Goal: Task Accomplishment & Management: Use online tool/utility

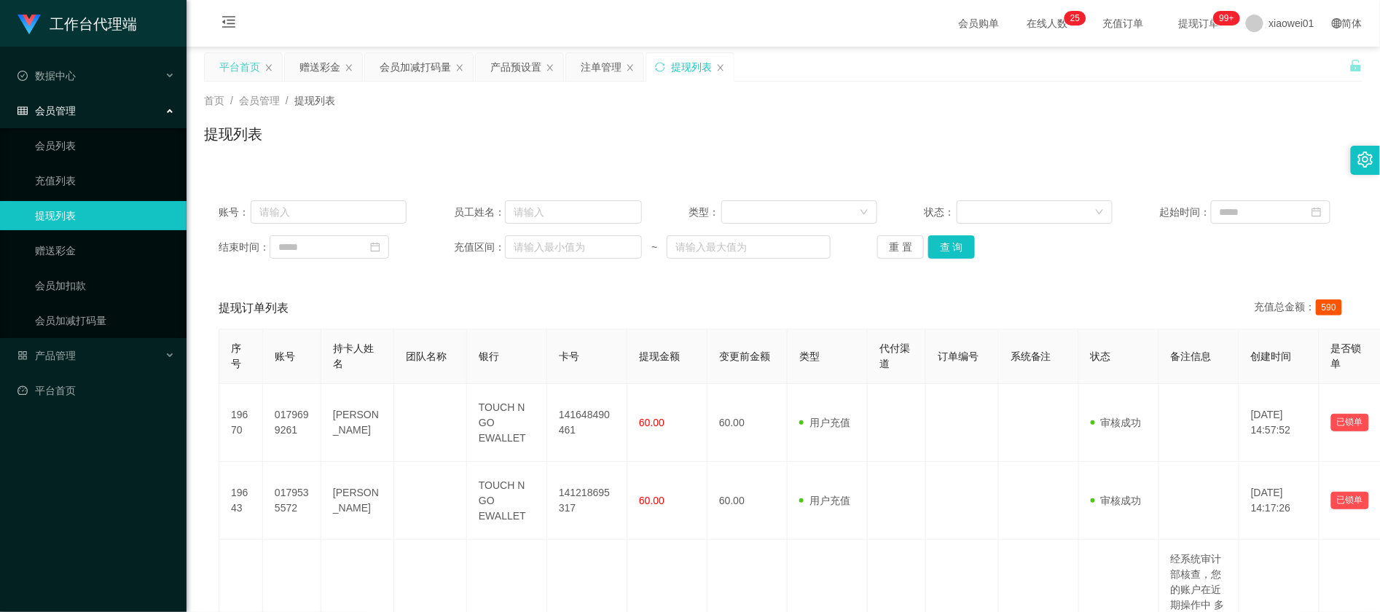
click at [246, 65] on div "平台首页" at bounding box center [239, 67] width 41 height 28
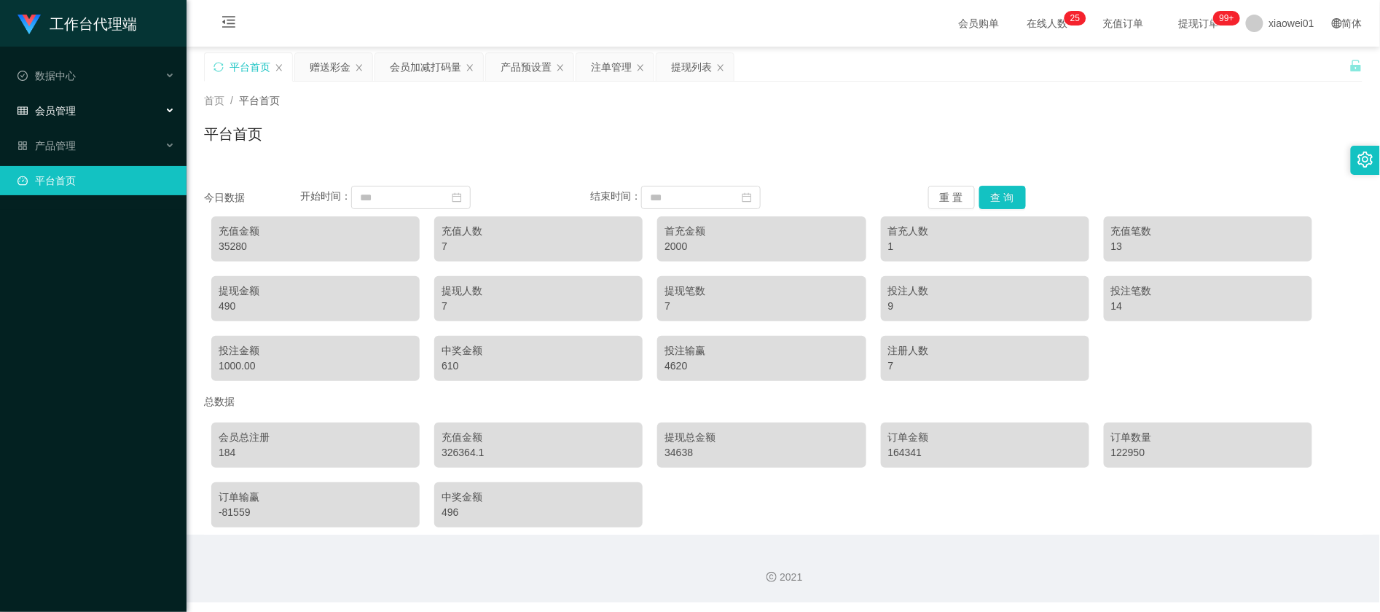
click at [76, 111] on div "会员管理" at bounding box center [93, 110] width 187 height 29
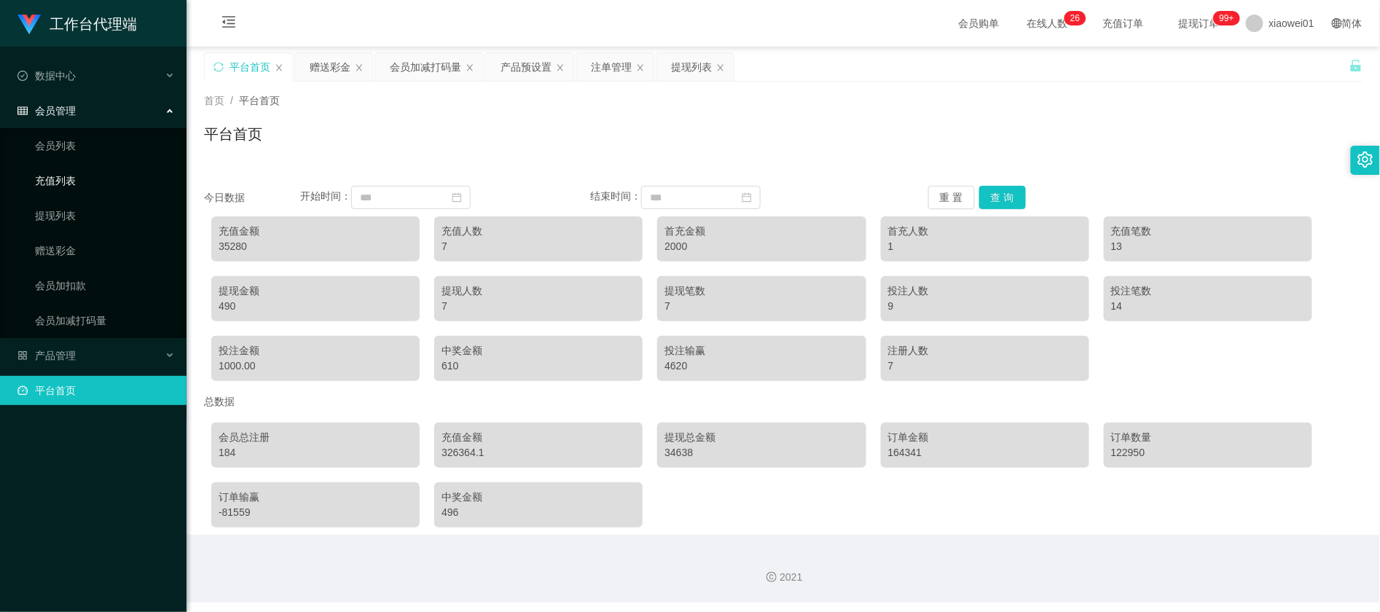
click at [79, 175] on link "充值列表" at bounding box center [105, 180] width 140 height 29
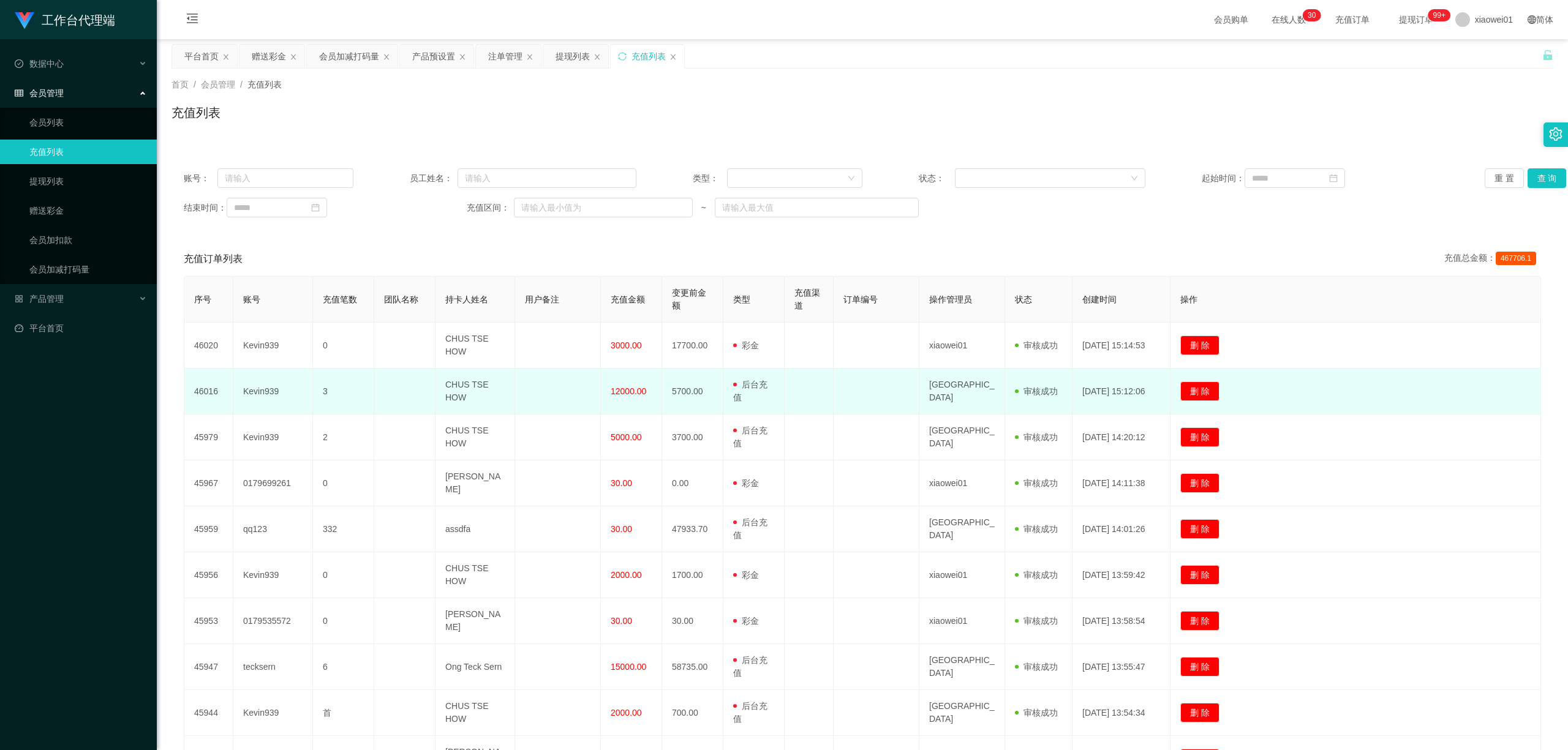
click at [515, 390] on td at bounding box center [558, 392] width 86 height 46
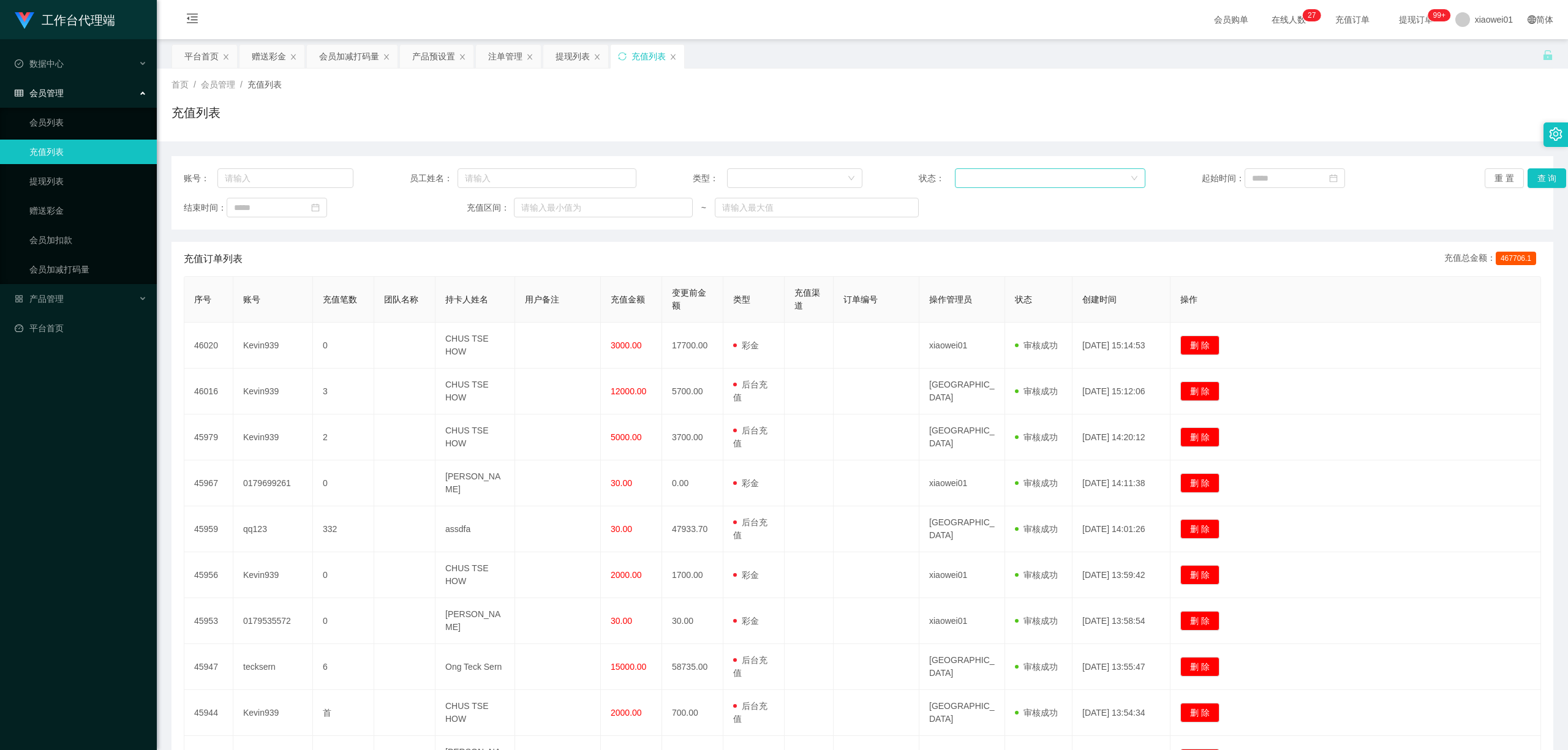
click at [989, 179] on div at bounding box center [1045, 178] width 167 height 18
click at [805, 188] on div at bounding box center [795, 177] width 135 height 19
click at [774, 203] on li "后台充值" at bounding box center [790, 202] width 135 height 19
click at [1552, 177] on button "查 询" at bounding box center [1547, 177] width 40 height 19
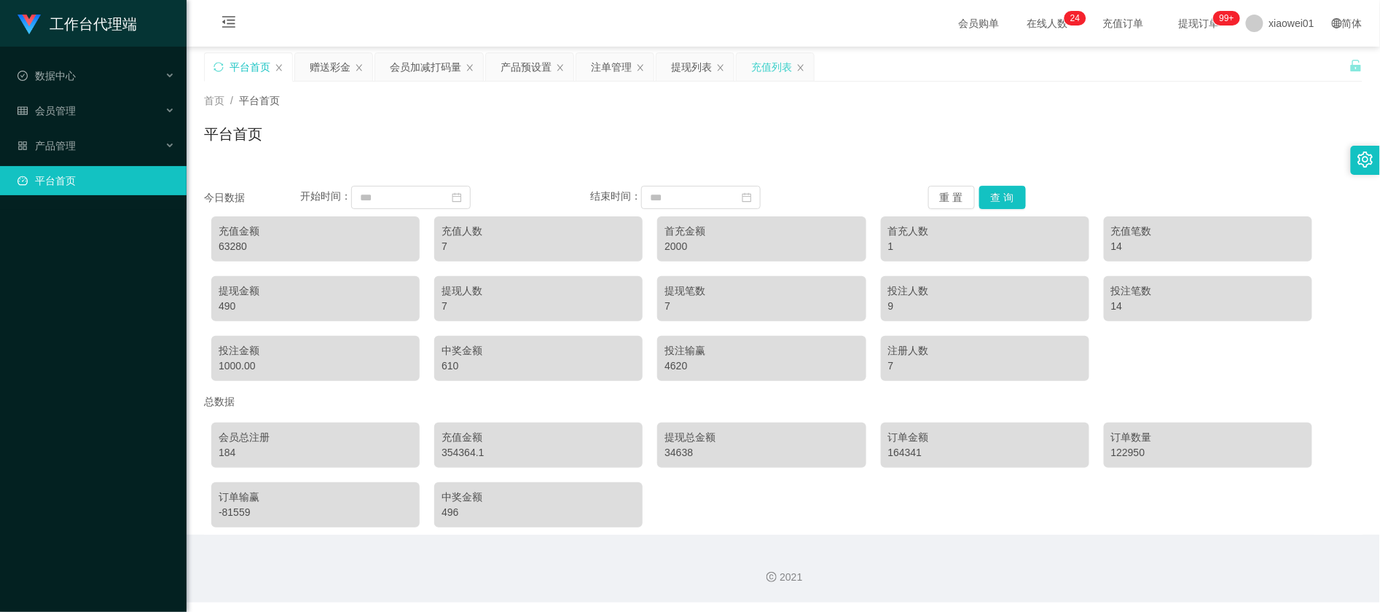
click at [773, 67] on div "充值列表" at bounding box center [771, 67] width 41 height 28
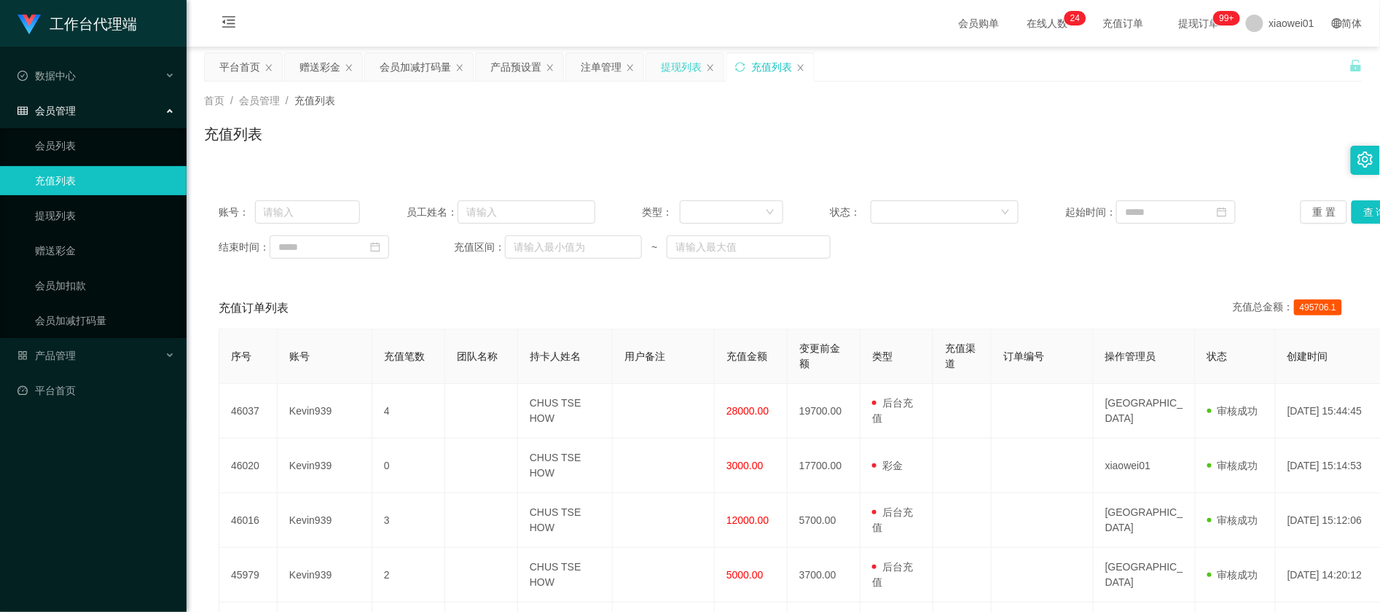
click at [688, 68] on div "提现列表" at bounding box center [681, 67] width 41 height 28
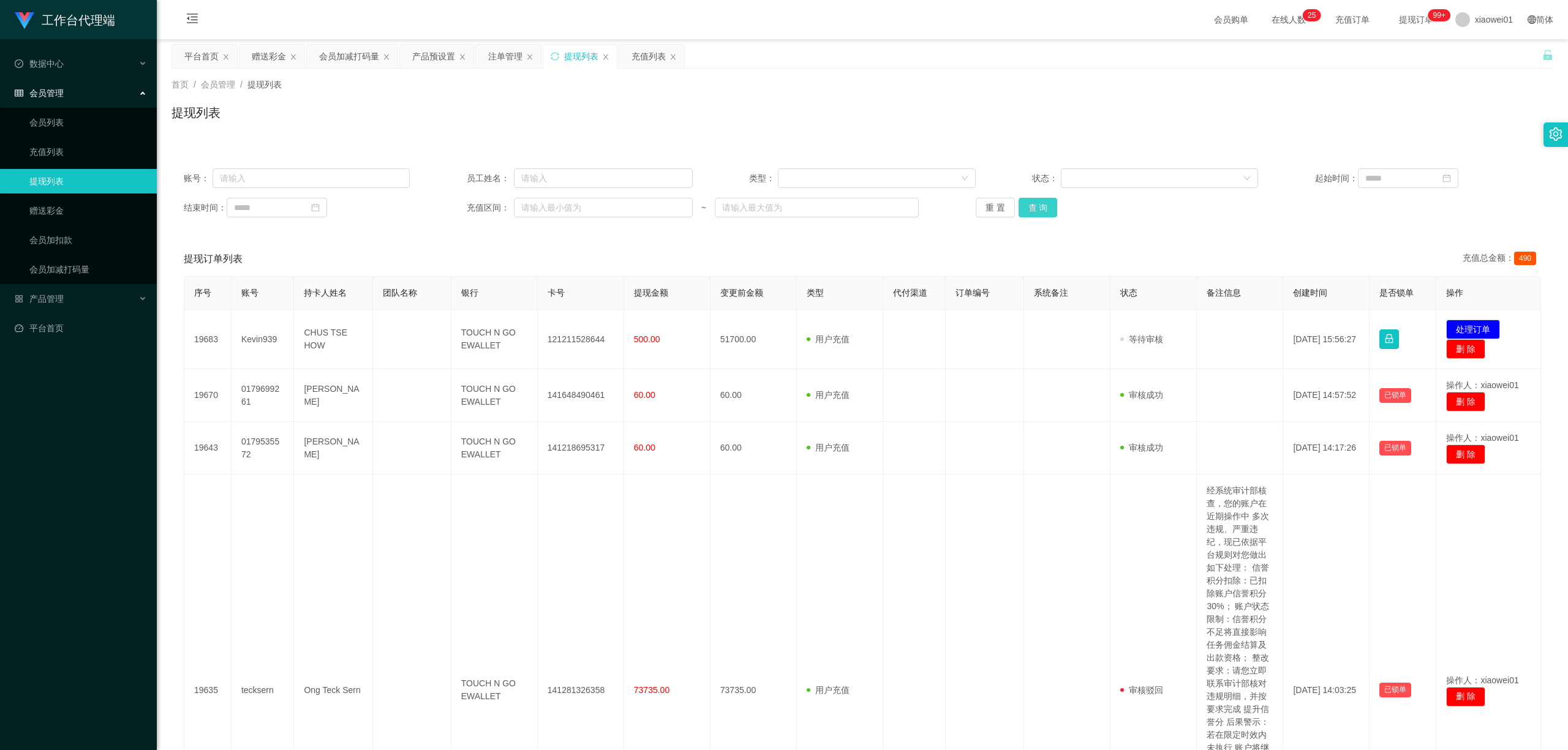
click at [1044, 214] on button "查 询" at bounding box center [1038, 207] width 40 height 19
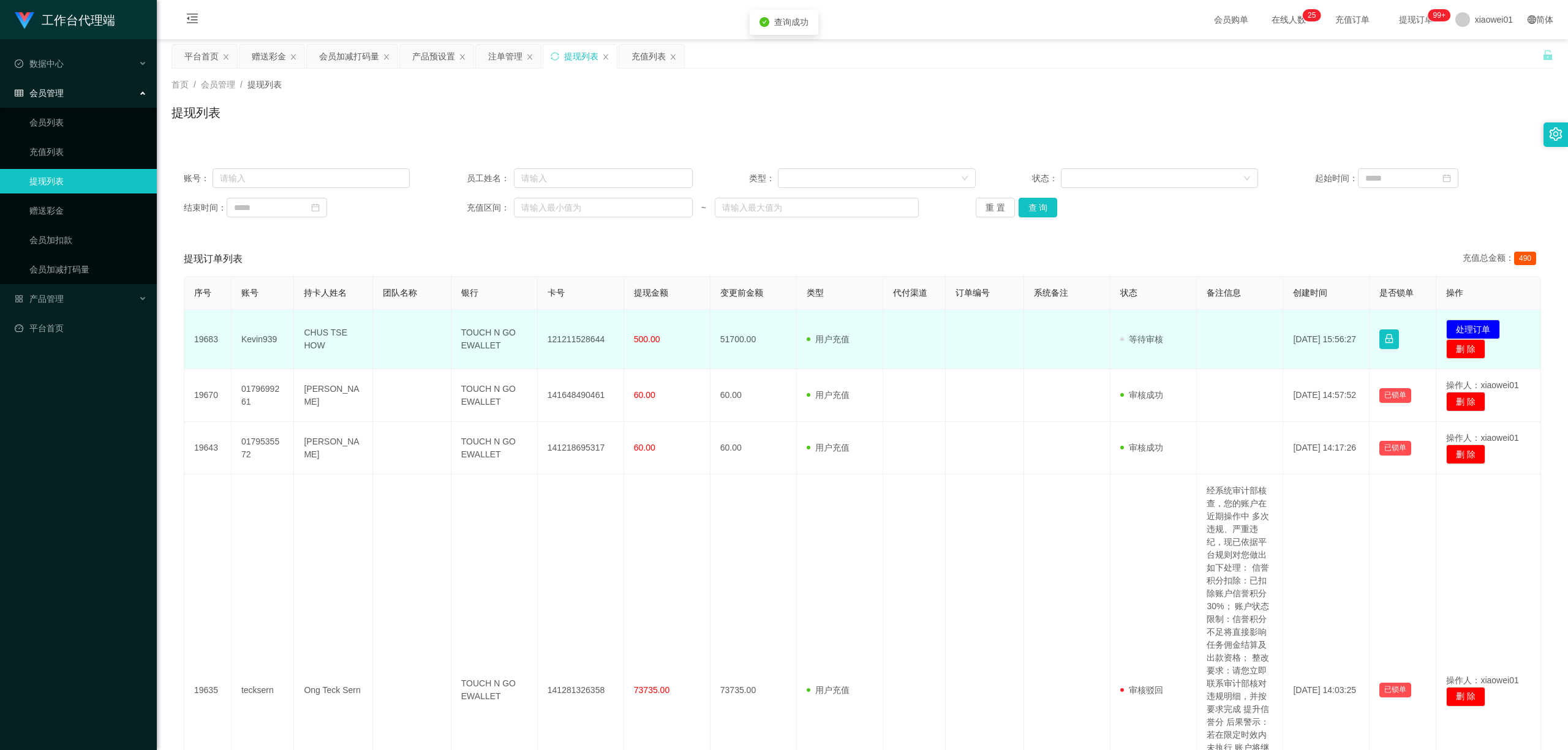
click at [592, 339] on td "121211528644" at bounding box center [581, 340] width 87 height 60
click at [593, 339] on td "121211528644" at bounding box center [581, 340] width 87 height 60
copy td "121211528644"
click at [1159, 321] on button "处理订单" at bounding box center [1473, 329] width 54 height 19
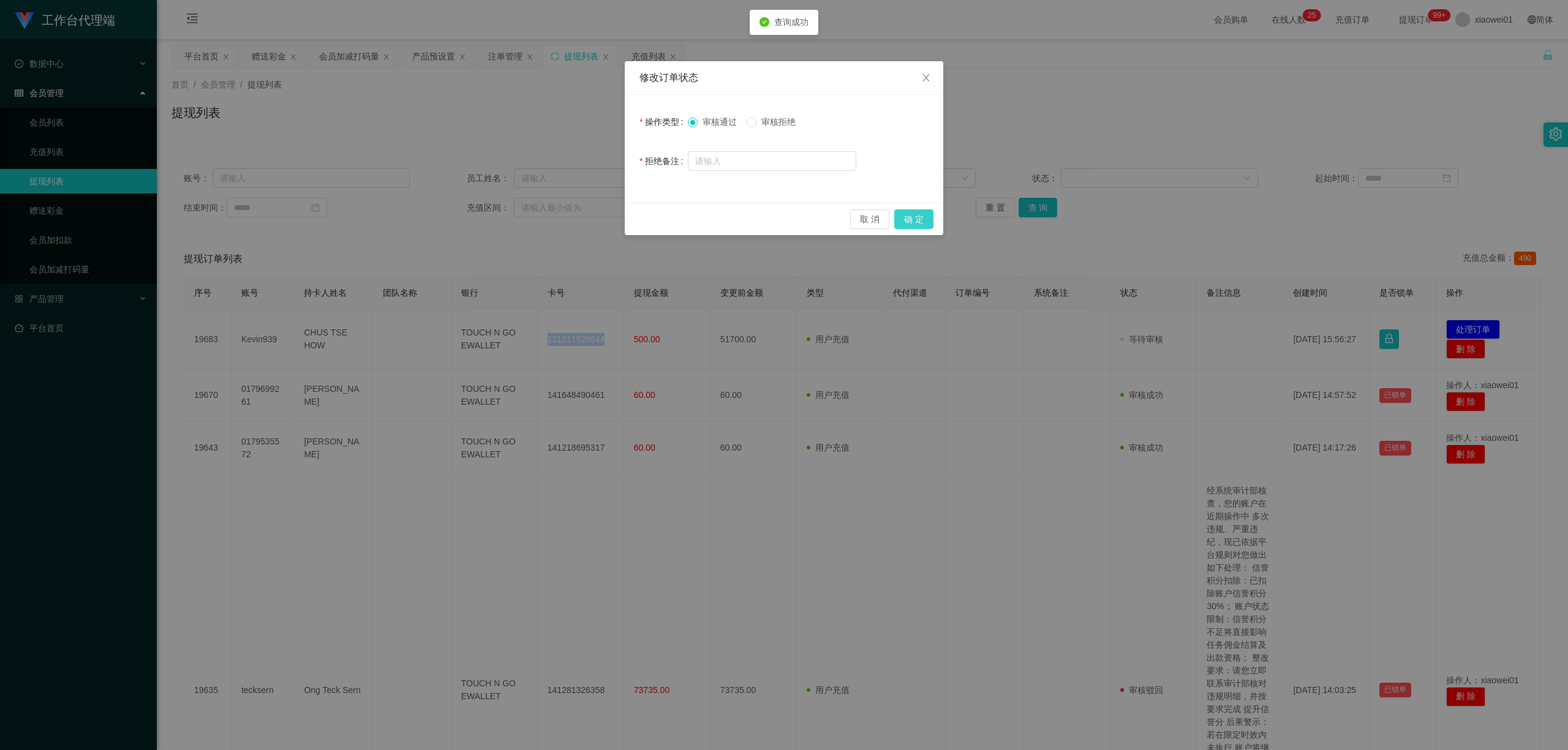
click at [909, 214] on button "确 定" at bounding box center [914, 219] width 40 height 19
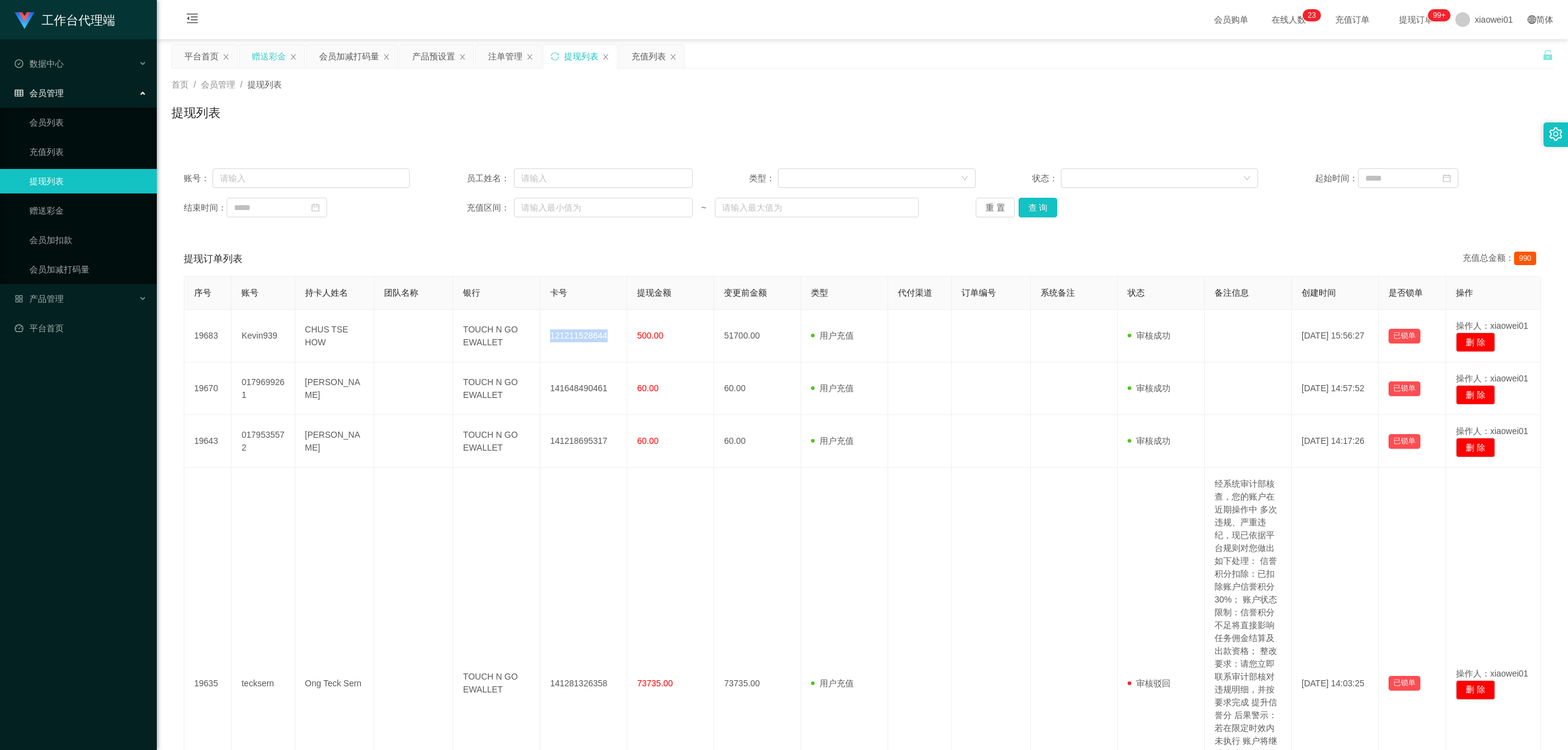
click at [270, 51] on div "赠送彩金" at bounding box center [268, 56] width 34 height 24
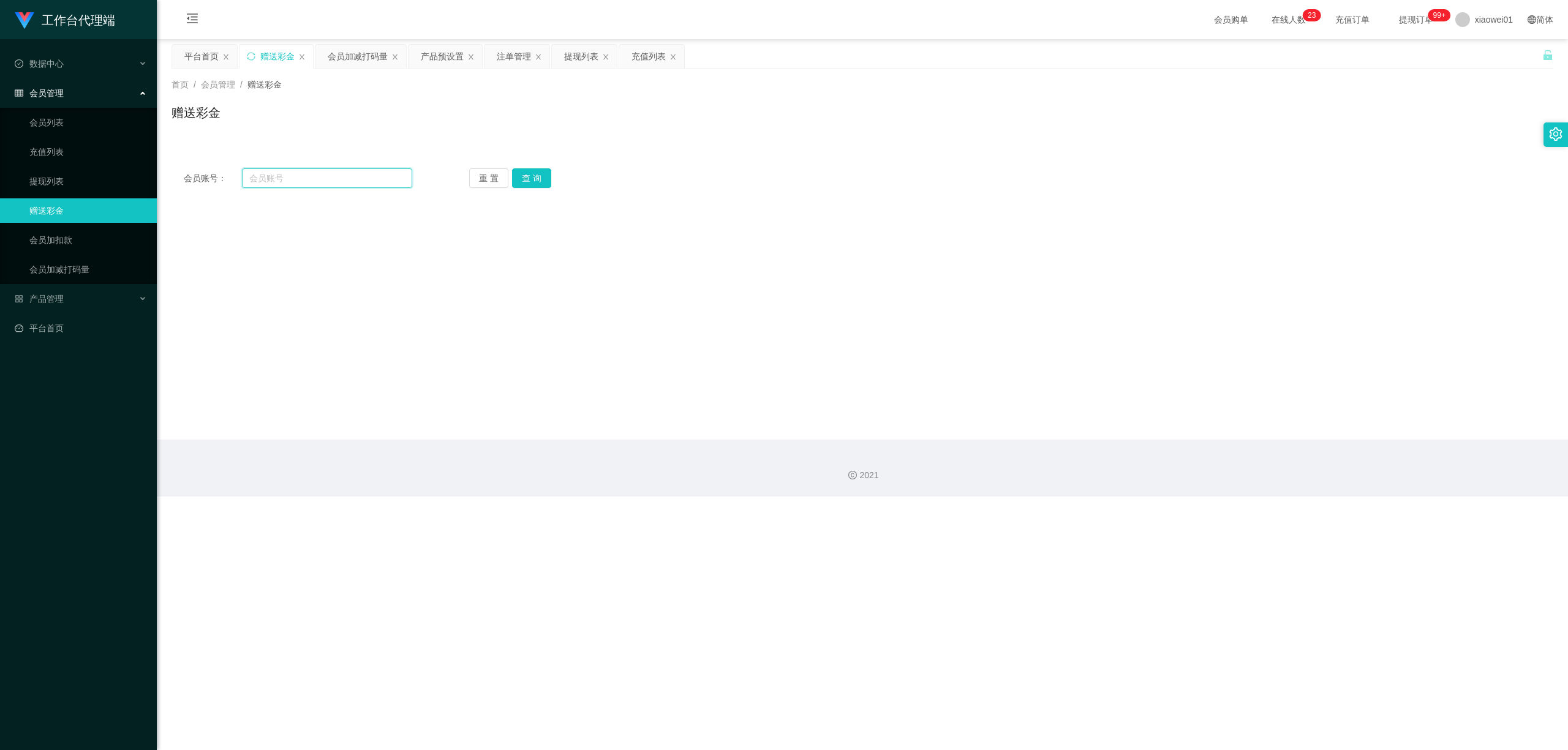
click at [335, 188] on input "text" at bounding box center [327, 177] width 171 height 19
paste input "lili11"
type input "lili11"
click at [530, 182] on button "查 询" at bounding box center [531, 177] width 40 height 19
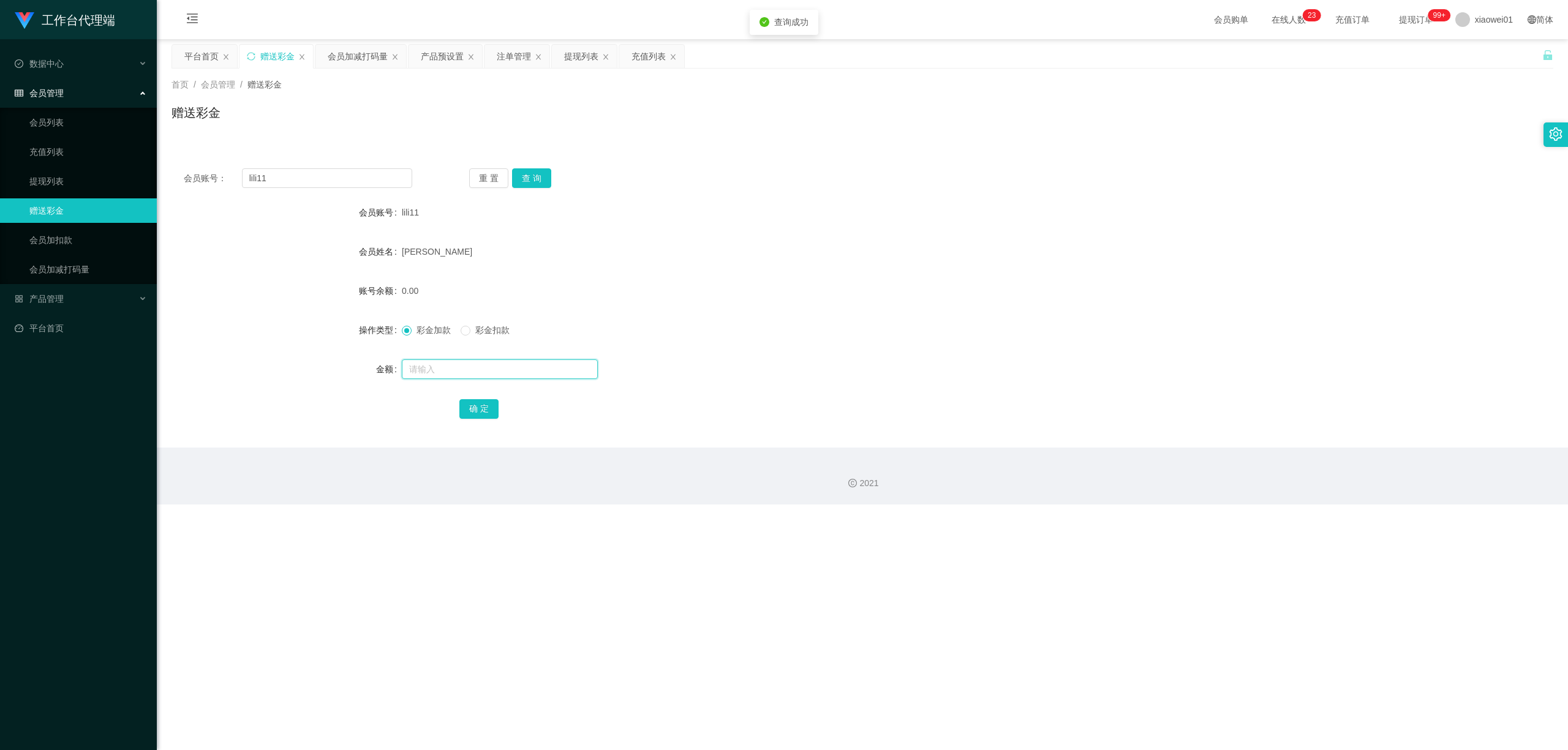
click at [452, 368] on input "text" at bounding box center [499, 369] width 196 height 19
type input "8"
type input "100"
click at [475, 415] on button "确 定" at bounding box center [478, 409] width 40 height 19
click at [882, 263] on div "[PERSON_NAME]" at bounding box center [805, 251] width 806 height 24
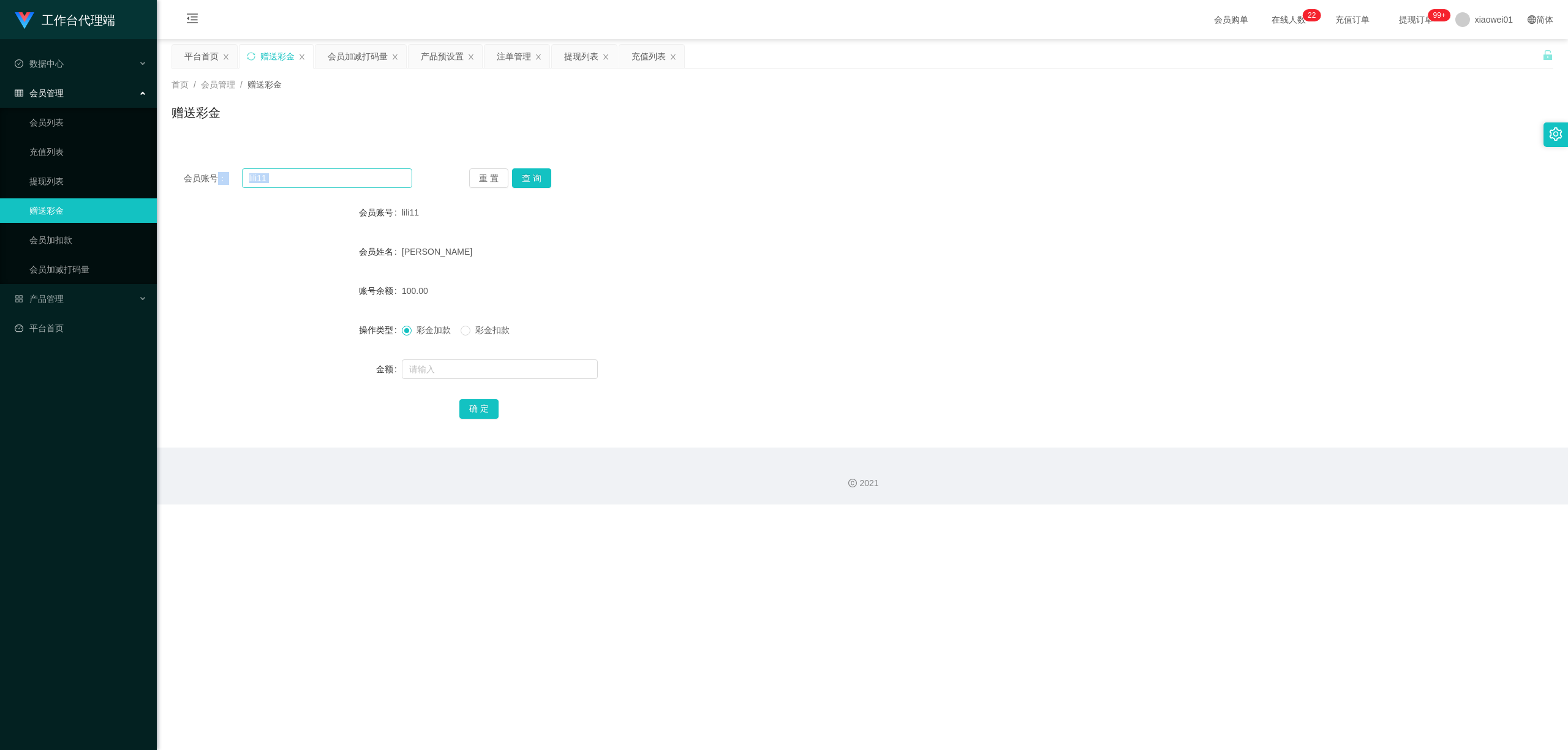
drag, startPoint x: 359, startPoint y: 191, endPoint x: 282, endPoint y: 177, distance: 78.3
click at [221, 177] on div "会员账号： lili11 重 置 查 询 会员账号 lili11 会员姓名 kee meng xuan 账号余额 100.00 操作类型 彩金加款 彩金扣款 …" at bounding box center [863, 302] width 1382 height 292
click at [308, 179] on input "lili11" at bounding box center [327, 177] width 171 height 19
drag, startPoint x: 321, startPoint y: 177, endPoint x: 115, endPoint y: 167, distance: 206.2
click at [115, 167] on section "工作台代理端 数据中心 会员管理 会员列表 充值列表 提现列表 赠送彩金 会员加扣款 会员加减打码量 产品管理 平台首页 保存配置 重置配置 整体风格设置 主…" at bounding box center [784, 252] width 1568 height 504
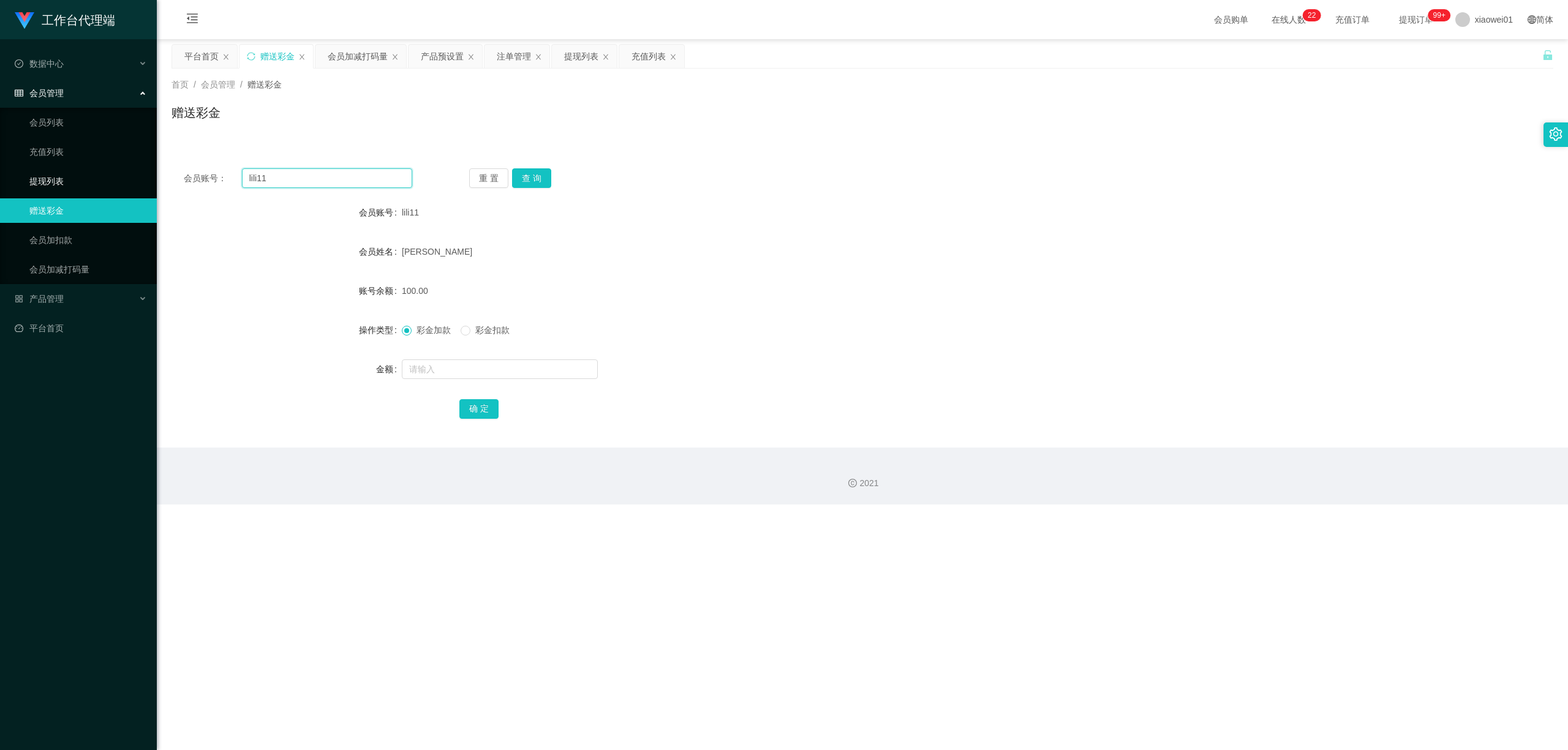
paste input "017969926"
type input "0179699261"
click at [537, 175] on button "查 询" at bounding box center [531, 177] width 40 height 19
click at [478, 370] on input "text" at bounding box center [499, 369] width 196 height 19
type input "100"
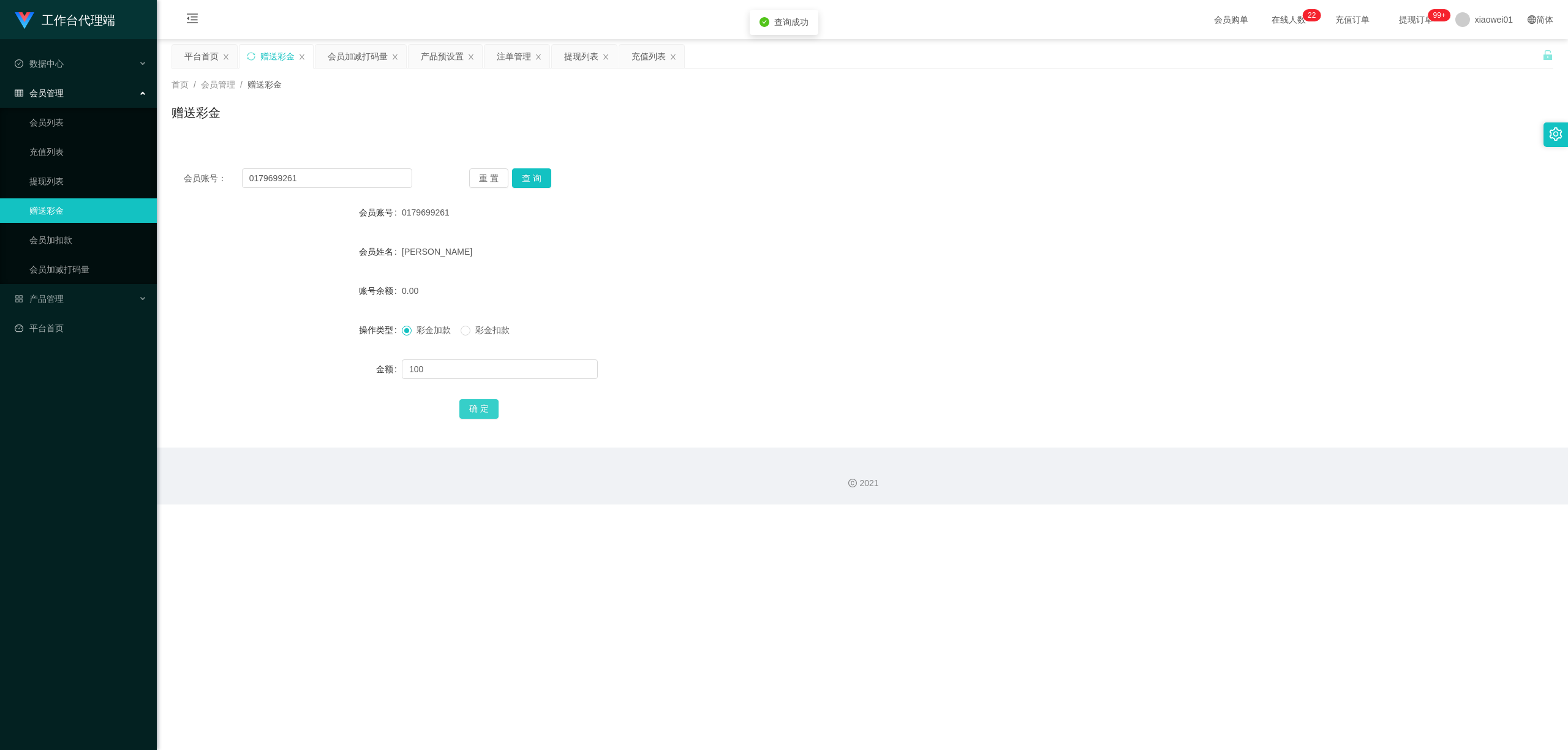
click at [491, 400] on button "确 定" at bounding box center [478, 409] width 40 height 19
click at [756, 329] on div "彩金加款 彩金扣款" at bounding box center [805, 330] width 806 height 24
drag, startPoint x: 322, startPoint y: 182, endPoint x: 76, endPoint y: 135, distance: 250.4
click at [0, 133] on section "工作台代理端 数据中心 会员管理 会员列表 充值列表 提现列表 赠送彩金 会员加扣款 会员加减打码量 产品管理 平台首页 保存配置 重置配置 整体风格设置 主…" at bounding box center [784, 252] width 1568 height 504
paste input "535572"
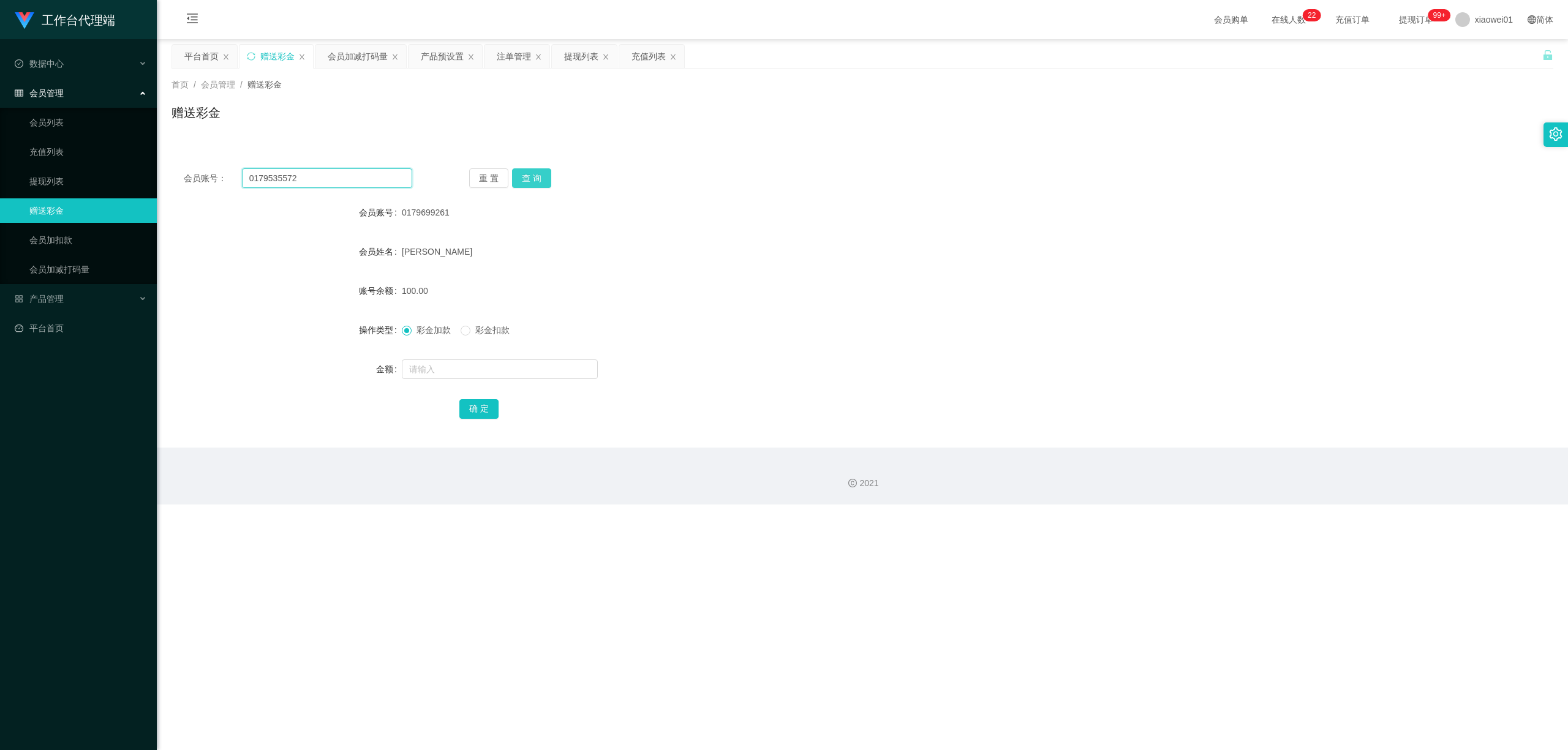
type input "0179535572"
click at [525, 177] on button "查 询" at bounding box center [531, 177] width 40 height 19
click at [464, 378] on input "text" at bounding box center [499, 369] width 196 height 19
type input "300"
click at [481, 404] on button "确 定" at bounding box center [478, 409] width 40 height 19
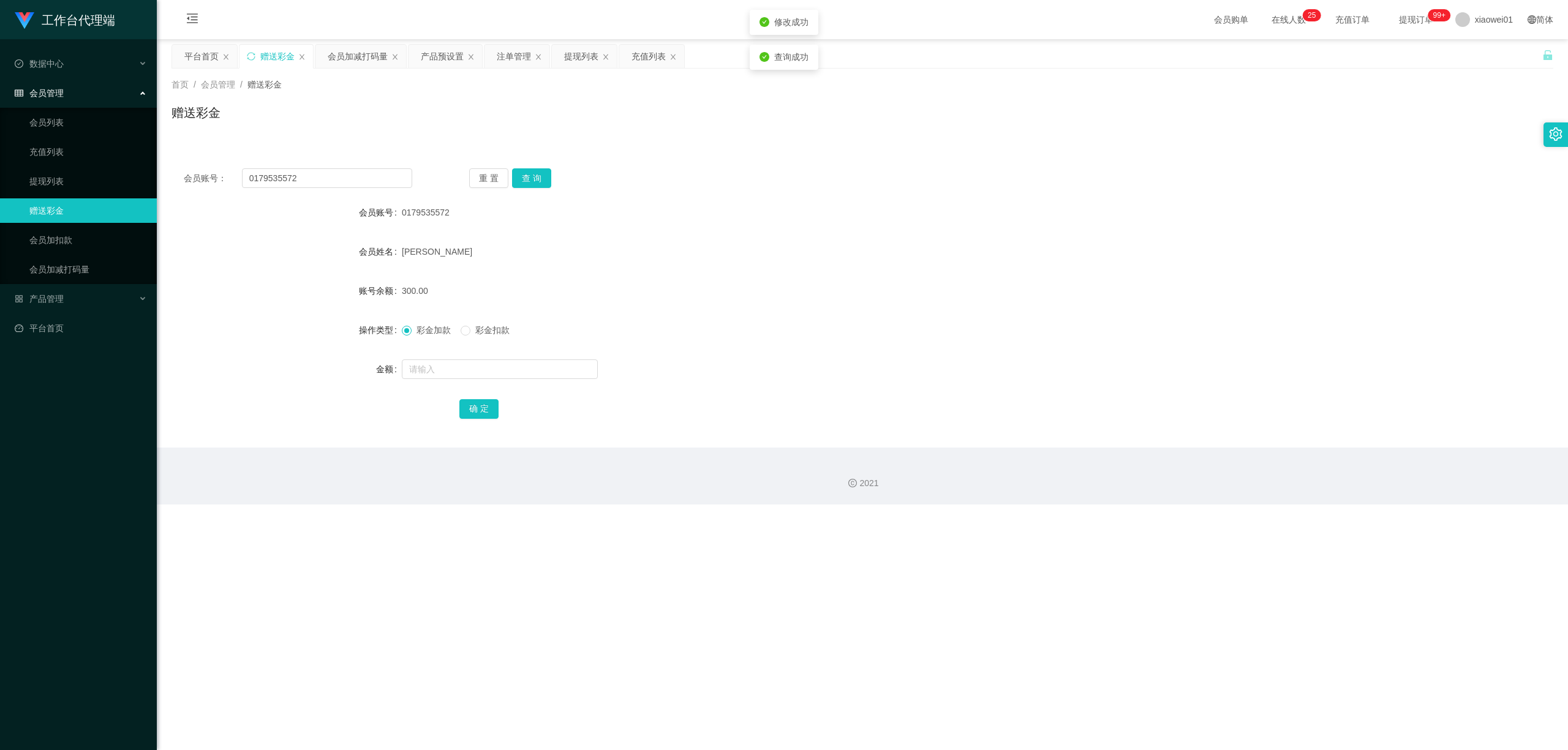
click at [877, 265] on form "会员账号 0179535572 会员姓名 Yousuf Hossen 账号余额 300.00 操作类型 彩金加款 彩金扣款 金额 确 定" at bounding box center [863, 310] width 1382 height 220
drag, startPoint x: 313, startPoint y: 179, endPoint x: 0, endPoint y: 143, distance: 315.1
click at [0, 143] on section "工作台代理端 数据中心 会员管理 会员列表 充值列表 提现列表 赠送彩金 会员加扣款 会员加减打码量 产品管理 平台首页 保存配置 重置配置 整体风格设置 主…" at bounding box center [784, 252] width 1568 height 504
paste input "699261"
click at [535, 157] on div "会员账号： 0179699261 重 置 查 询 会员账号 0179535572 会员姓名 Yousuf Hossen 账号余额 300.00 操作类型 彩金…" at bounding box center [863, 302] width 1382 height 292
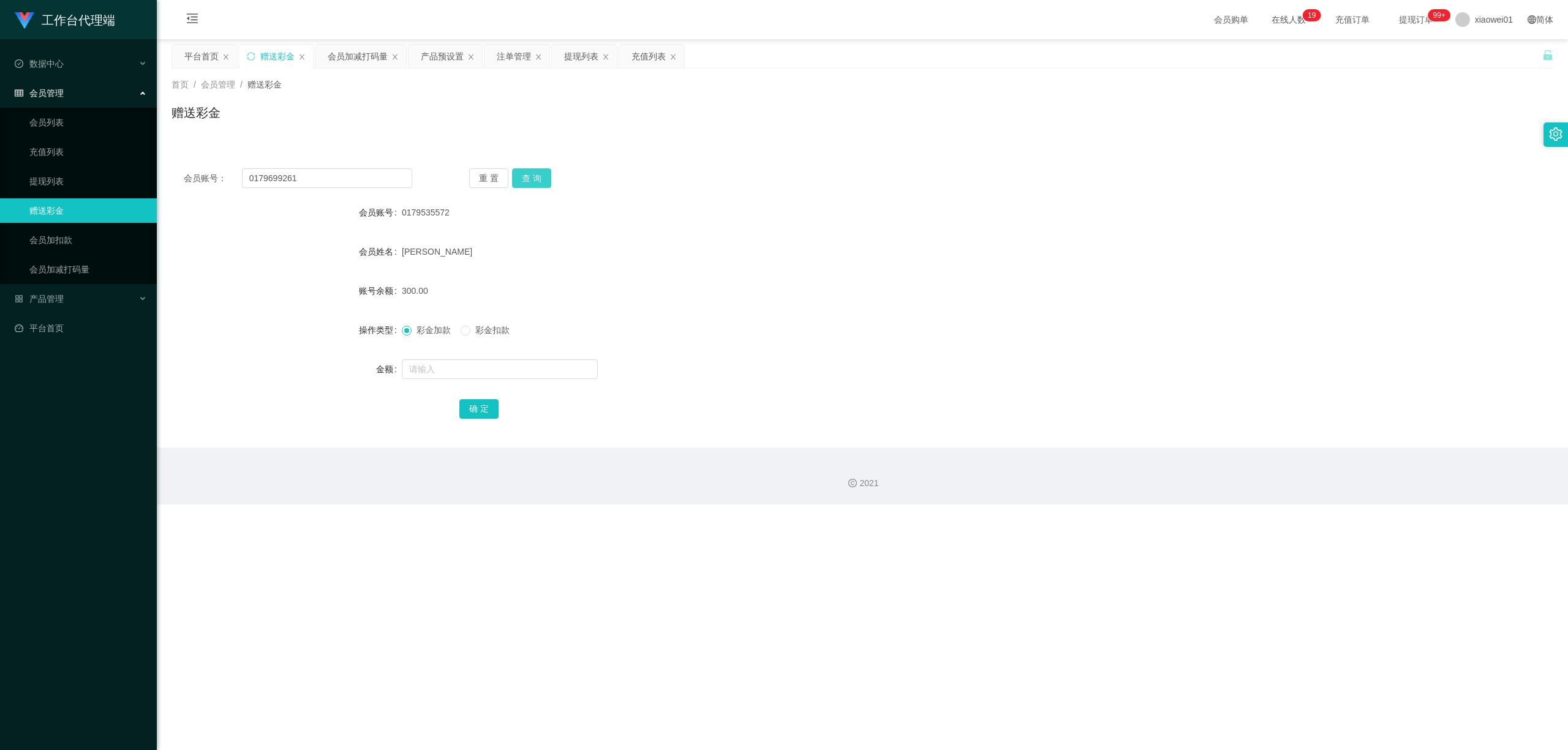
click at [534, 175] on button "查 询" at bounding box center [531, 177] width 40 height 19
drag, startPoint x: 340, startPoint y: 174, endPoint x: 285, endPoint y: 155, distance: 58.2
click at [0, 150] on section "工作台代理端 数据中心 会员管理 会员列表 充值列表 提现列表 赠送彩金 会员加扣款 会员加减打码量 产品管理 平台首页 保存配置 重置配置 整体风格设置 主…" at bounding box center [784, 252] width 1568 height 504
paste input "Bell0202"
type input "Bell0202"
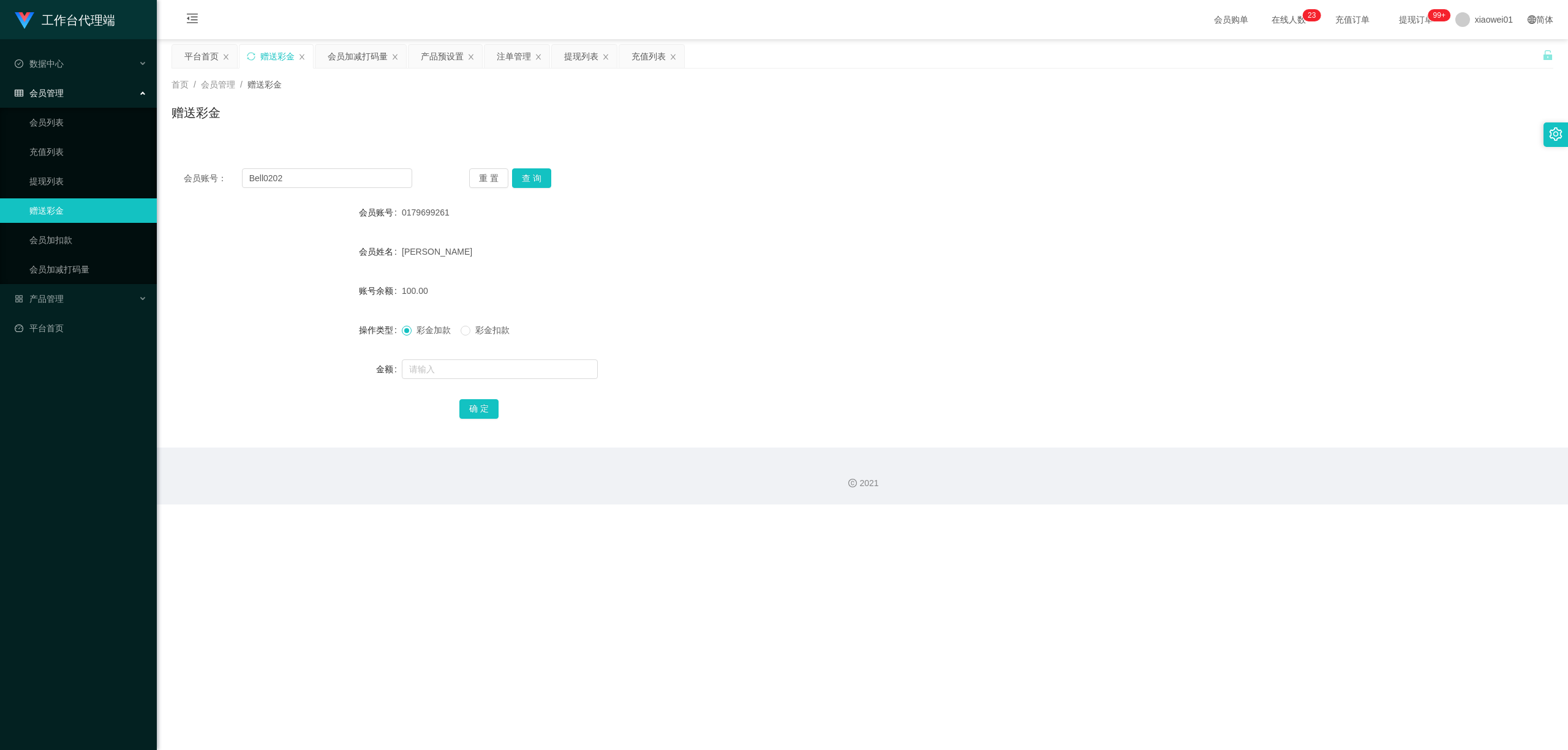
click at [550, 174] on div "重 置 查 询" at bounding box center [583, 177] width 229 height 19
click at [544, 174] on button "查 询" at bounding box center [531, 177] width 40 height 19
click at [533, 174] on button "查 询" at bounding box center [531, 177] width 40 height 19
click at [456, 375] on input "text" at bounding box center [499, 369] width 196 height 19
type input "200"
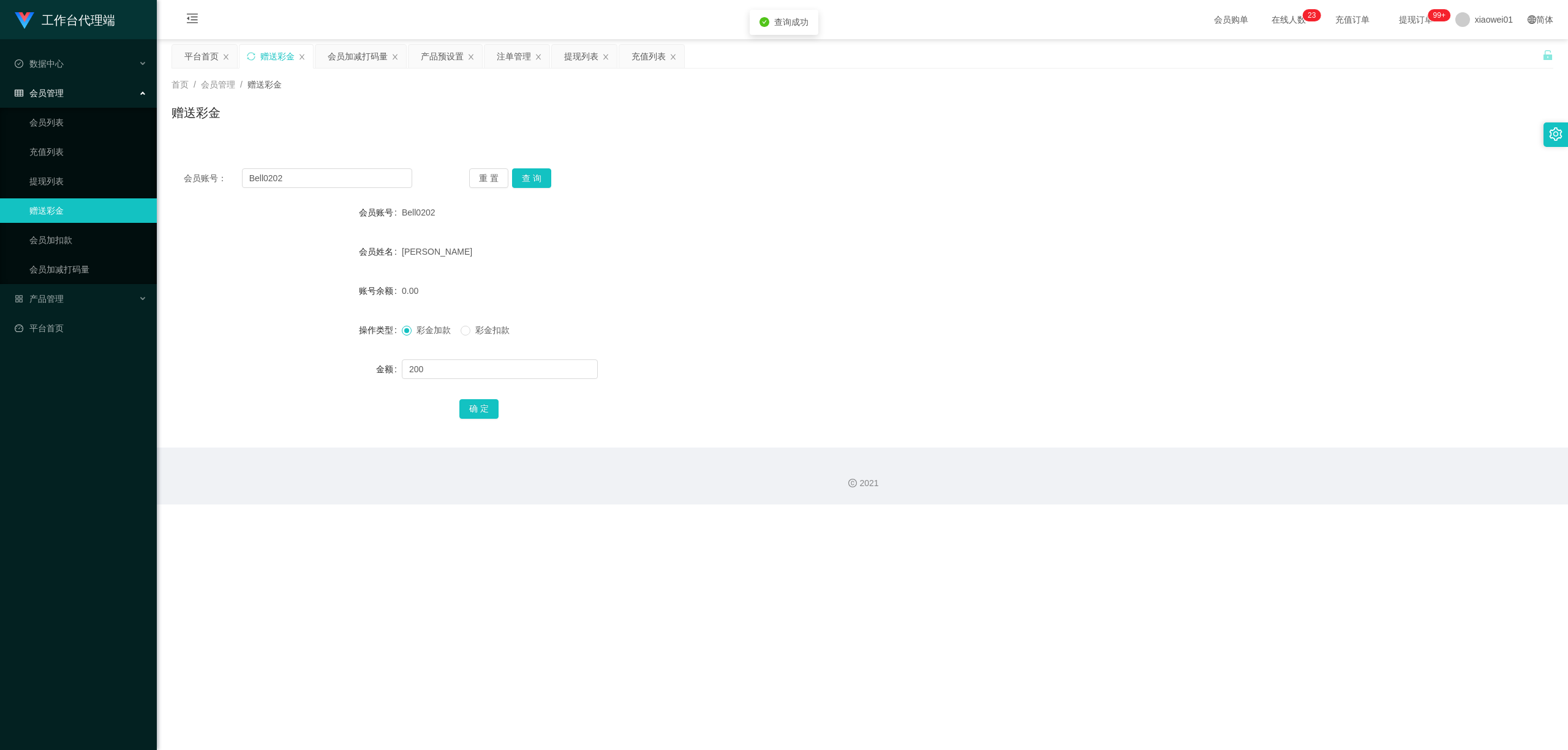
click at [486, 395] on form "会员账号 Bell0202 会员姓名 PHOON BAO YI 账号余额 0.00 操作类型 彩金加款 彩金扣款 金额 200 确 定" at bounding box center [863, 310] width 1382 height 220
click at [483, 409] on button "确 定" at bounding box center [478, 409] width 40 height 19
click at [809, 328] on div "彩金加款 彩金扣款" at bounding box center [805, 330] width 806 height 24
drag, startPoint x: 319, startPoint y: 179, endPoint x: 55, endPoint y: 166, distance: 264.3
click at [55, 166] on section "工作台代理端 数据中心 会员管理 会员列表 充值列表 提现列表 赠送彩金 会员加扣款 会员加减打码量 产品管理 平台首页 保存配置 重置配置 整体风格设置 主…" at bounding box center [784, 252] width 1568 height 504
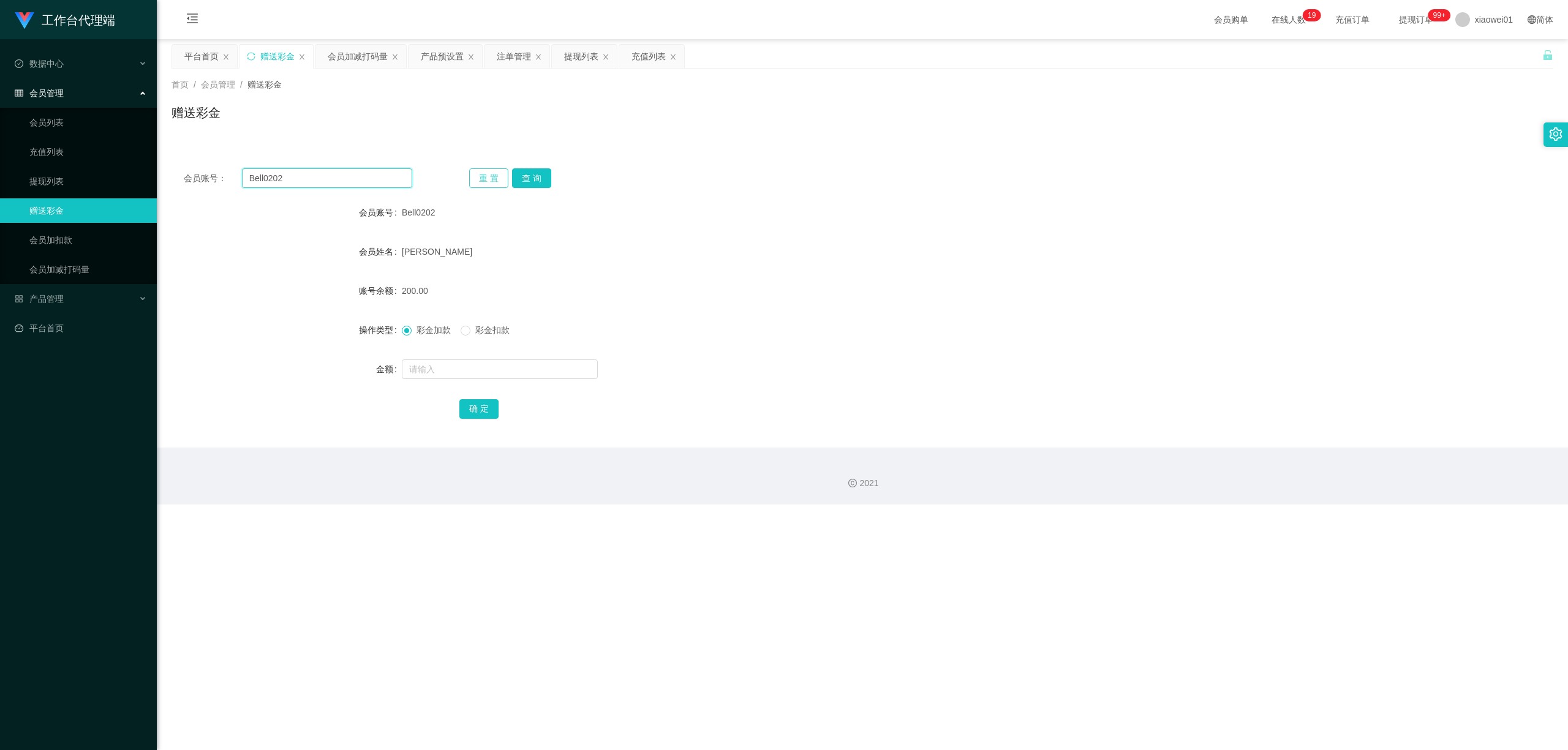
paste input "133456789"
type input "133456789"
click at [518, 172] on button "查 询" at bounding box center [531, 177] width 40 height 19
click at [471, 371] on input "text" at bounding box center [499, 369] width 196 height 19
click at [544, 169] on div "重 置 查 询" at bounding box center [583, 177] width 229 height 19
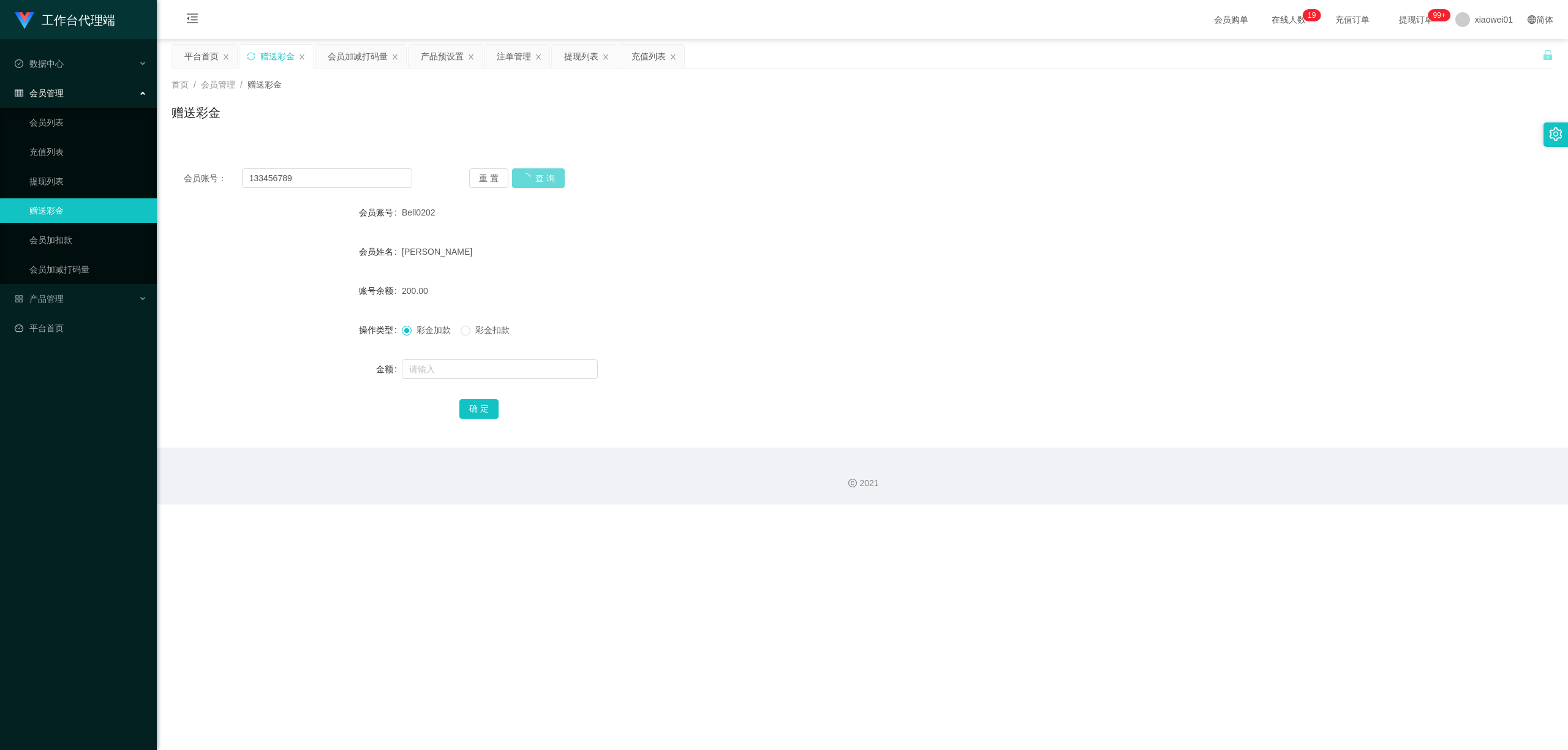
click at [545, 184] on div "重 置 查 询" at bounding box center [583, 177] width 229 height 19
click at [554, 177] on div "重 置 查 询" at bounding box center [583, 177] width 229 height 19
drag, startPoint x: 520, startPoint y: 177, endPoint x: 515, endPoint y: 177, distance: 5.0
click at [515, 177] on button "查 询" at bounding box center [531, 177] width 40 height 19
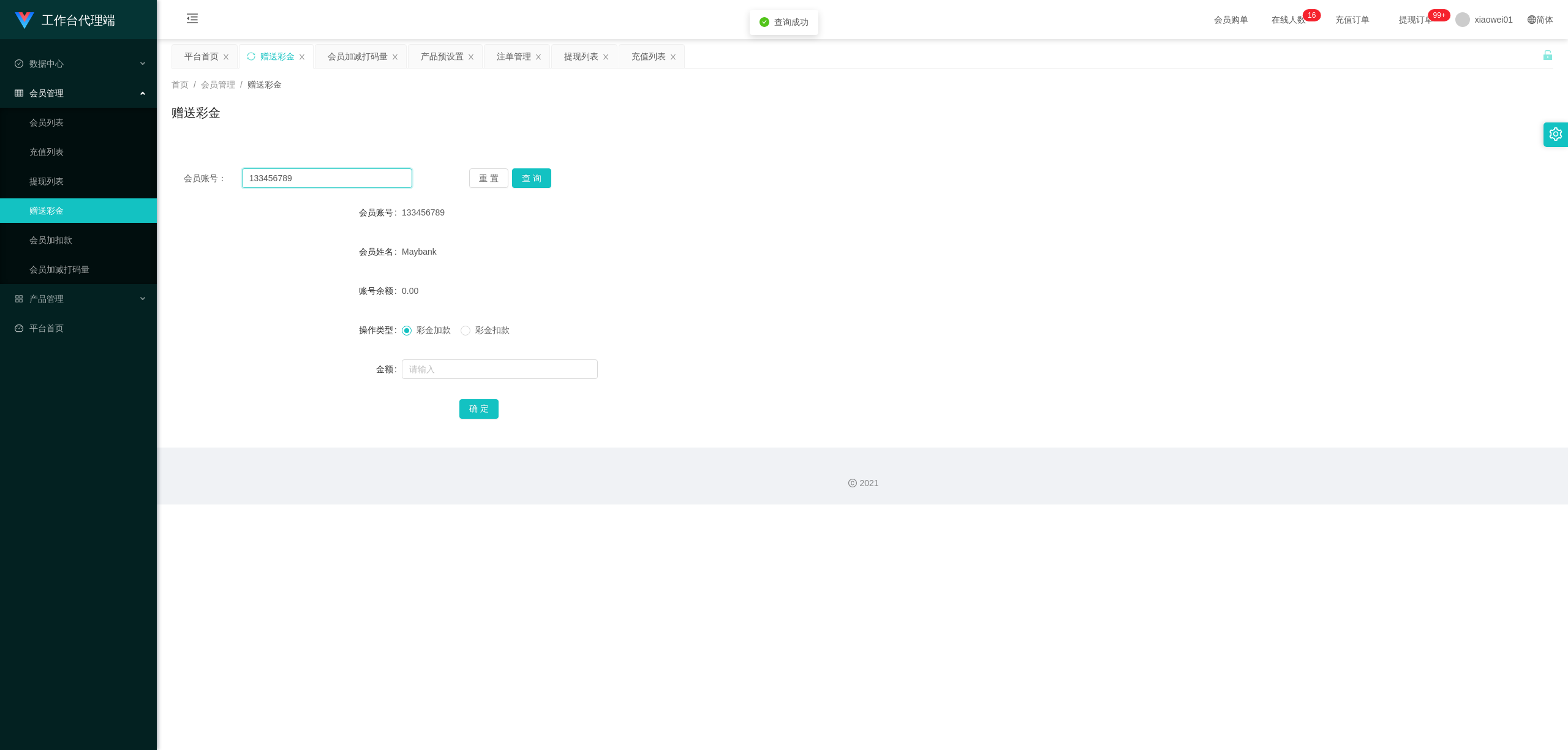
click at [335, 175] on input "133456789" at bounding box center [327, 177] width 171 height 19
click at [436, 375] on input "text" at bounding box center [499, 369] width 196 height 19
type input "100"
click at [473, 409] on button "确 定" at bounding box center [478, 409] width 40 height 19
drag, startPoint x: 314, startPoint y: 182, endPoint x: 255, endPoint y: 81, distance: 117.0
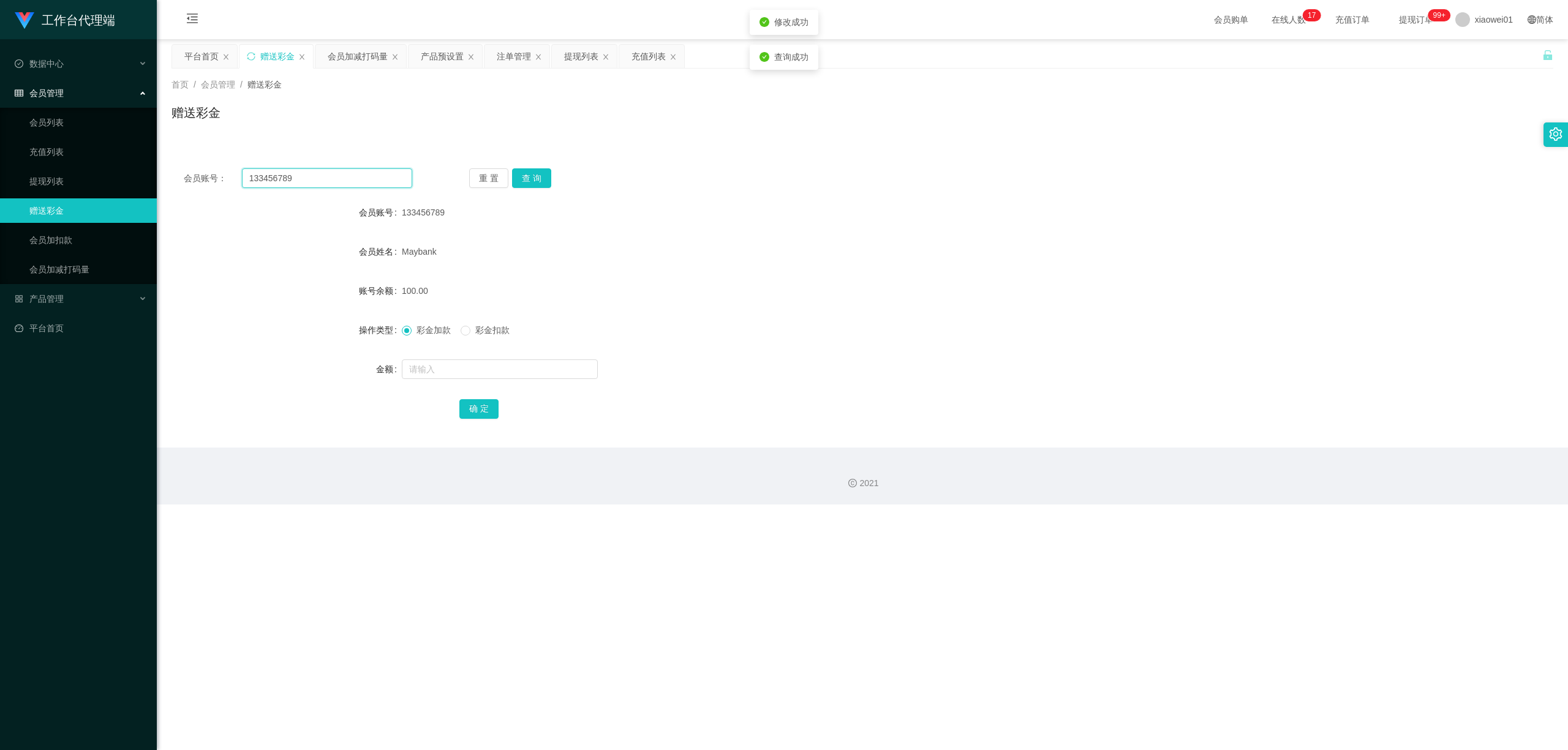
click at [0, 128] on section "工作台代理端 数据中心 会员管理 会员列表 充值列表 提现列表 赠送彩金 会员加扣款 会员加减打码量 产品管理 平台首页 保存配置 重置配置 整体风格设置 主…" at bounding box center [784, 252] width 1568 height 504
click at [349, 184] on input "133456789" at bounding box center [327, 177] width 171 height 19
drag, startPoint x: 346, startPoint y: 177, endPoint x: 80, endPoint y: 147, distance: 267.7
click at [71, 145] on section "工作台代理端 数据中心 会员管理 会员列表 充值列表 提现列表 赠送彩金 会员加扣款 会员加减打码量 产品管理 平台首页 保存配置 重置配置 整体风格设置 主…" at bounding box center [784, 252] width 1568 height 504
paste input "0179535572"
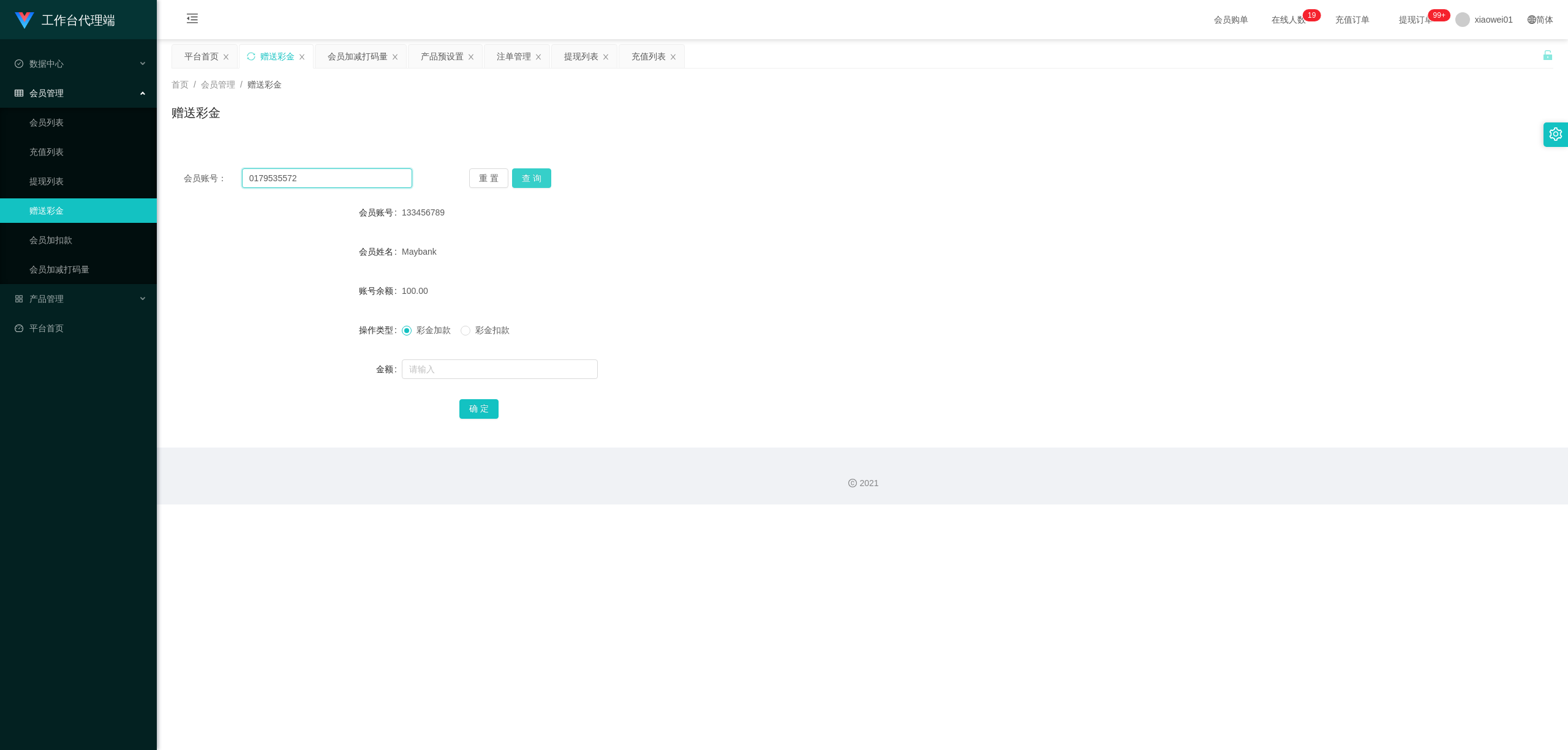
type input "0179535572"
click at [542, 180] on button "查 询" at bounding box center [531, 177] width 40 height 19
click at [455, 373] on input "text" at bounding box center [499, 369] width 196 height 19
type input "90"
click at [475, 415] on button "确 定" at bounding box center [478, 409] width 40 height 19
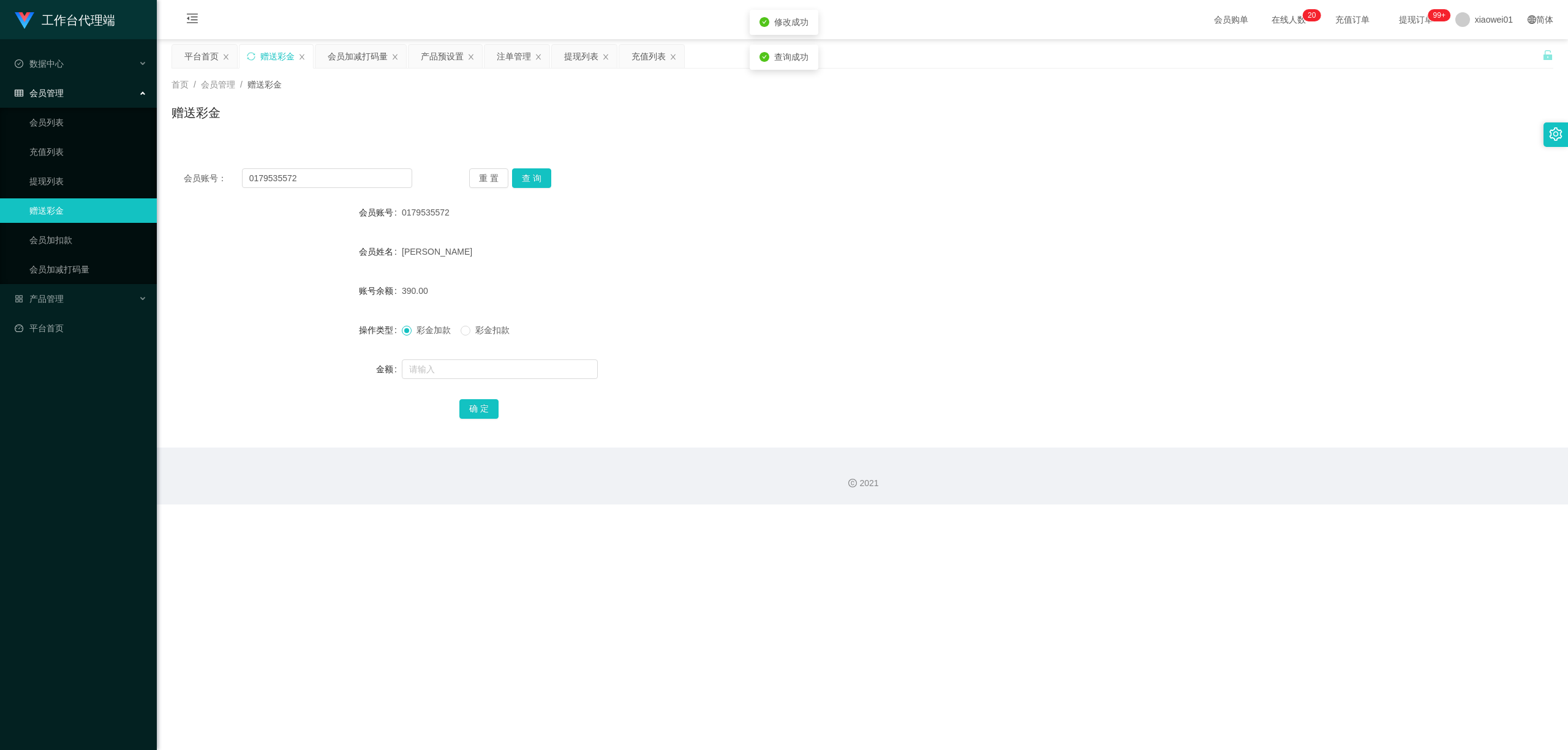
click at [900, 367] on div at bounding box center [805, 369] width 806 height 24
click at [577, 60] on div "提现列表" at bounding box center [581, 56] width 34 height 24
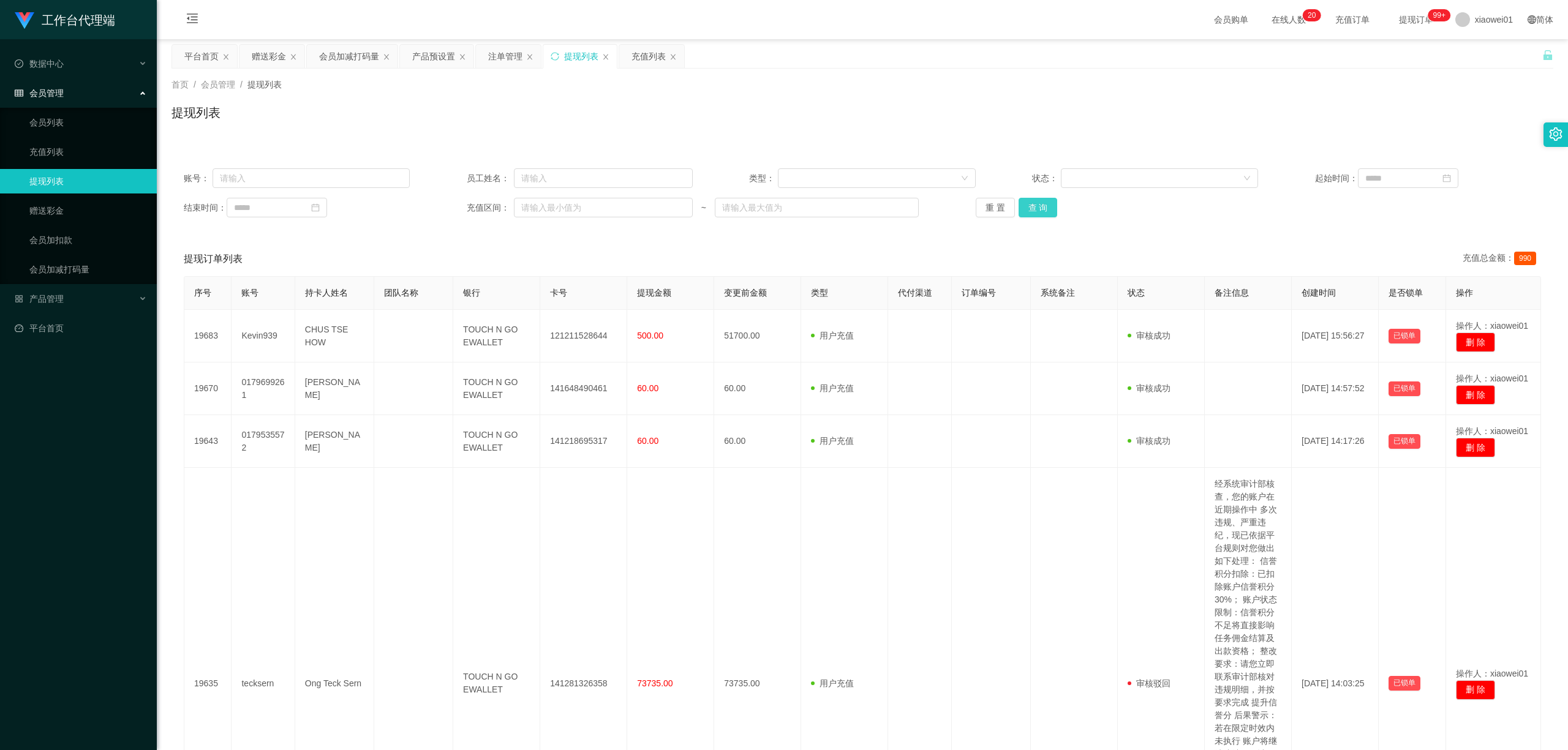
click at [1019, 207] on button "查 询" at bounding box center [1038, 207] width 40 height 19
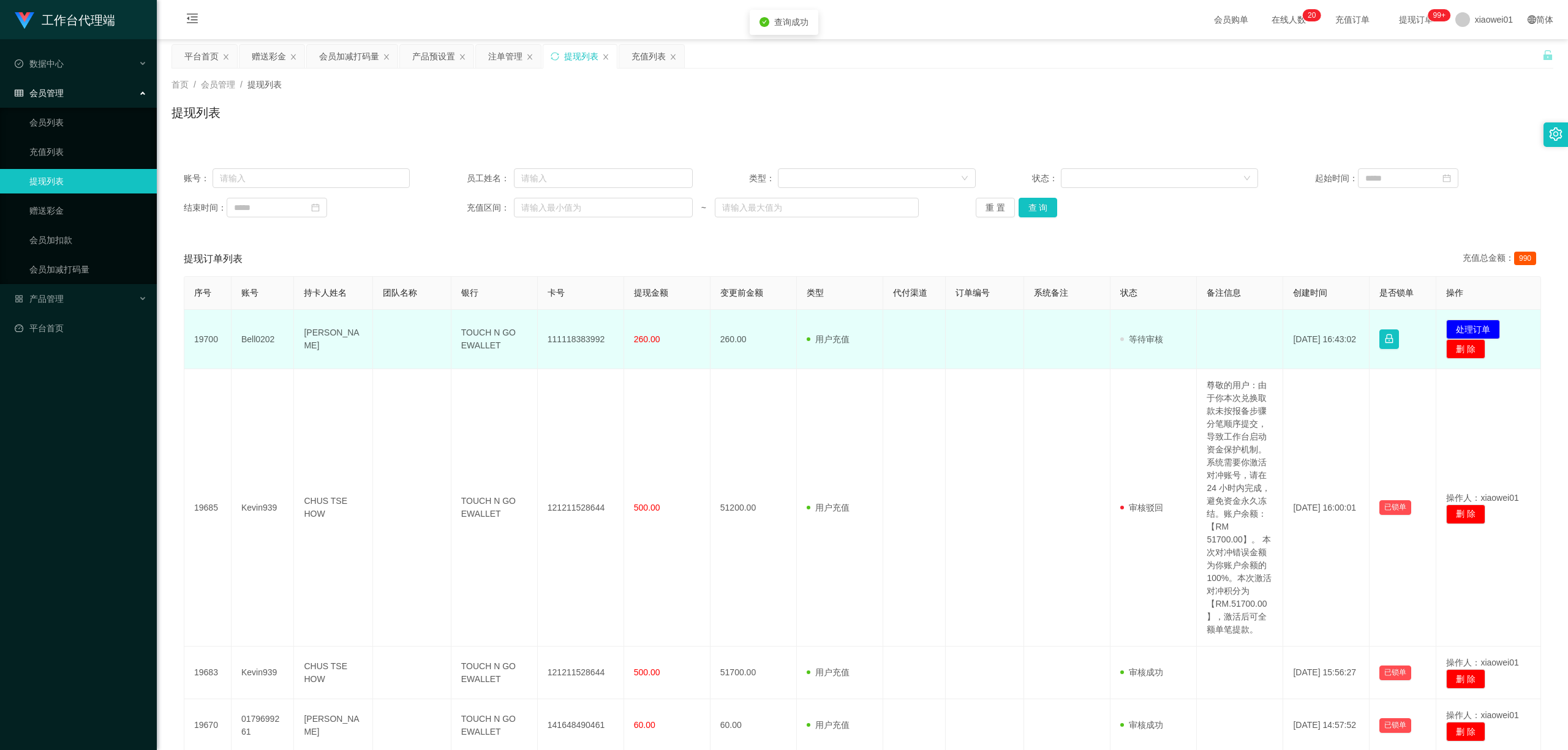
click at [564, 332] on td "111118383992" at bounding box center [581, 340] width 87 height 60
copy td "111118383992"
click at [1159, 322] on button "处理订单" at bounding box center [1473, 329] width 54 height 19
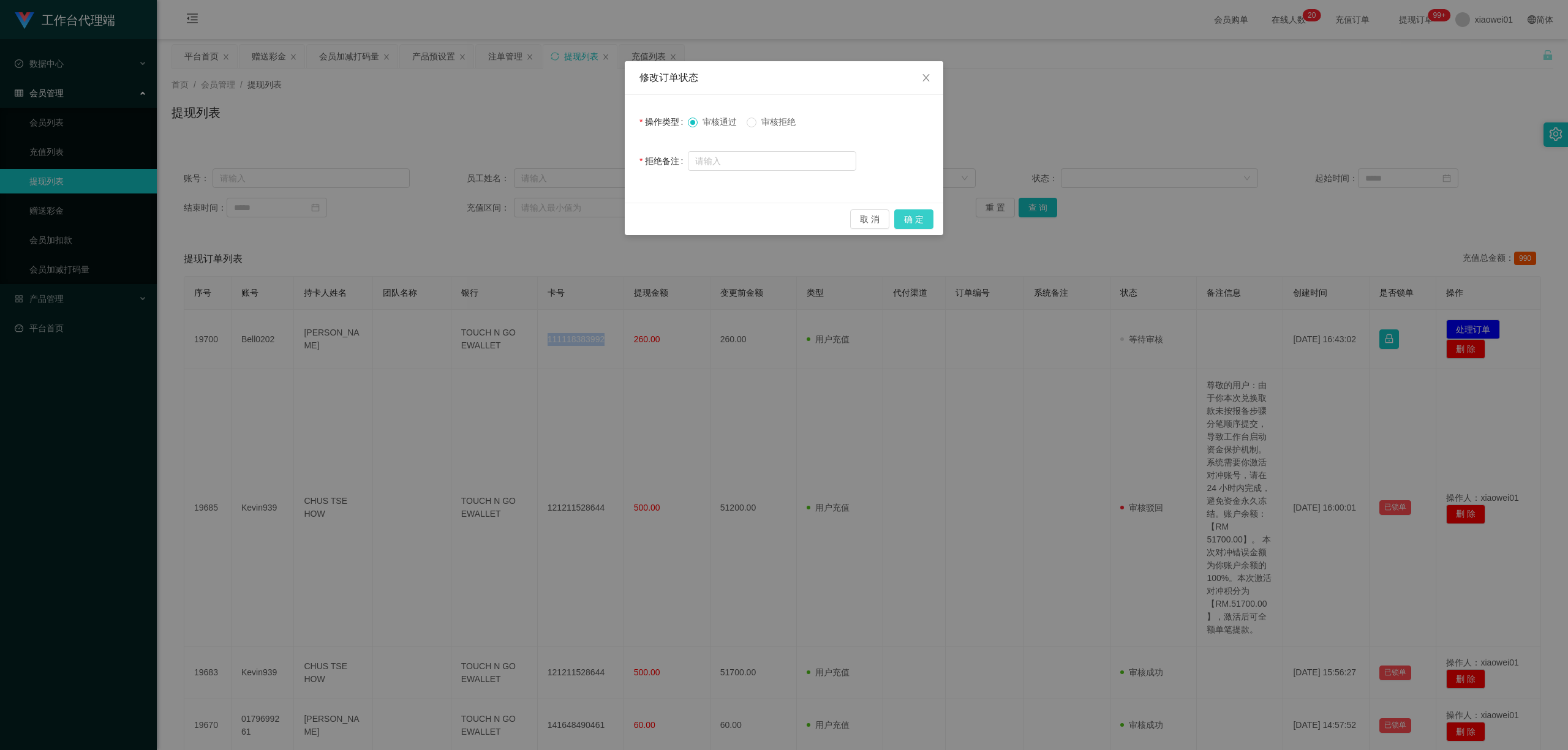
click at [924, 219] on button "确 定" at bounding box center [914, 219] width 40 height 19
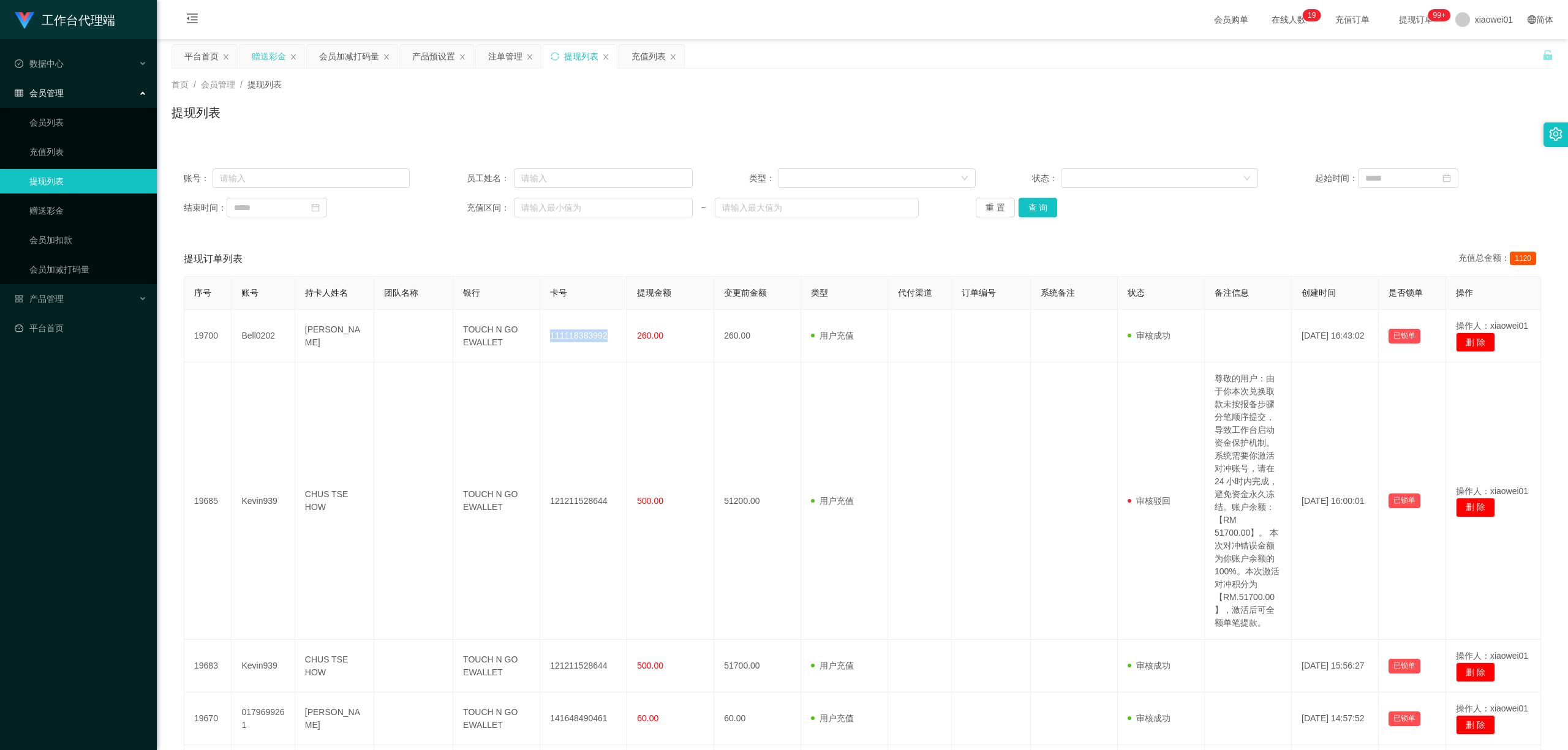
click at [277, 50] on div "赠送彩金" at bounding box center [268, 56] width 34 height 24
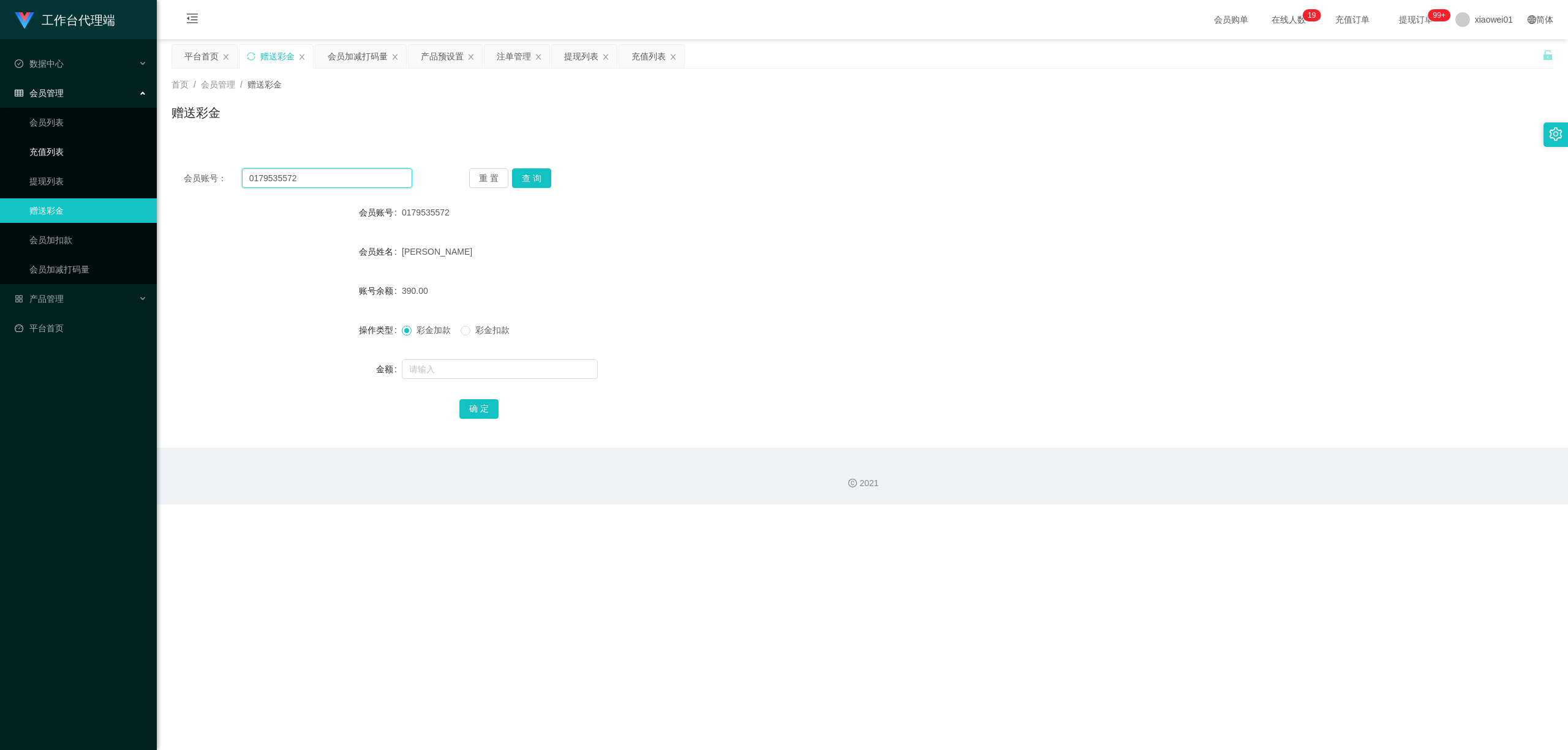
drag, startPoint x: 303, startPoint y: 175, endPoint x: 137, endPoint y: 153, distance: 167.5
click at [82, 157] on section "工作台代理端 数据中心 会员管理 会员列表 充值列表 提现列表 赠送彩金 会员加扣款 会员加减打码量 产品管理 平台首页 保存配置 重置配置 整体风格设置 主…" at bounding box center [784, 252] width 1568 height 504
paste input "lili11"
click at [522, 177] on button "查 询" at bounding box center [531, 177] width 40 height 19
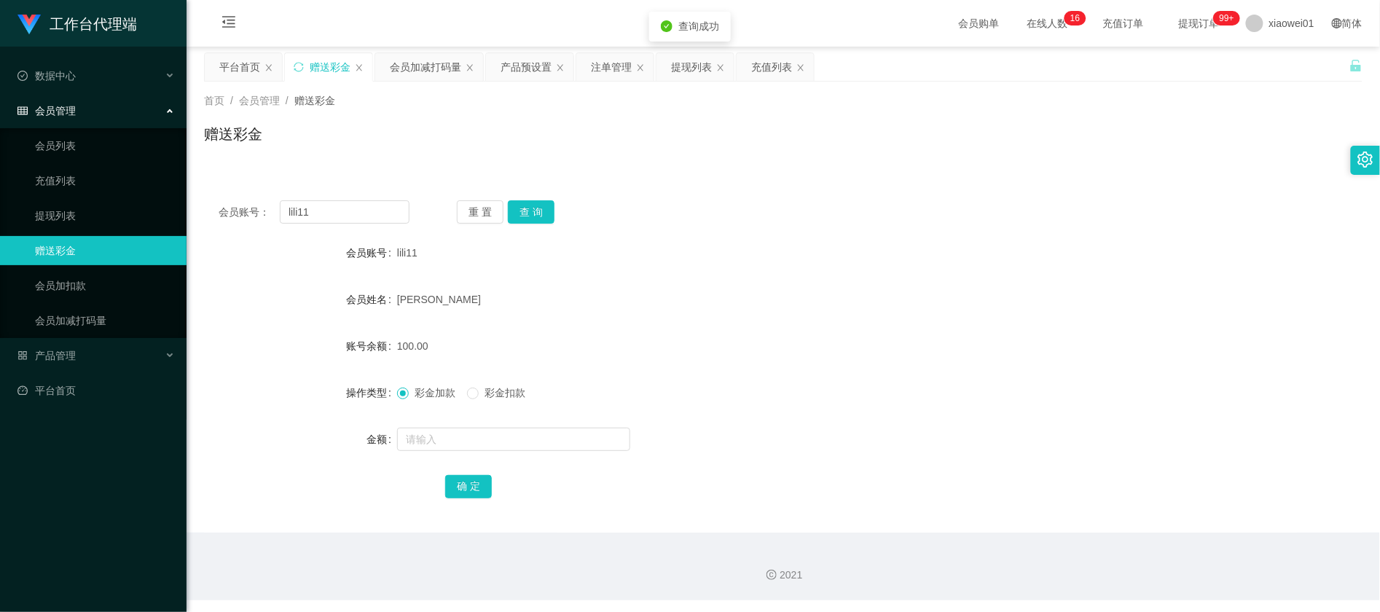
drag, startPoint x: 516, startPoint y: 164, endPoint x: 481, endPoint y: 178, distance: 37.9
click at [516, 164] on div "首页 / 会员管理 / 赠送彩金 / 赠送彩金" at bounding box center [783, 125] width 1193 height 87
drag, startPoint x: 374, startPoint y: 216, endPoint x: 138, endPoint y: 196, distance: 236.9
click at [138, 196] on section "工作台代理端 数据中心 会员管理 会员列表 充值列表 提现列表 赠送彩金 会员加扣款 会员加减打码量 产品管理 平台首页 保存配置 重置配置 整体风格设置 主…" at bounding box center [690, 300] width 1380 height 600
paste input "017969926"
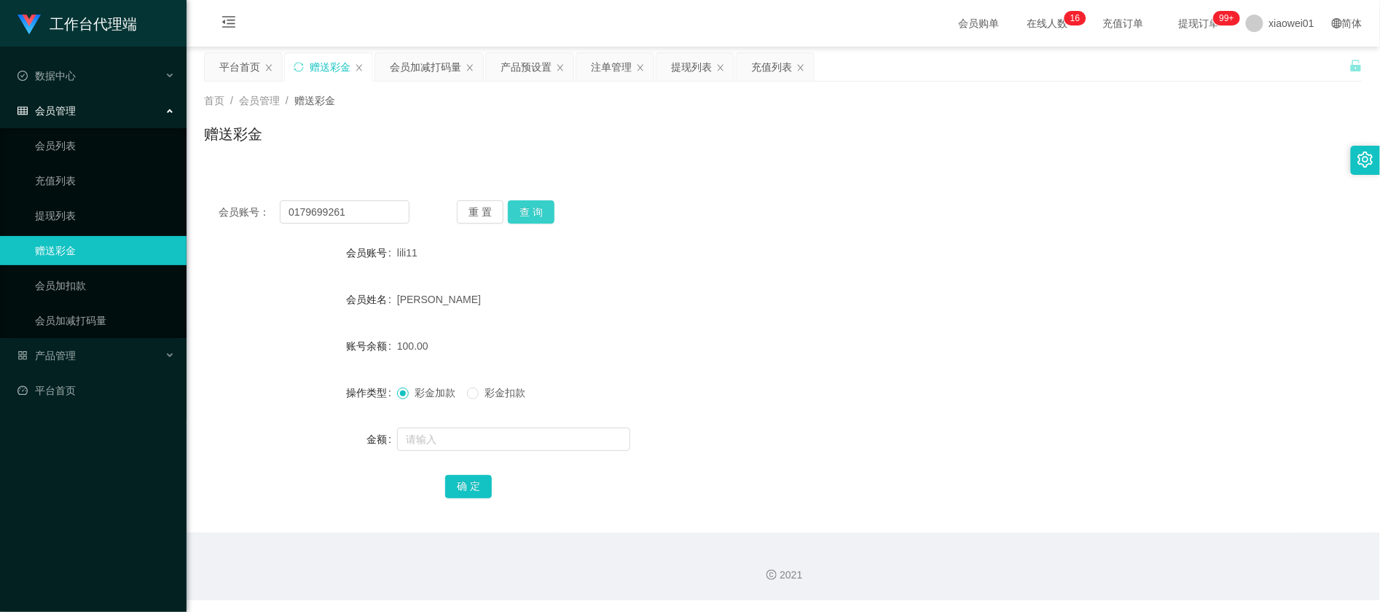
click at [549, 203] on button "查 询" at bounding box center [531, 211] width 47 height 23
drag, startPoint x: 732, startPoint y: 342, endPoint x: 472, endPoint y: 274, distance: 268.8
click at [734, 342] on div "100.00" at bounding box center [735, 345] width 676 height 29
drag, startPoint x: 173, startPoint y: 201, endPoint x: 64, endPoint y: 193, distance: 109.6
click at [60, 192] on section "工作台代理端 数据中心 会员管理 会员列表 充值列表 提现列表 赠送彩金 会员加扣款 会员加减打码量 产品管理 平台首页 保存配置 重置配置 整体风格设置 主…" at bounding box center [690, 300] width 1380 height 600
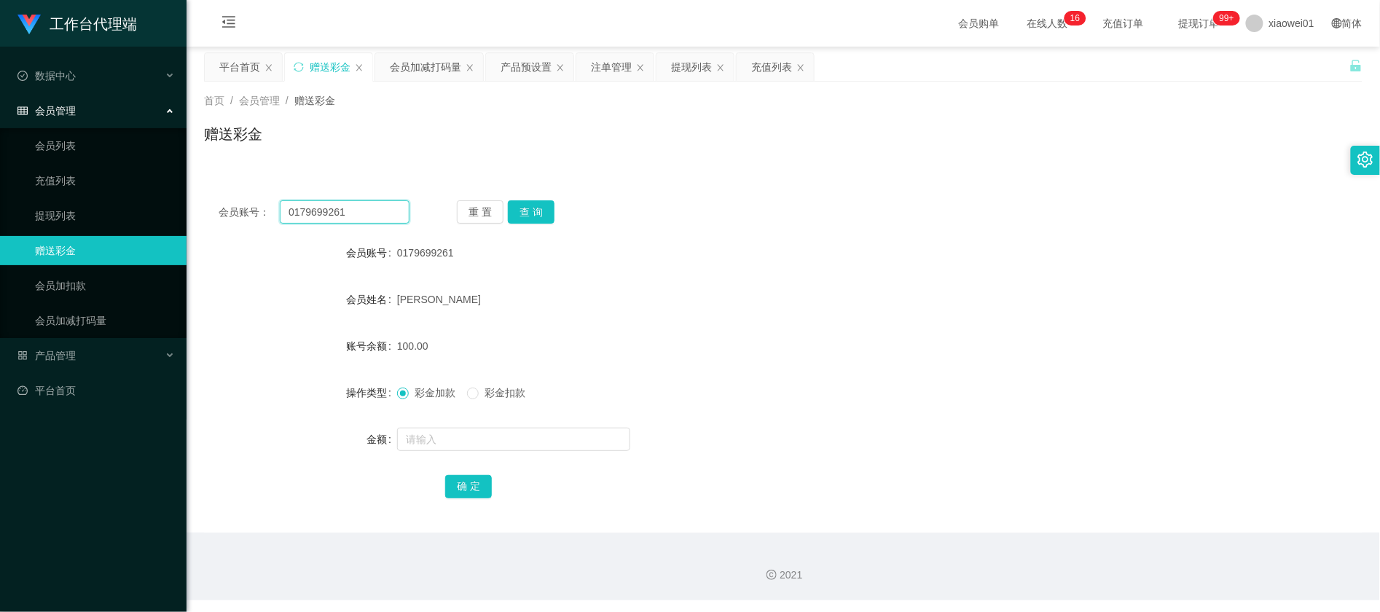
paste input "133456789"
type input "133456789"
click at [543, 216] on button "查 询" at bounding box center [531, 211] width 47 height 23
click at [685, 74] on div "提现列表" at bounding box center [691, 67] width 41 height 28
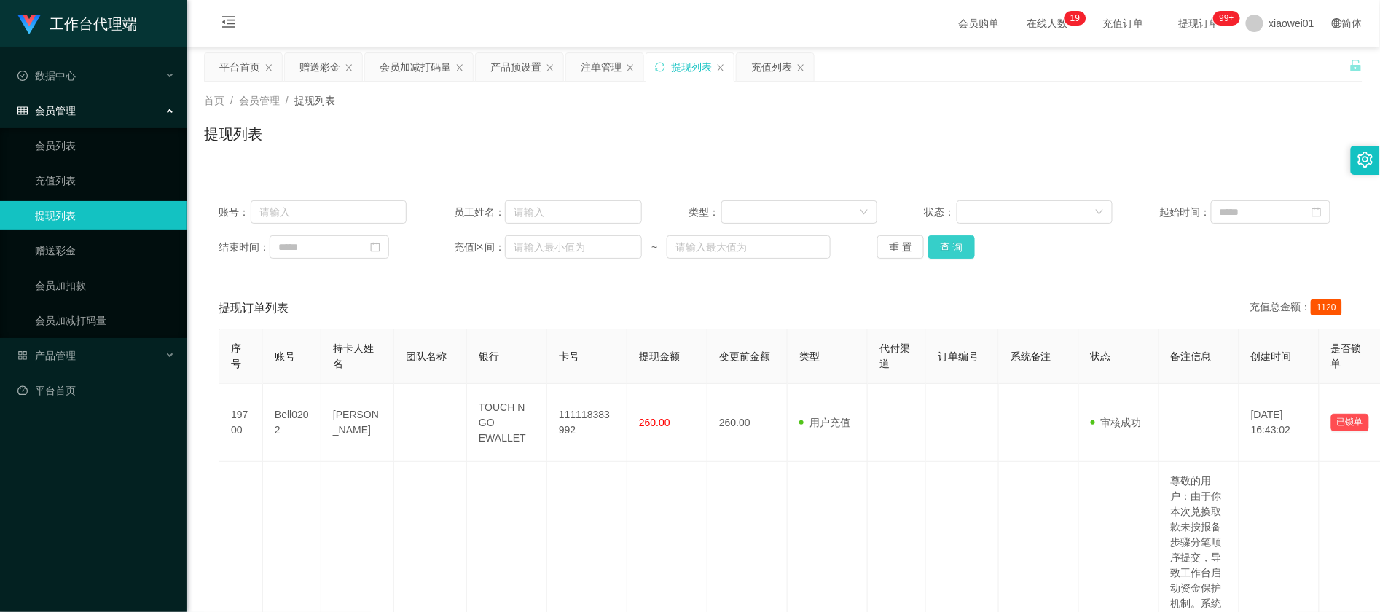
click at [962, 256] on button "查 询" at bounding box center [951, 246] width 47 height 23
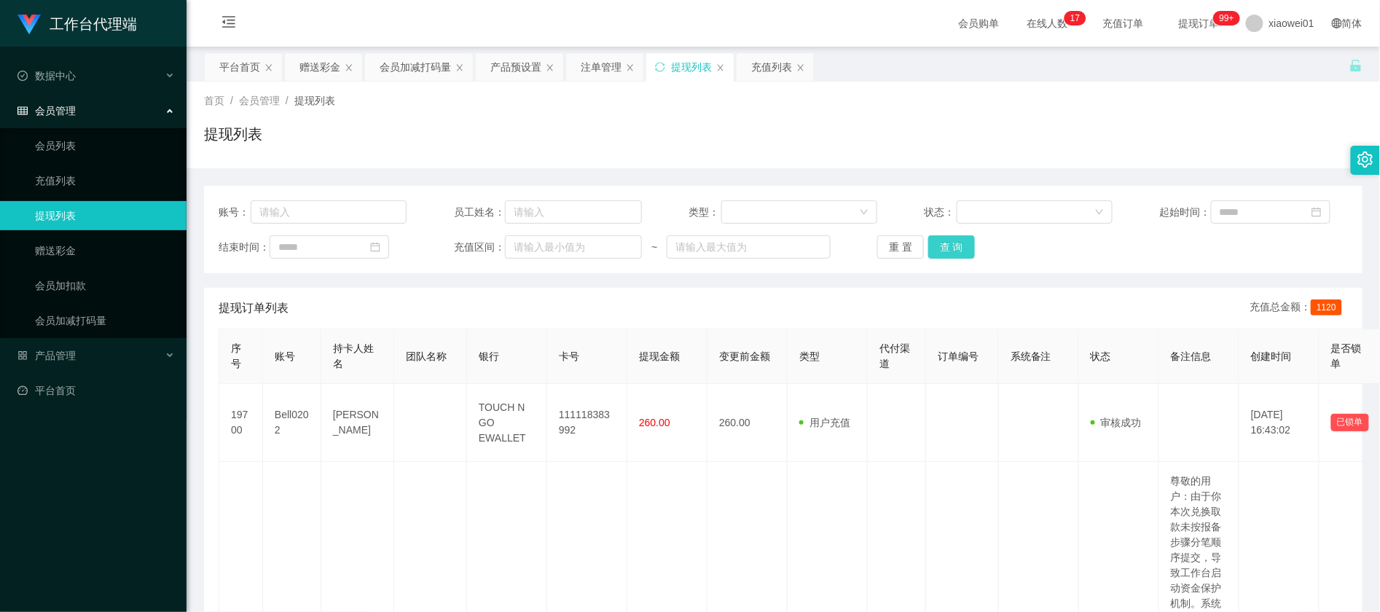
drag, startPoint x: 947, startPoint y: 251, endPoint x: 936, endPoint y: 259, distance: 13.6
click at [940, 256] on button "查 询" at bounding box center [951, 246] width 47 height 23
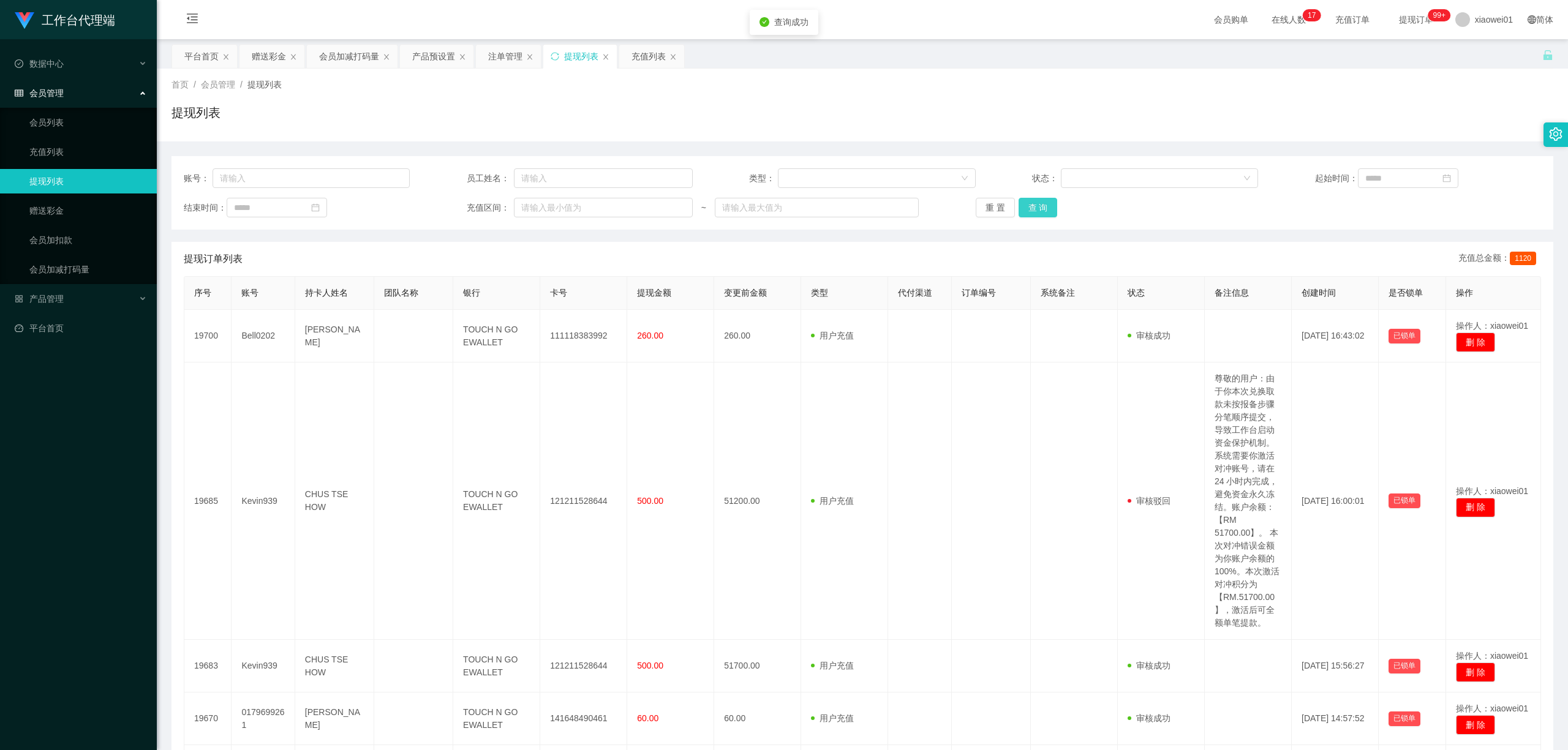
click at [1040, 209] on button "查 询" at bounding box center [1038, 207] width 40 height 19
click at [1043, 209] on button "查 询" at bounding box center [1038, 207] width 40 height 19
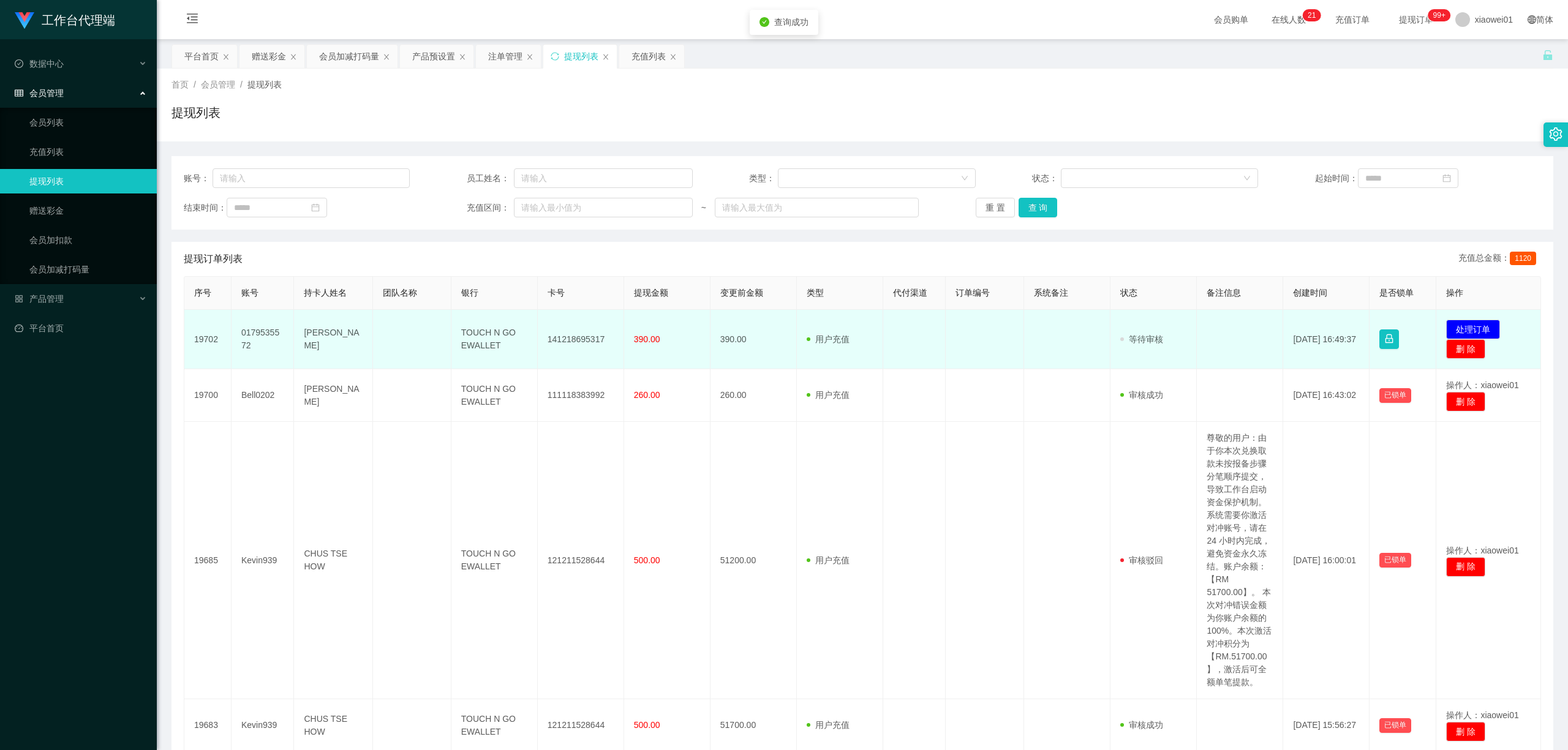
click at [572, 344] on td "141218695317" at bounding box center [581, 340] width 87 height 60
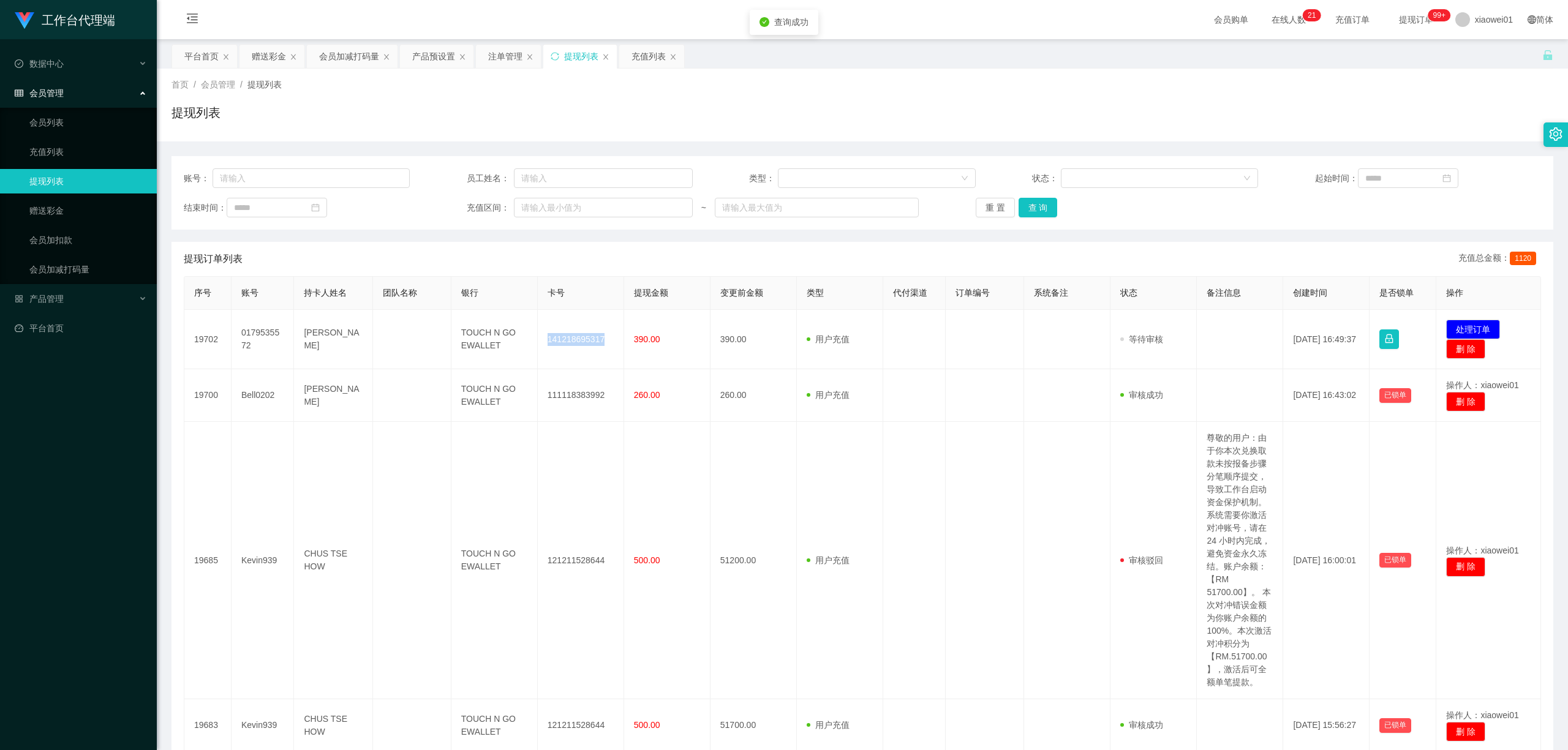
copy td "141218695317"
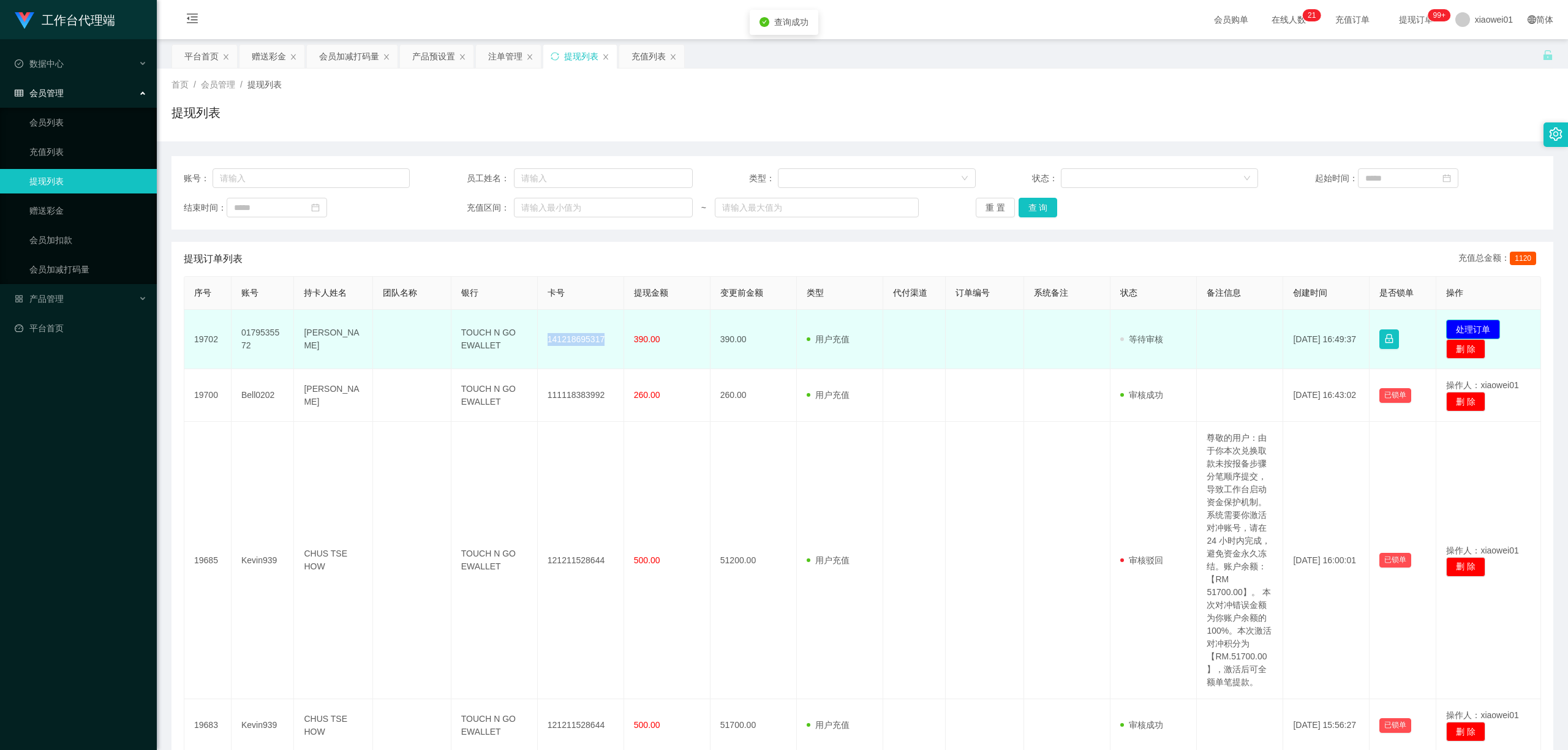
click at [1159, 333] on button "处理订单" at bounding box center [1473, 329] width 54 height 19
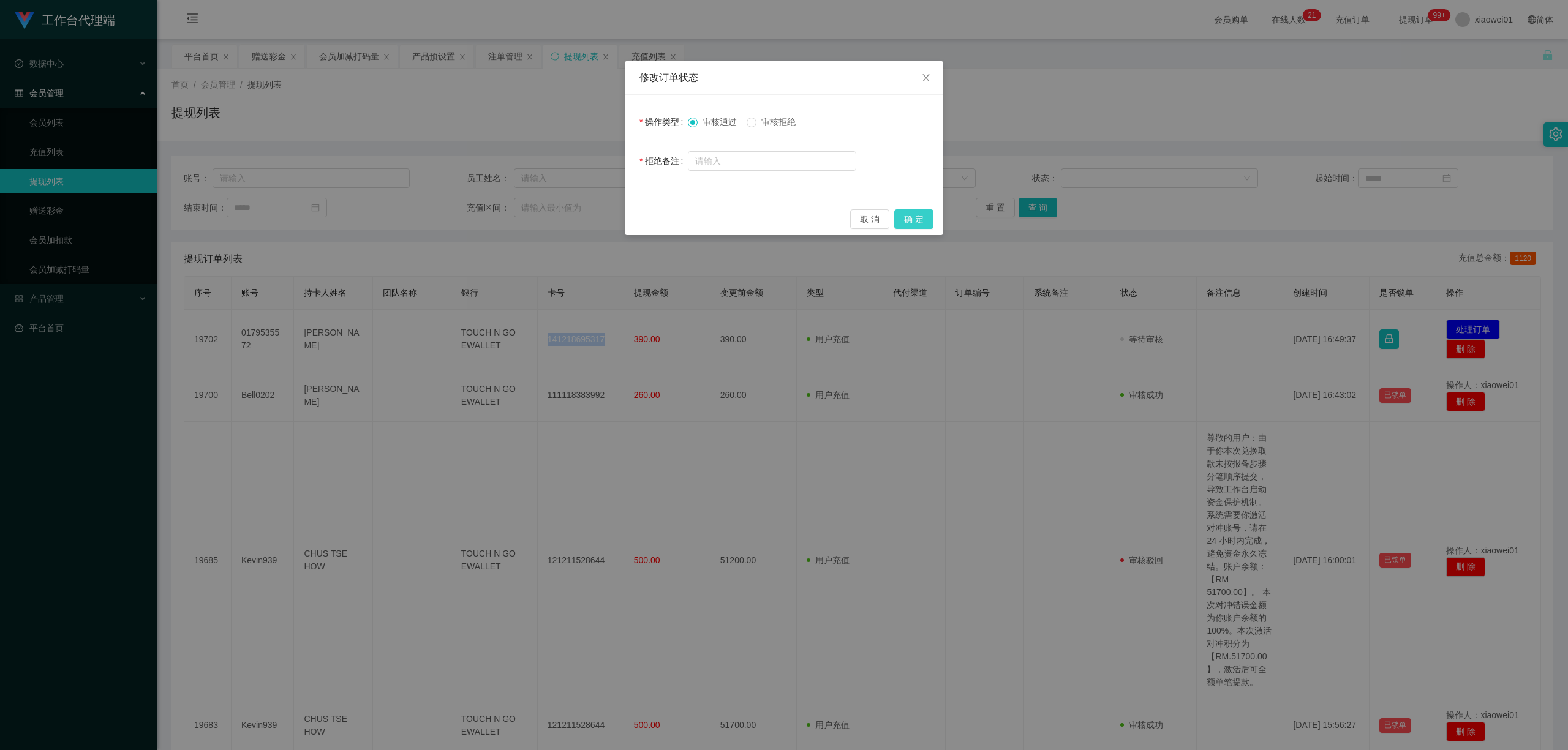
click at [910, 219] on button "确 定" at bounding box center [914, 219] width 40 height 19
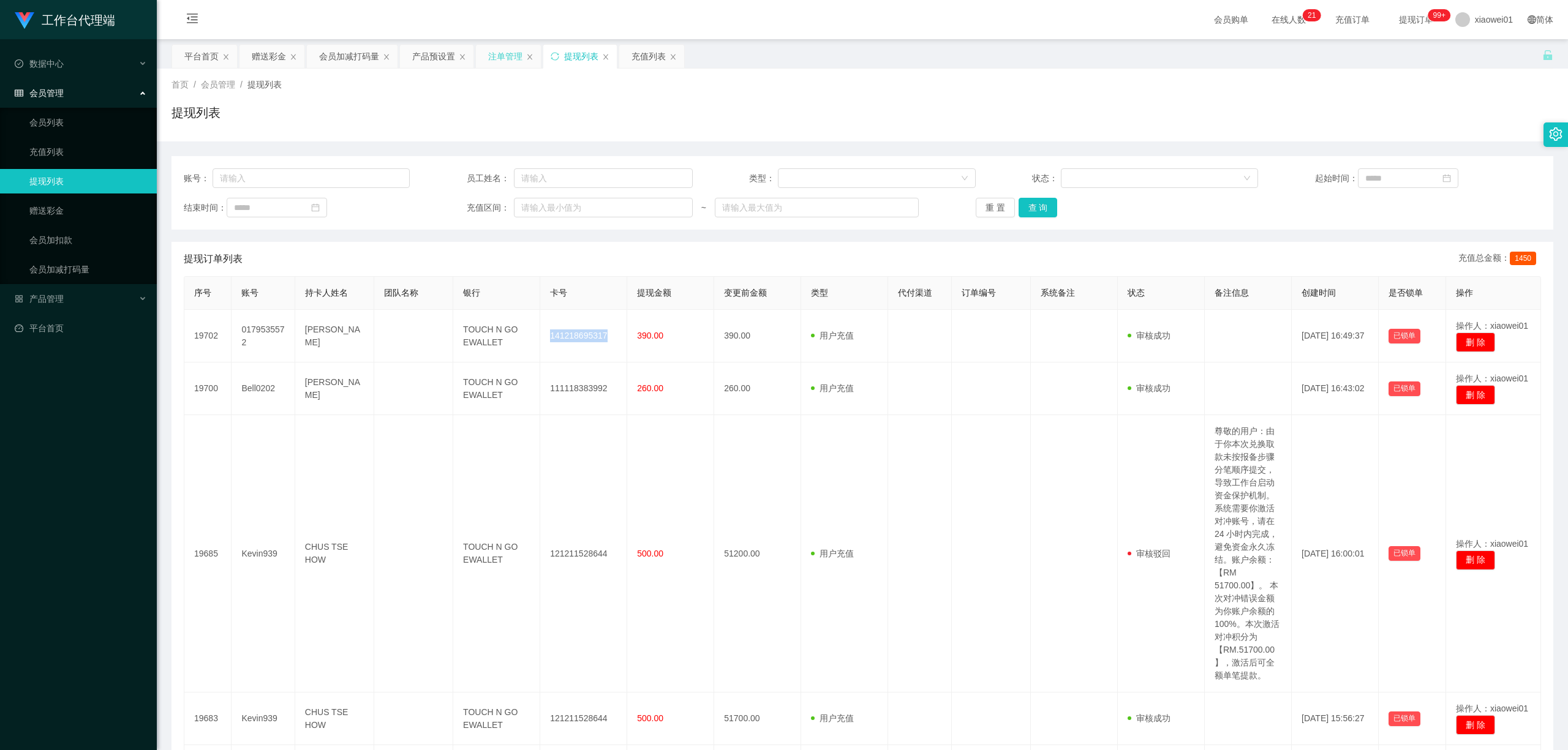
click at [493, 50] on div "注单管理" at bounding box center [505, 56] width 34 height 24
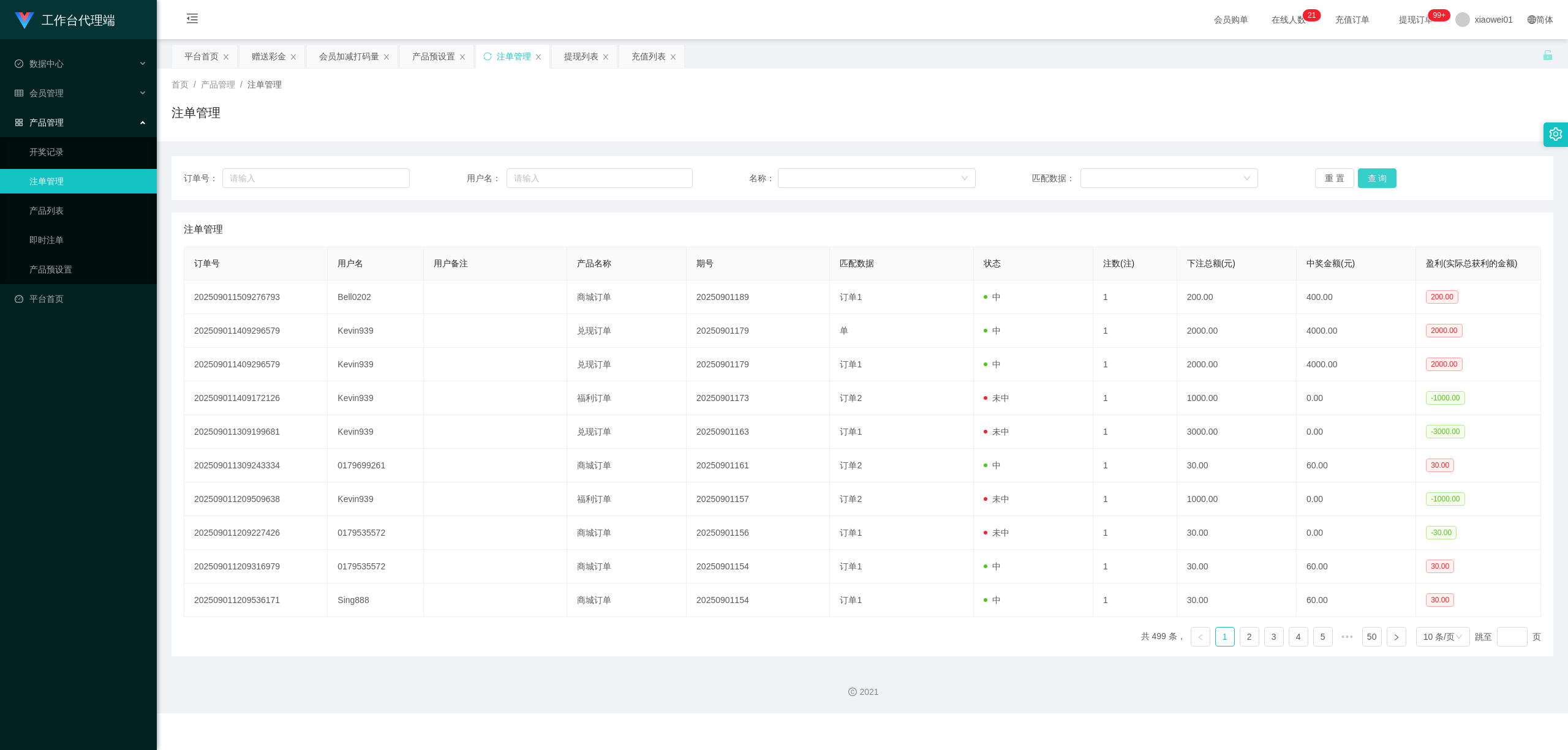
click at [1159, 175] on button "查 询" at bounding box center [1377, 177] width 40 height 19
click at [1159, 177] on button "查 询" at bounding box center [1377, 177] width 40 height 19
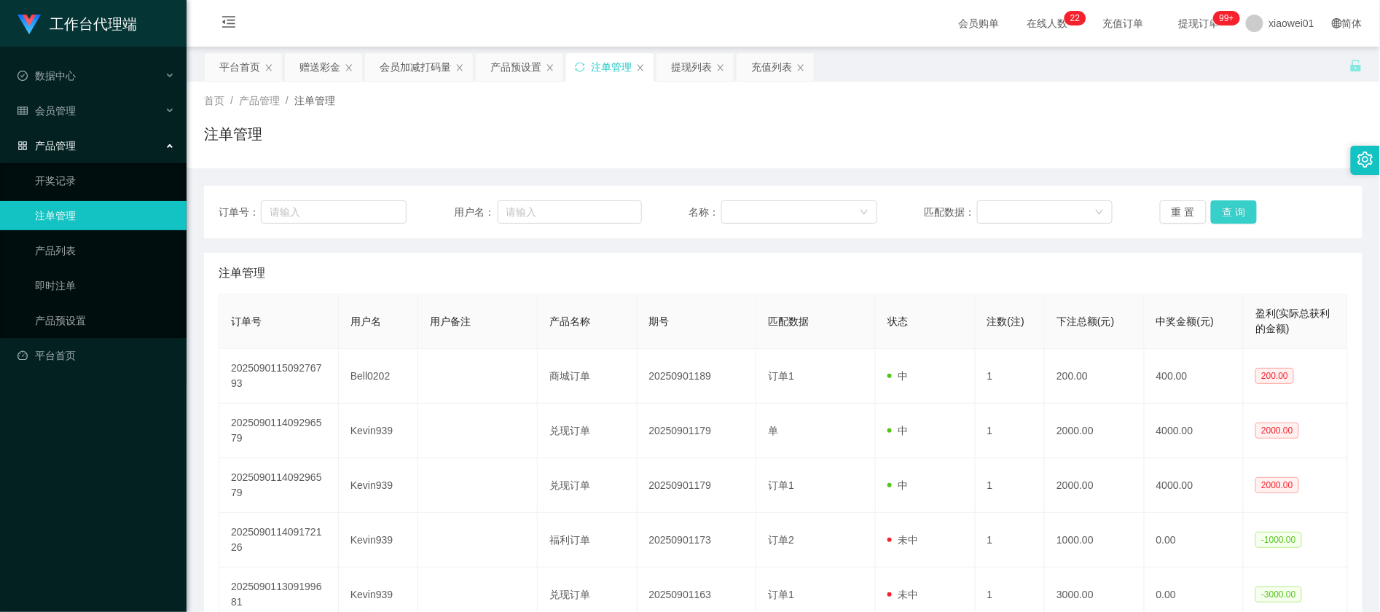
click at [1240, 210] on button "查 询" at bounding box center [1234, 211] width 47 height 23
click at [1236, 210] on button "查 询" at bounding box center [1234, 211] width 47 height 23
click at [1243, 216] on button "查 询" at bounding box center [1234, 211] width 47 height 23
click at [1214, 211] on button "查 询" at bounding box center [1234, 211] width 47 height 23
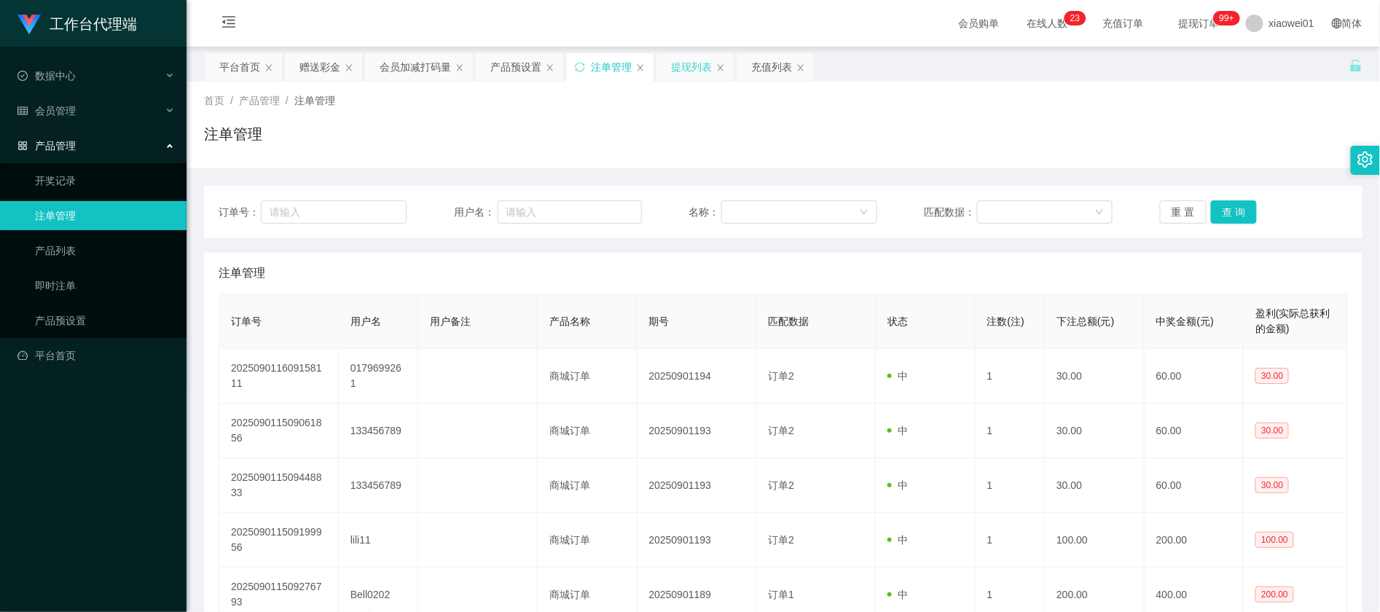
drag, startPoint x: 715, startPoint y: 61, endPoint x: 715, endPoint y: 74, distance: 13.1
click at [712, 63] on div "提现列表" at bounding box center [694, 67] width 77 height 28
click at [711, 74] on div "提现列表" at bounding box center [691, 67] width 41 height 28
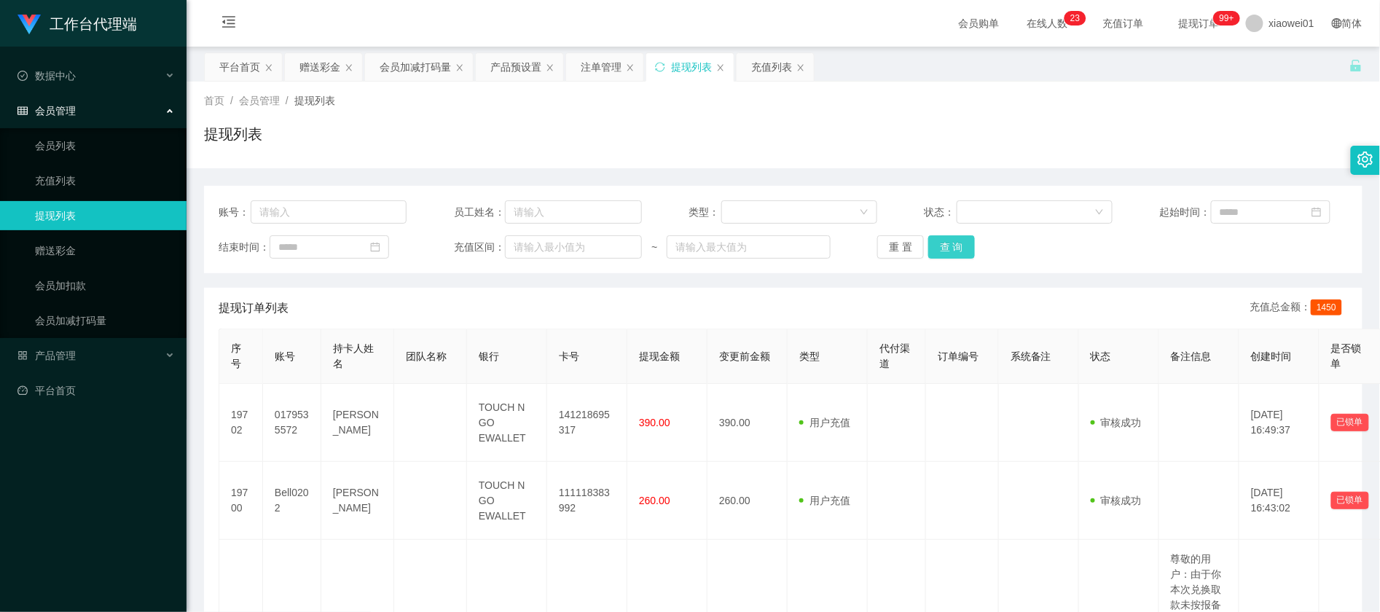
click at [959, 252] on button "查 询" at bounding box center [951, 246] width 47 height 23
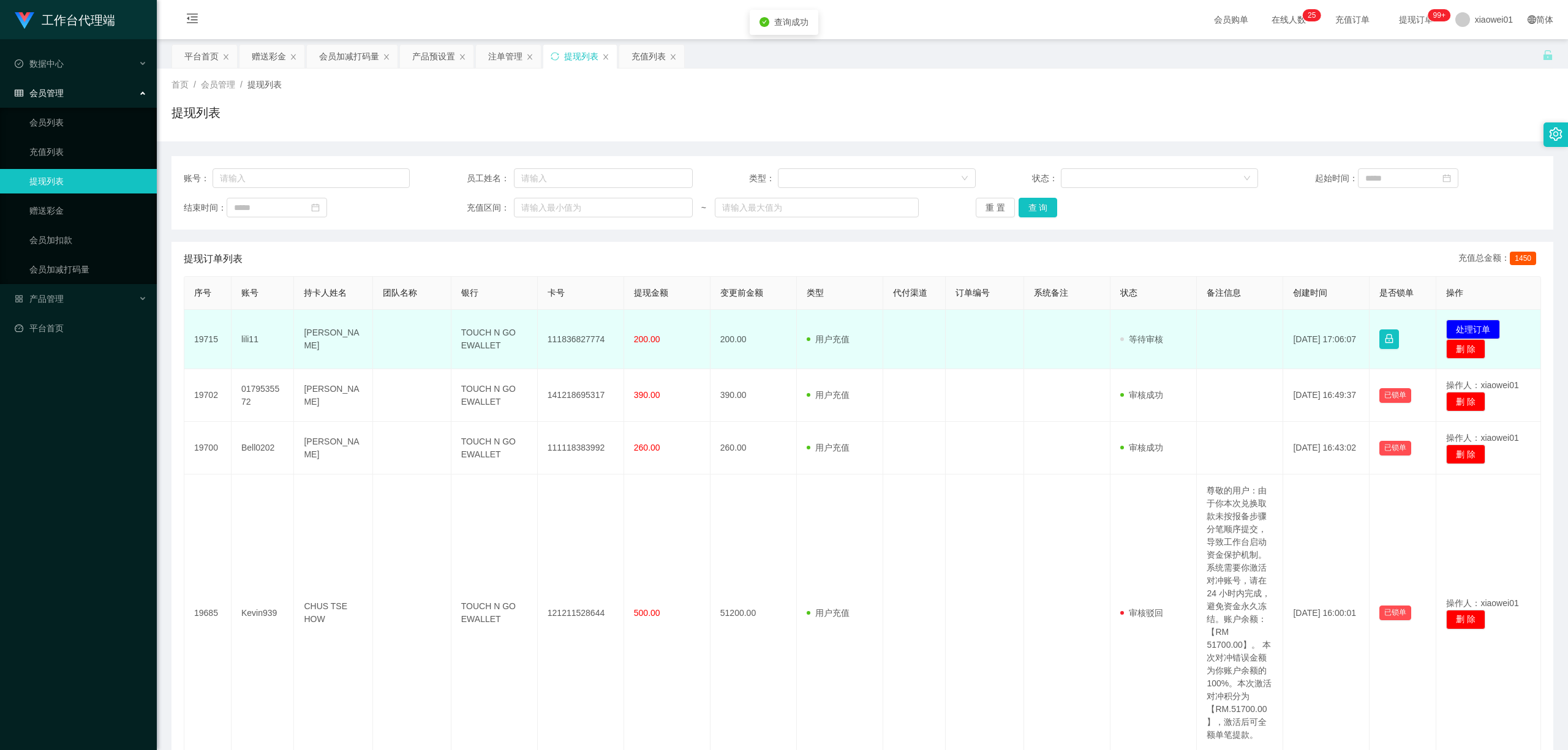
click at [581, 338] on td "111836827774" at bounding box center [581, 340] width 87 height 60
copy td "111836827774"
click at [1159, 321] on button "处理订单" at bounding box center [1473, 329] width 54 height 19
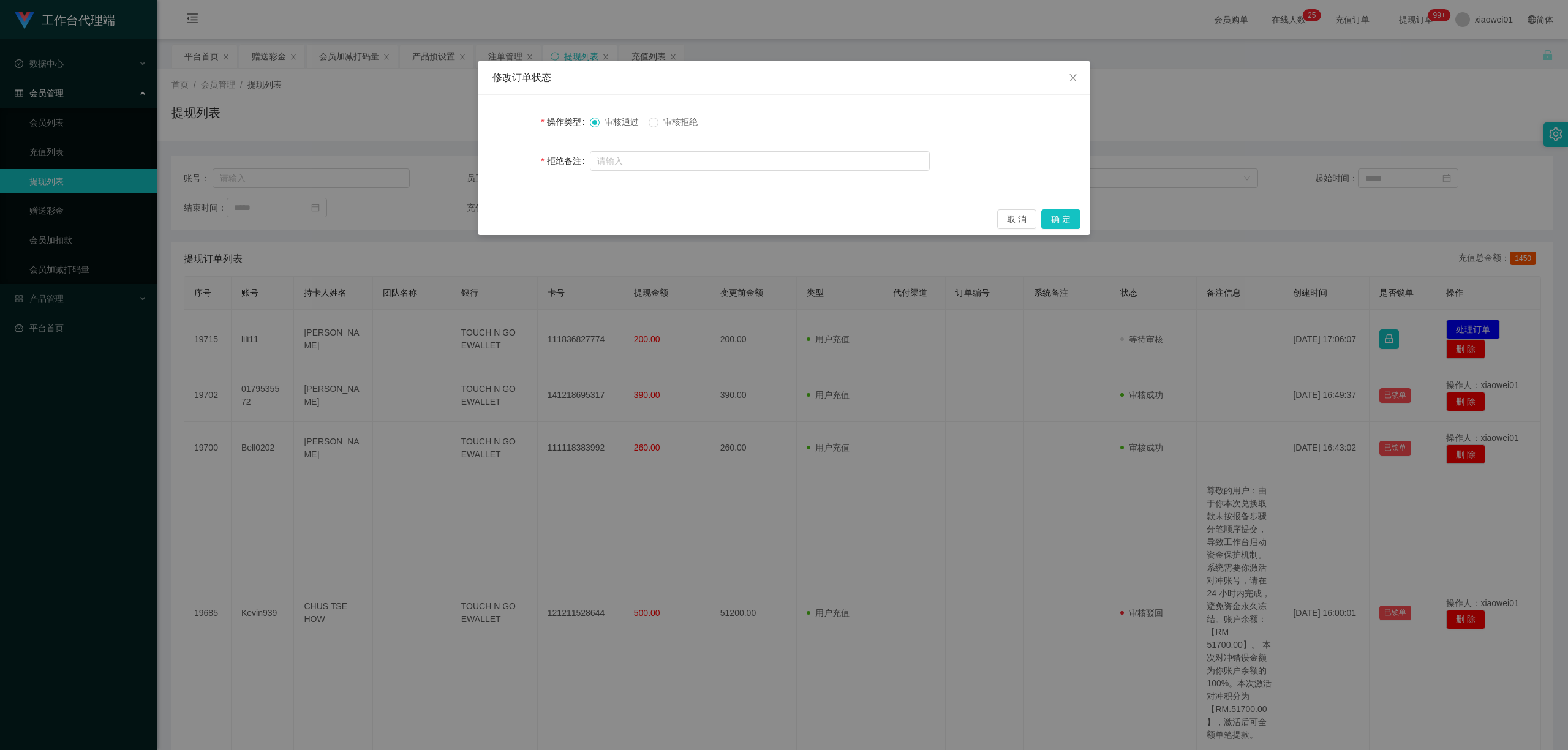
click at [696, 121] on span "审核拒绝" at bounding box center [680, 122] width 44 height 10
click at [1069, 212] on button "确 定" at bounding box center [1060, 219] width 40 height 19
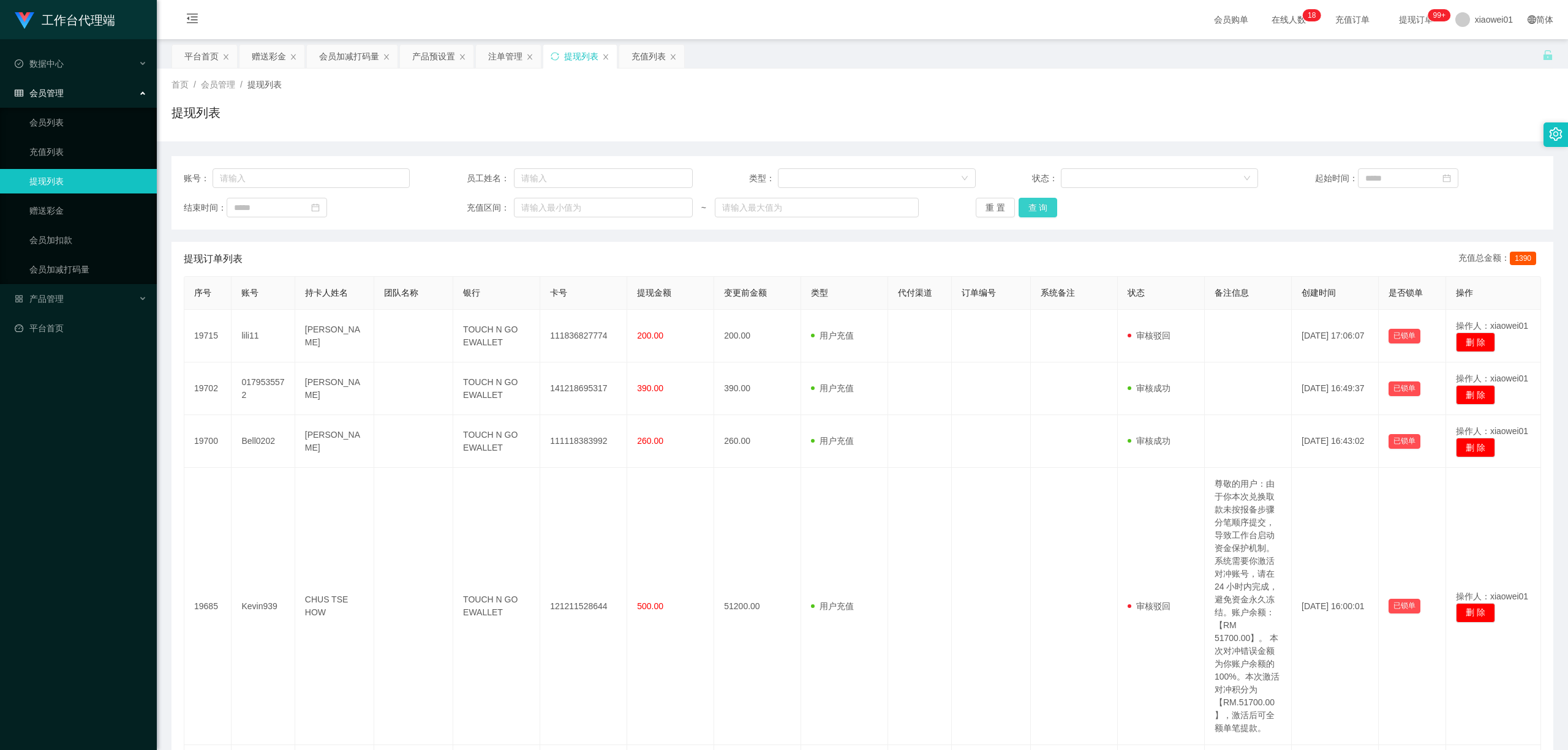
click at [1042, 209] on button "查 询" at bounding box center [1038, 207] width 40 height 19
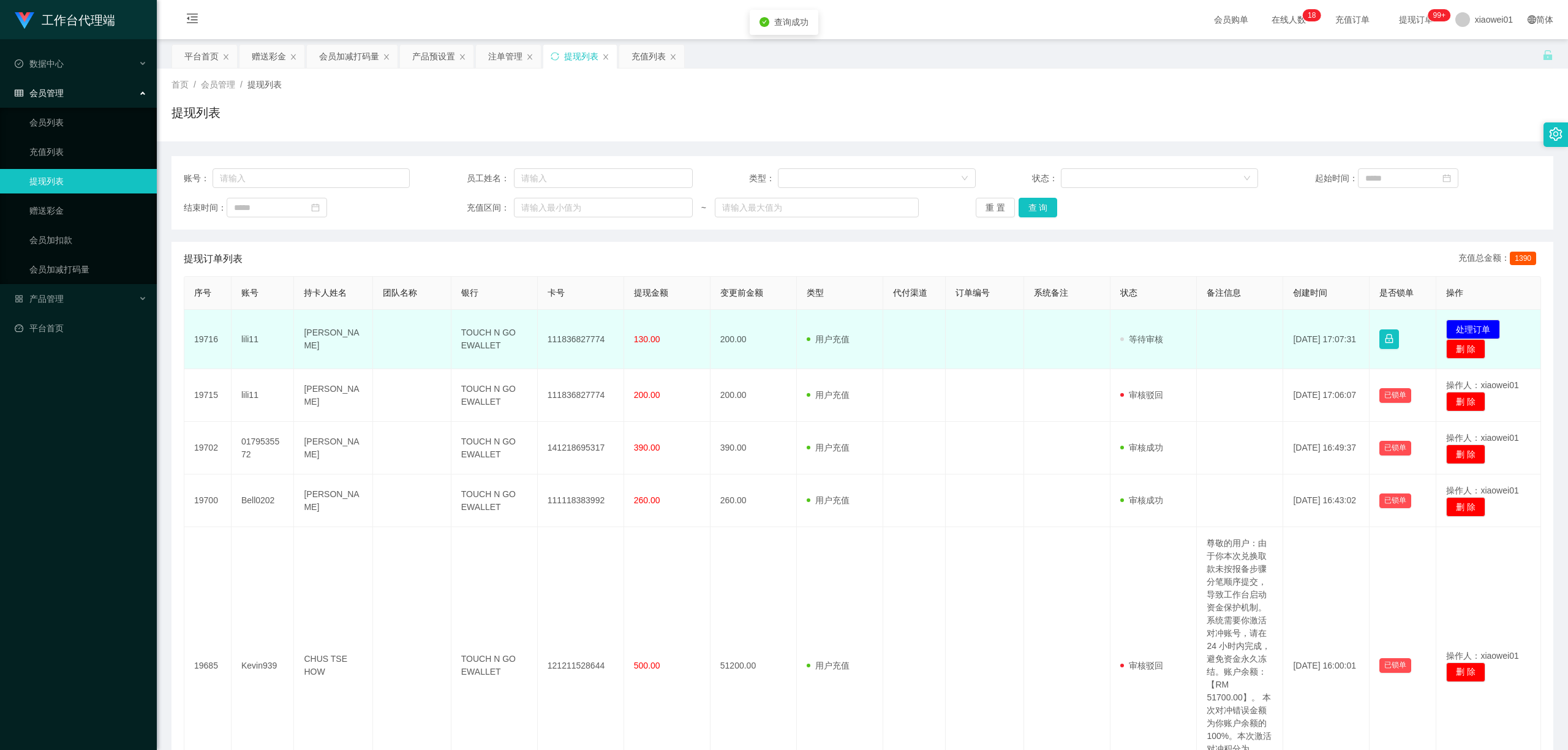
click at [564, 341] on td "111836827774" at bounding box center [581, 340] width 87 height 60
copy td "111836827774"
click at [1159, 321] on button "处理订单" at bounding box center [1473, 329] width 54 height 19
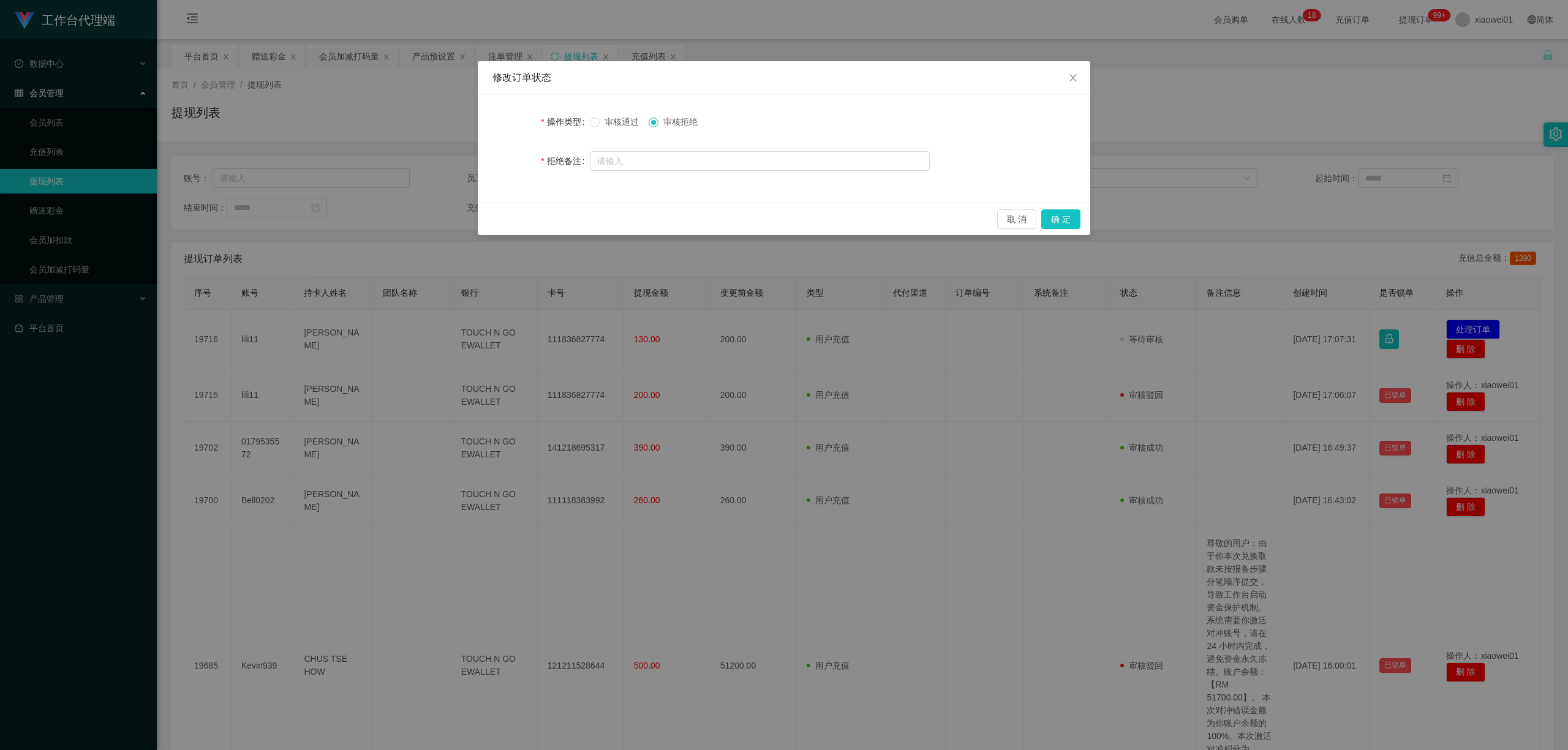
drag, startPoint x: 640, startPoint y: 128, endPoint x: 648, endPoint y: 130, distance: 8.2
click at [638, 127] on span "审核通过" at bounding box center [621, 122] width 44 height 10
click at [1064, 219] on button "确 定" at bounding box center [1060, 219] width 40 height 19
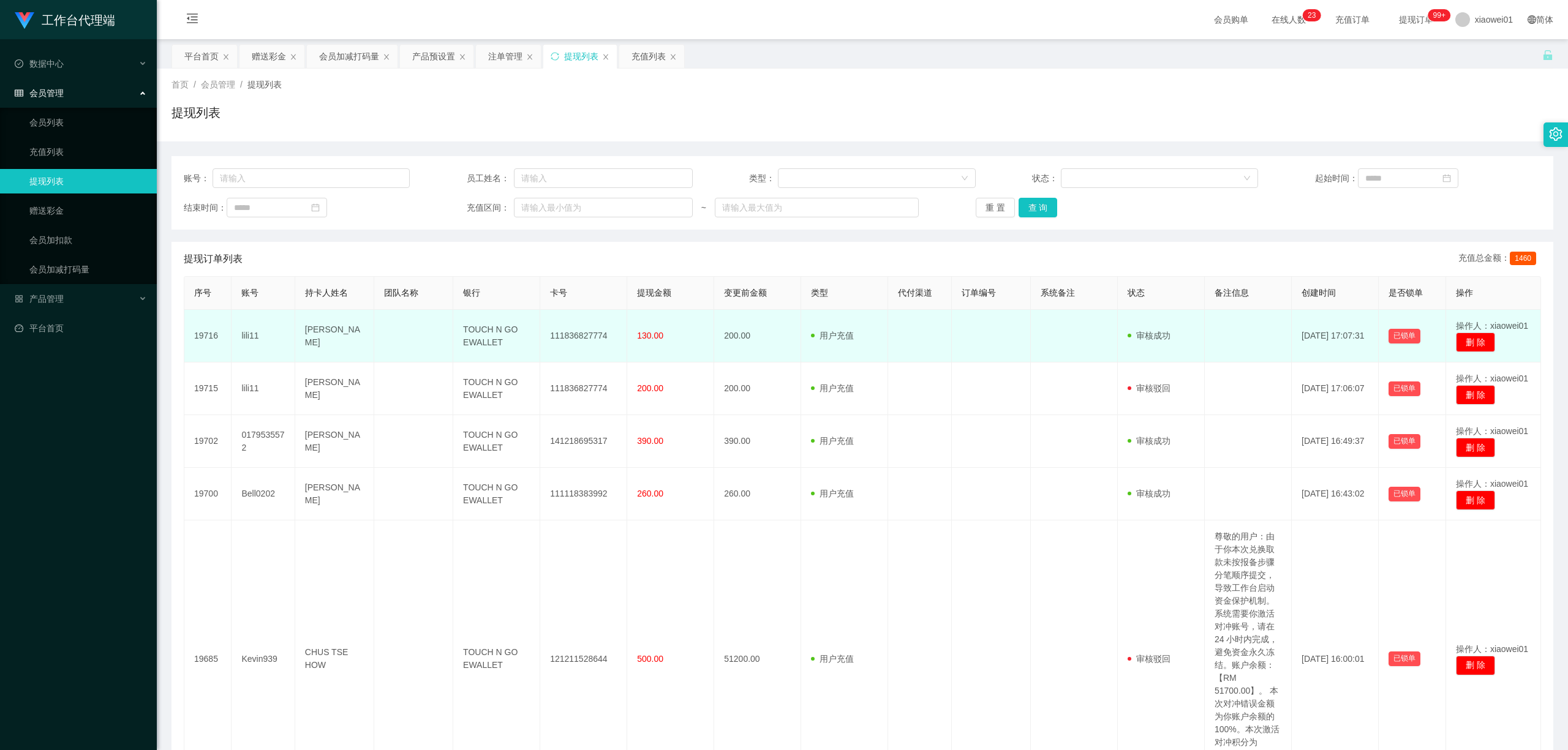
click at [338, 340] on td "[PERSON_NAME]" at bounding box center [335, 336] width 79 height 53
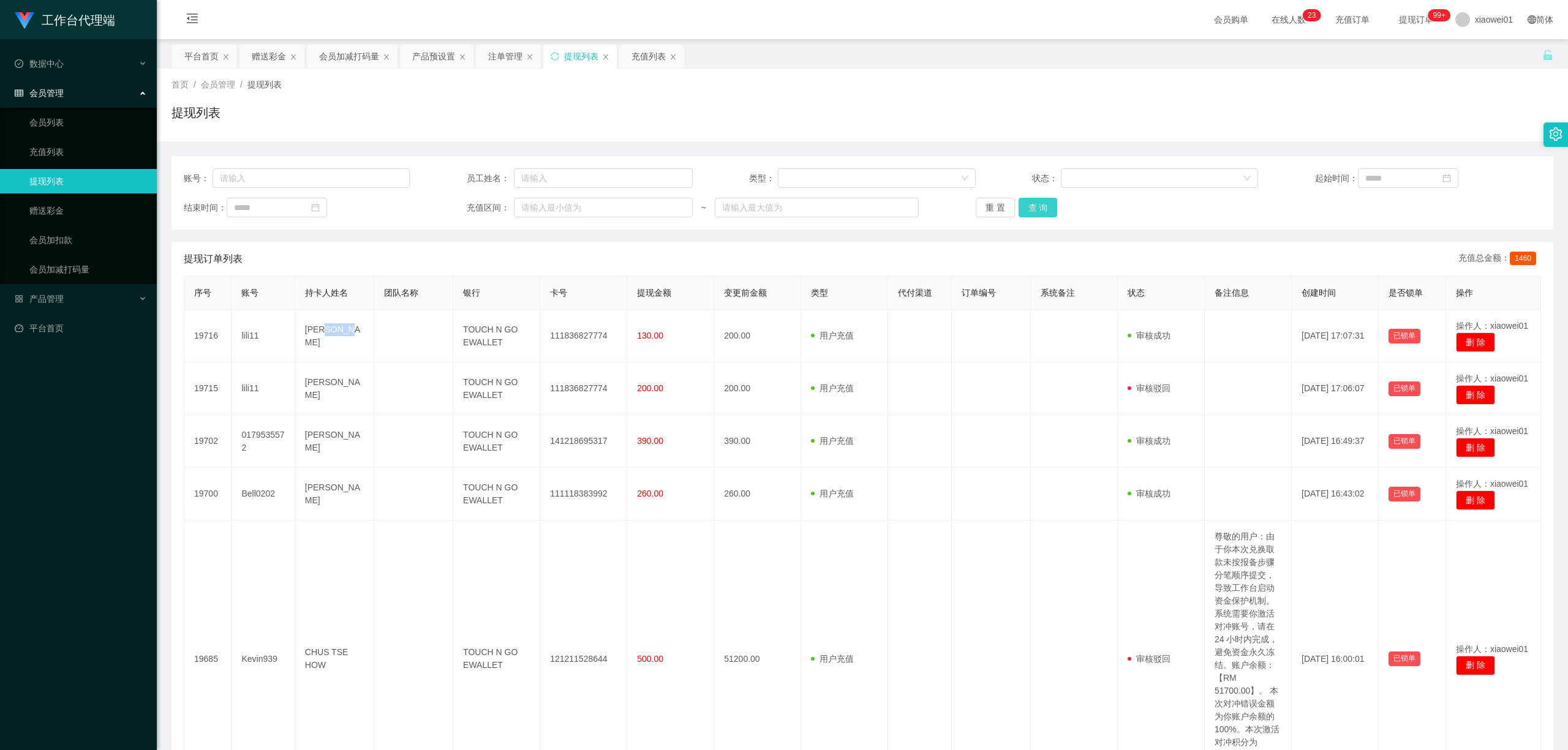
click at [1032, 207] on button "查 询" at bounding box center [1038, 207] width 40 height 19
click at [1041, 207] on button "查 询" at bounding box center [1038, 207] width 40 height 19
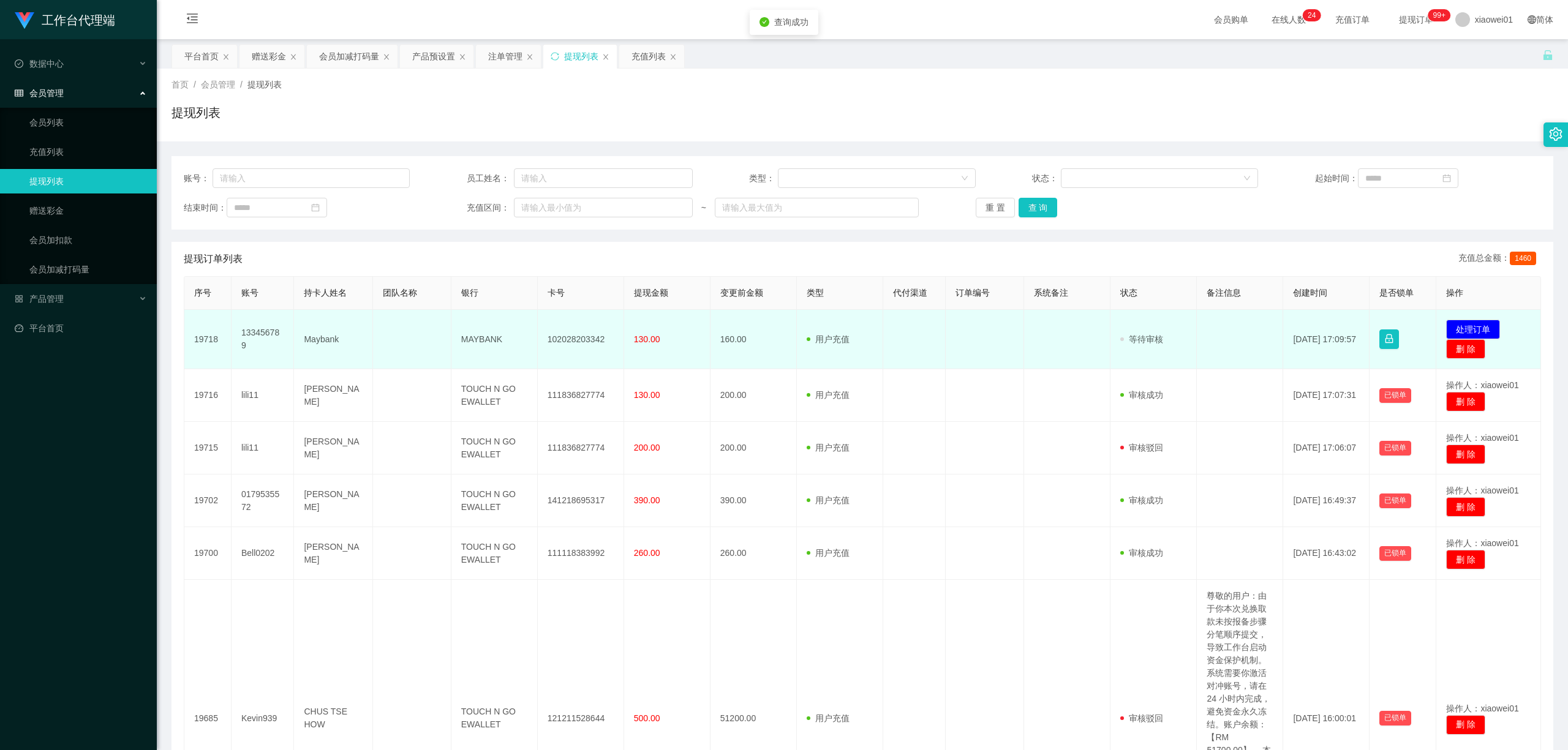
click at [561, 340] on td "102028203342" at bounding box center [581, 340] width 87 height 60
click at [561, 339] on td "102028203342" at bounding box center [581, 340] width 87 height 60
copy td "102028203342"
click at [1159, 325] on button "处理订单" at bounding box center [1473, 329] width 54 height 19
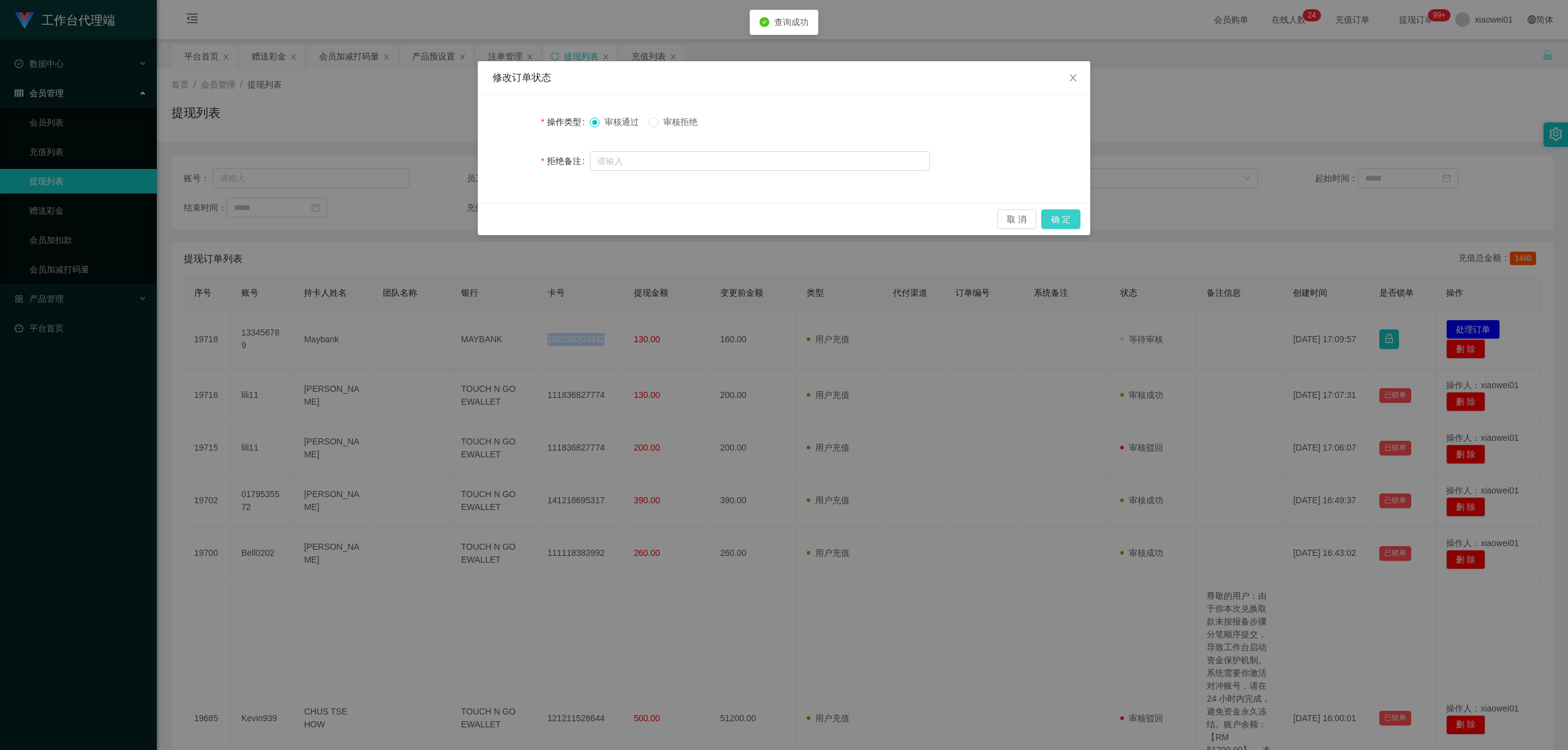
click at [1069, 223] on button "确 定" at bounding box center [1060, 219] width 40 height 19
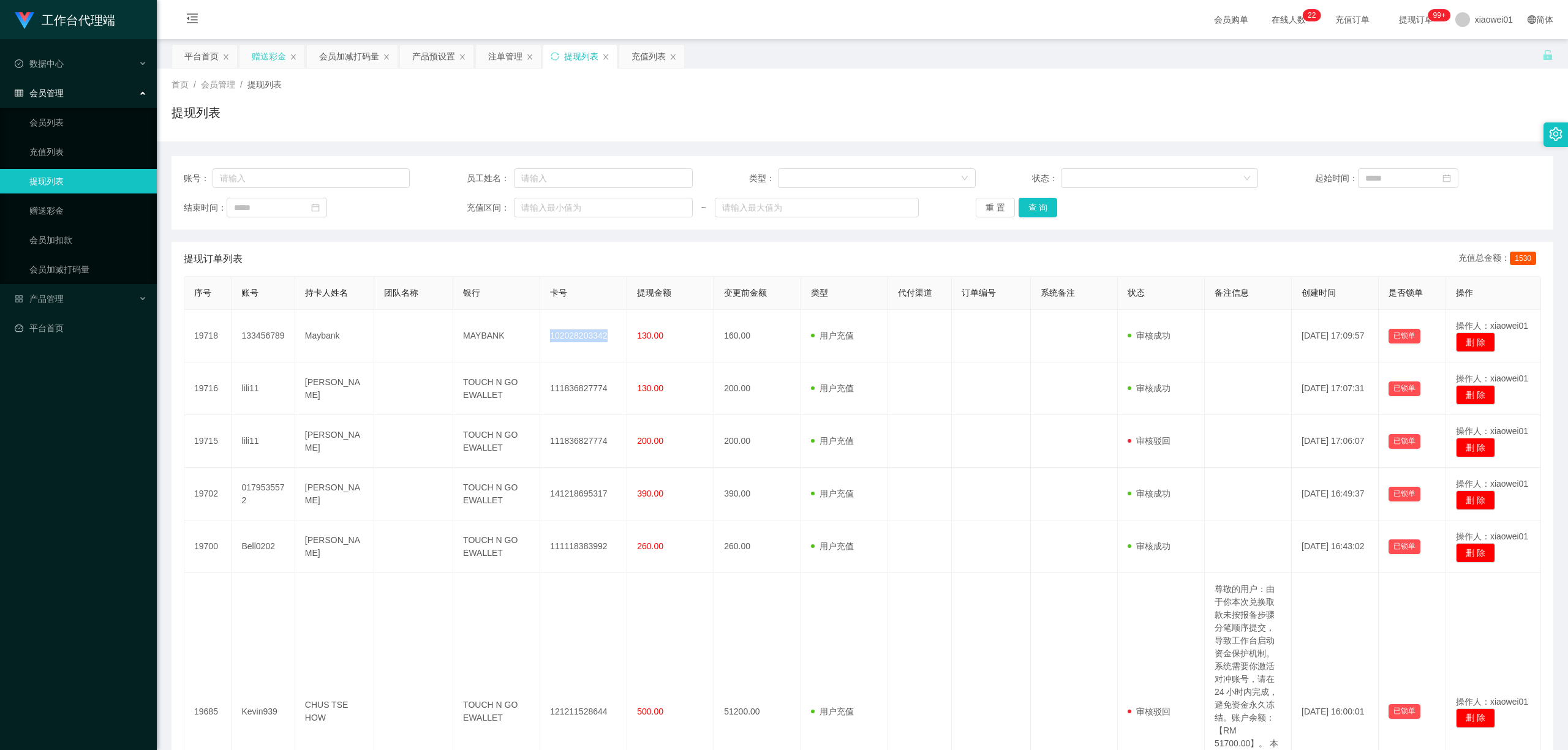
click at [258, 55] on div "赠送彩金" at bounding box center [268, 56] width 34 height 24
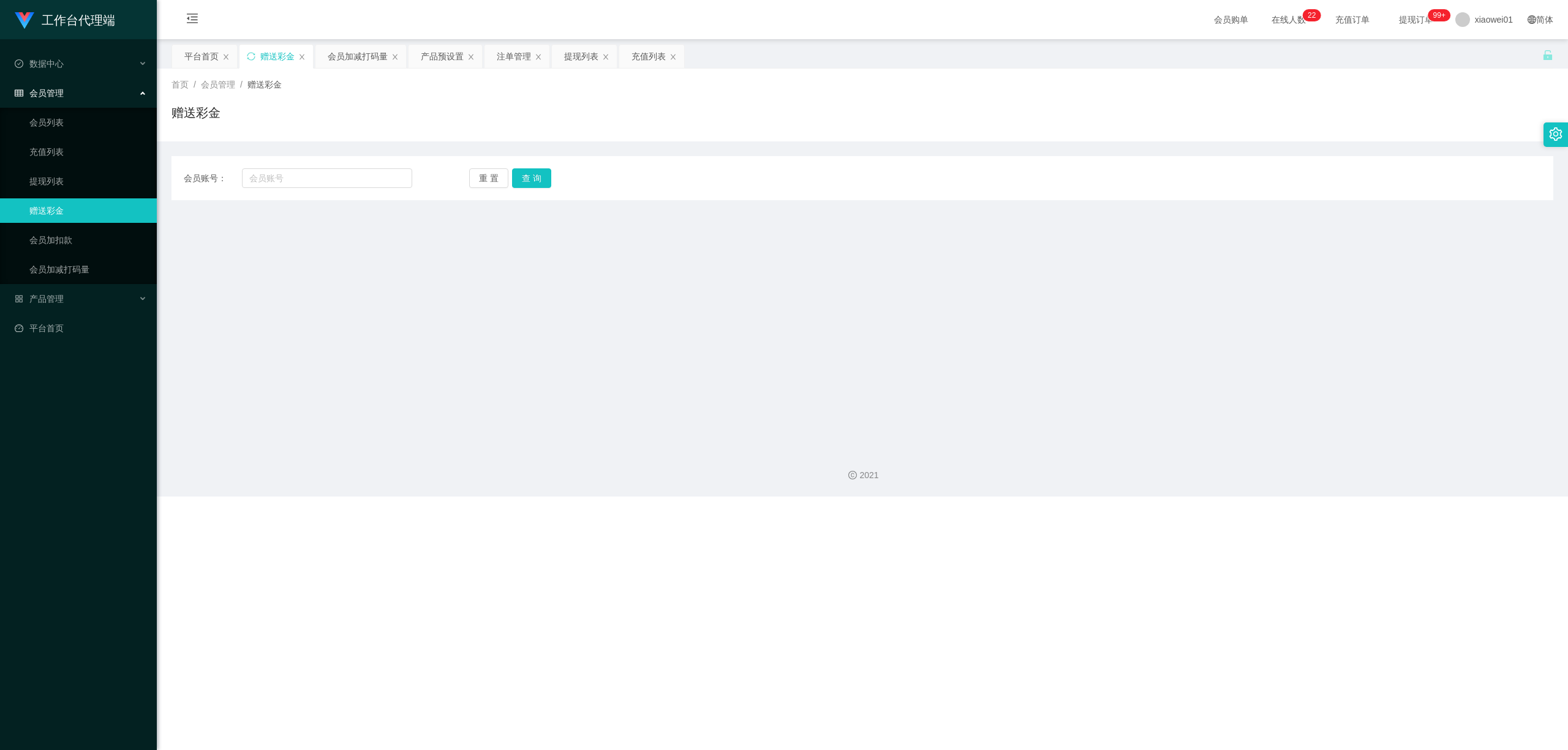
click at [334, 161] on div "会员账号： 重 置 查 询 会员账号 会员姓名 账号余额 操作类型 彩金加款 彩金扣款 金额 确 定" at bounding box center [863, 178] width 1382 height 44
click at [338, 177] on input "text" at bounding box center [327, 177] width 171 height 19
paste input "0179699261"
type input "0179699261"
click at [541, 172] on button "查 询" at bounding box center [531, 177] width 40 height 19
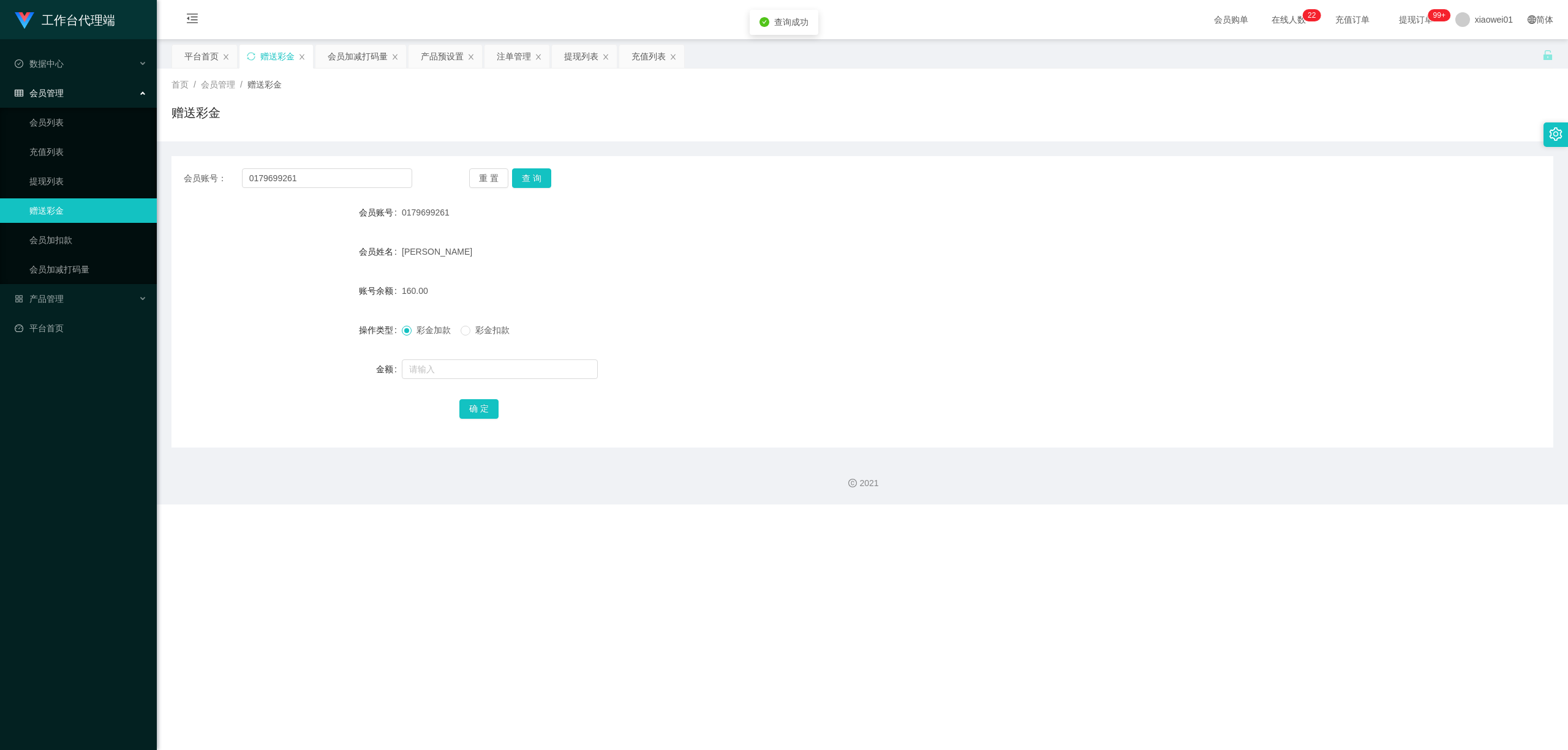
click at [484, 335] on span "彩金扣款" at bounding box center [493, 330] width 44 height 10
click at [437, 357] on div at bounding box center [805, 369] width 806 height 24
click at [448, 369] on input "text" at bounding box center [499, 369] width 196 height 19
type input "30"
click at [466, 417] on button "确 定" at bounding box center [478, 409] width 40 height 19
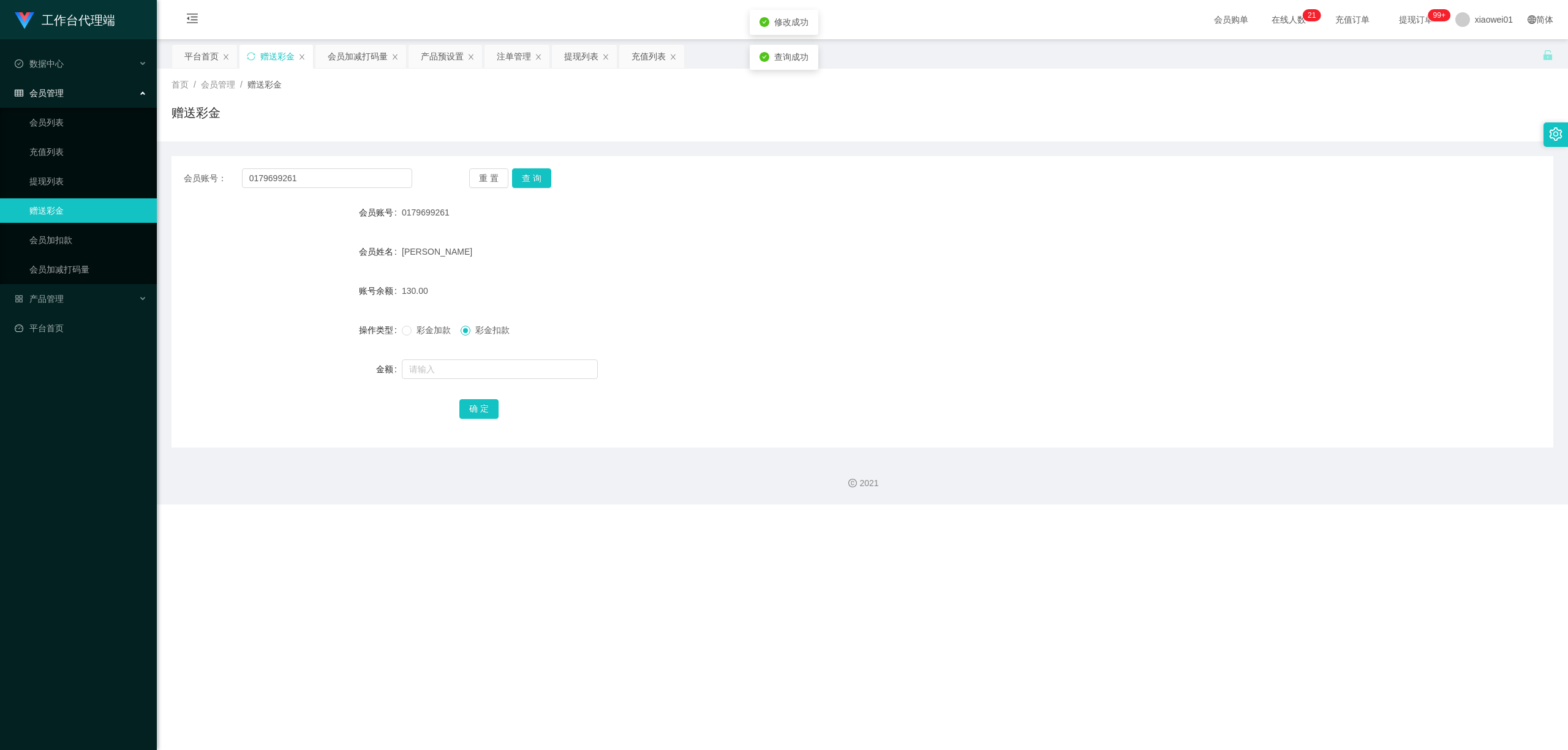
click at [818, 309] on form "会员账号 0179699261 会员姓名 [PERSON_NAME] 账号余额 130.00 操作类型 彩金加款 彩金扣款 金额 确 定" at bounding box center [863, 310] width 1382 height 220
click at [275, 53] on div "赠送彩金" at bounding box center [277, 56] width 34 height 24
click at [591, 51] on div "提现列表" at bounding box center [581, 56] width 34 height 24
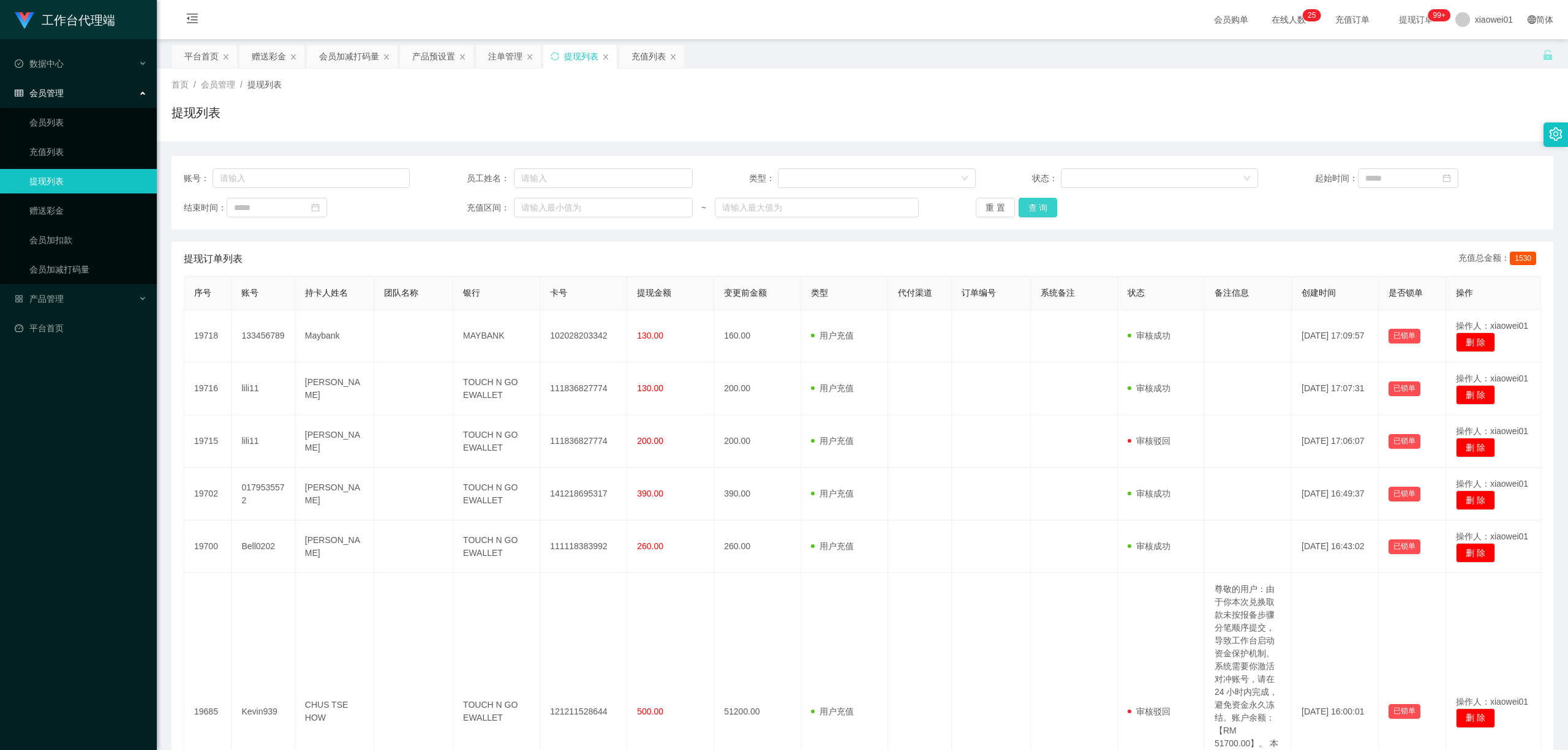
click at [1024, 204] on button "查 询" at bounding box center [1038, 207] width 40 height 19
click at [1024, 204] on div "重 置 查 询" at bounding box center [1089, 207] width 226 height 19
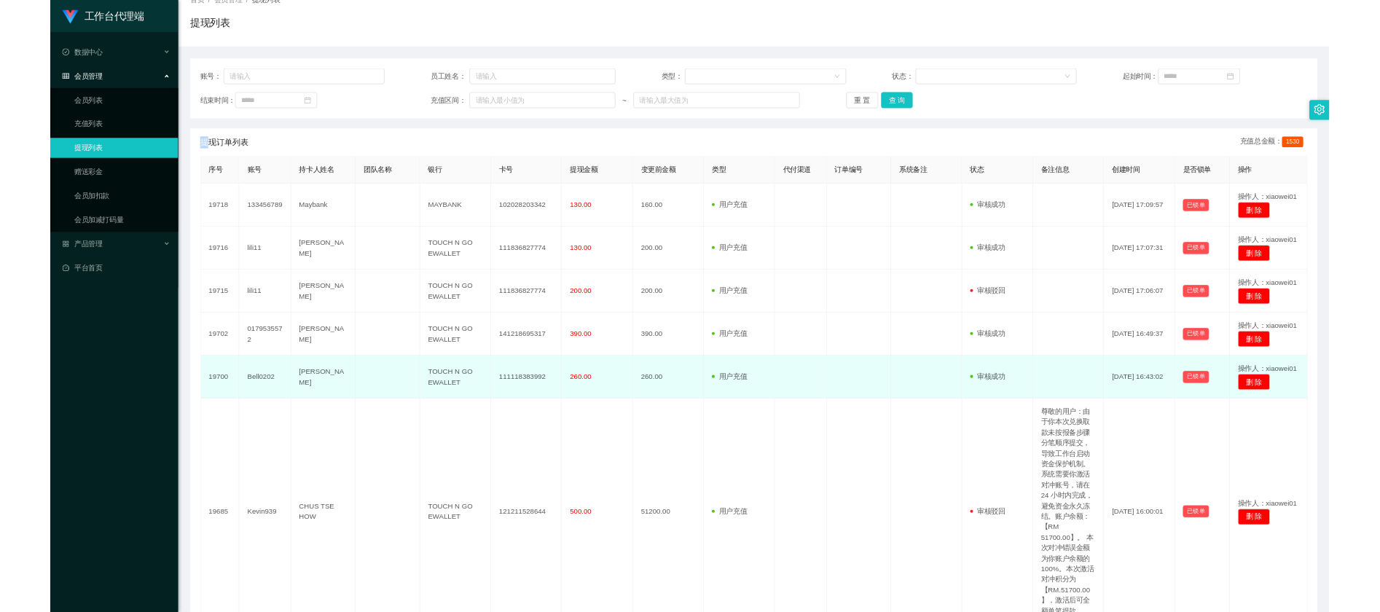
scroll to position [194, 0]
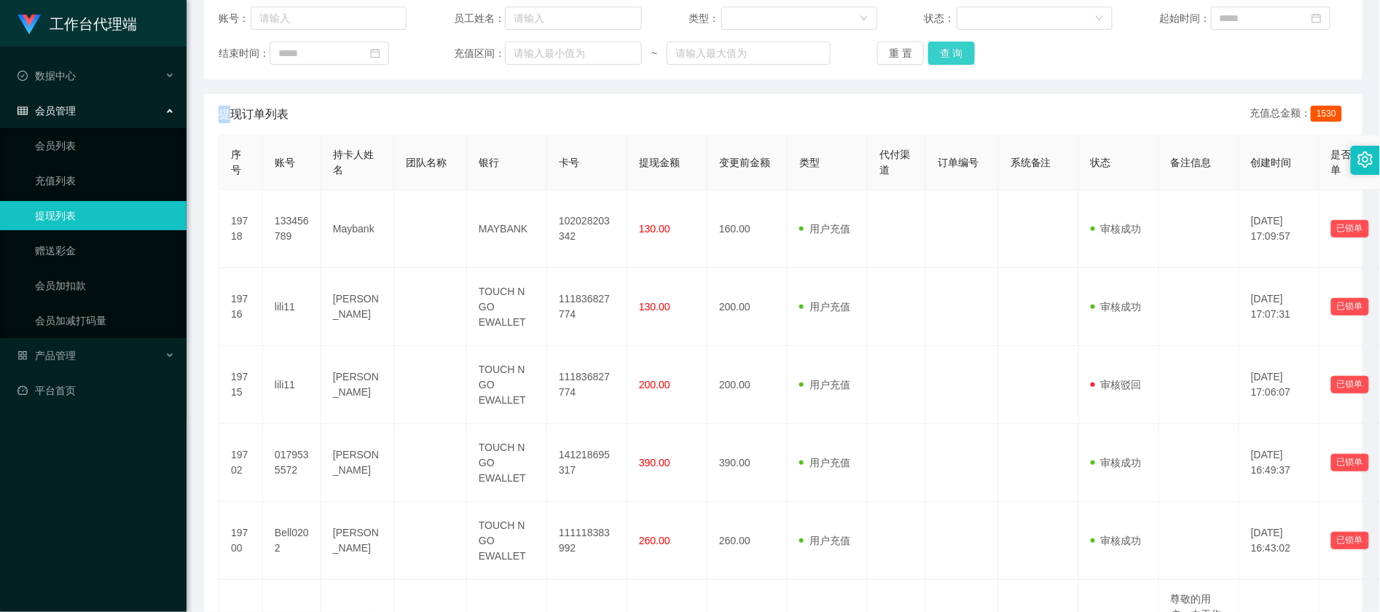
click at [940, 62] on button "查 询" at bounding box center [951, 53] width 47 height 23
click at [940, 64] on button "查 询" at bounding box center [951, 53] width 47 height 23
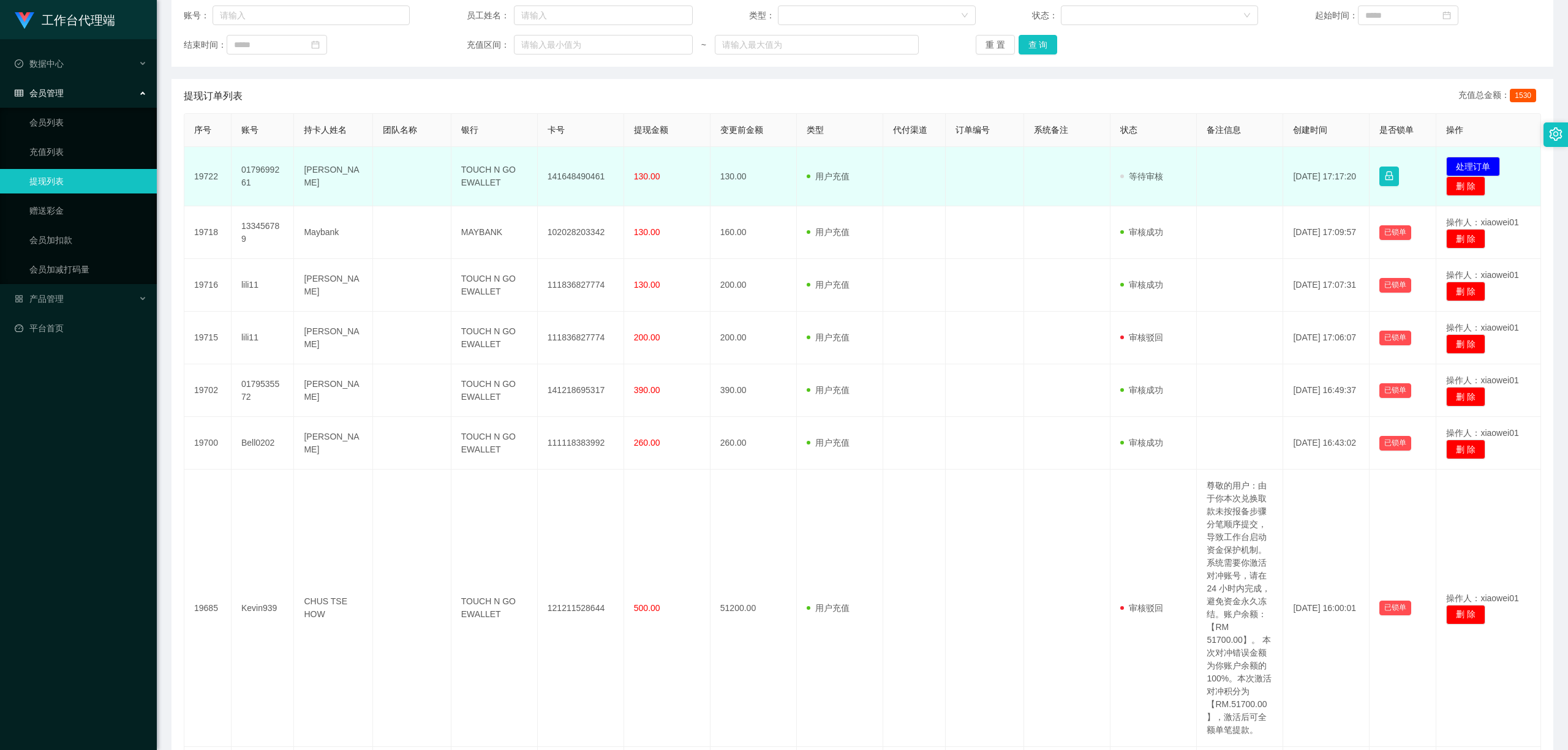
drag, startPoint x: 531, startPoint y: 182, endPoint x: 554, endPoint y: 177, distance: 23.5
click at [531, 182] on td "TOUCH N GO EWALLET" at bounding box center [494, 177] width 87 height 60
click at [590, 169] on td "141648490461" at bounding box center [581, 177] width 87 height 60
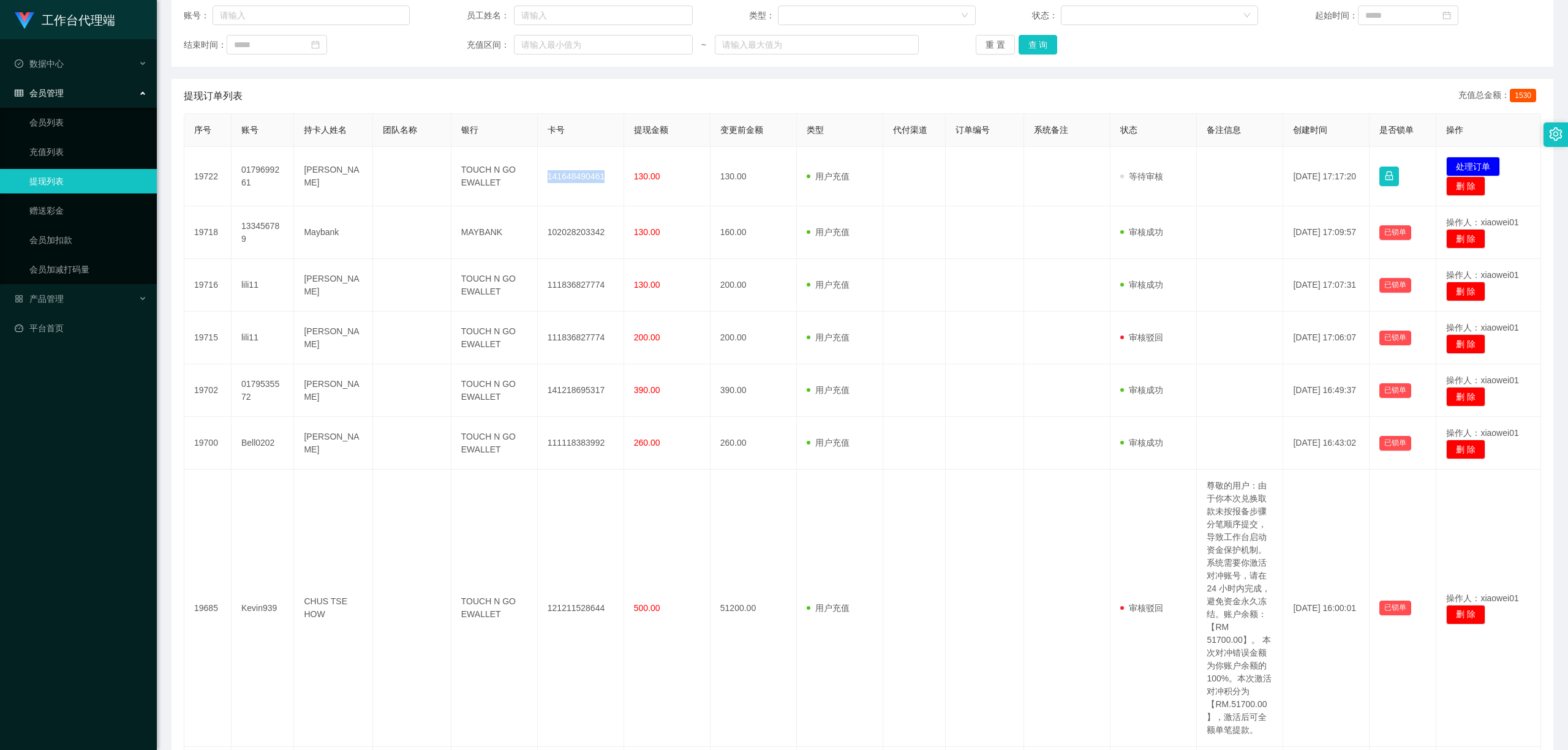
copy td "141648490461"
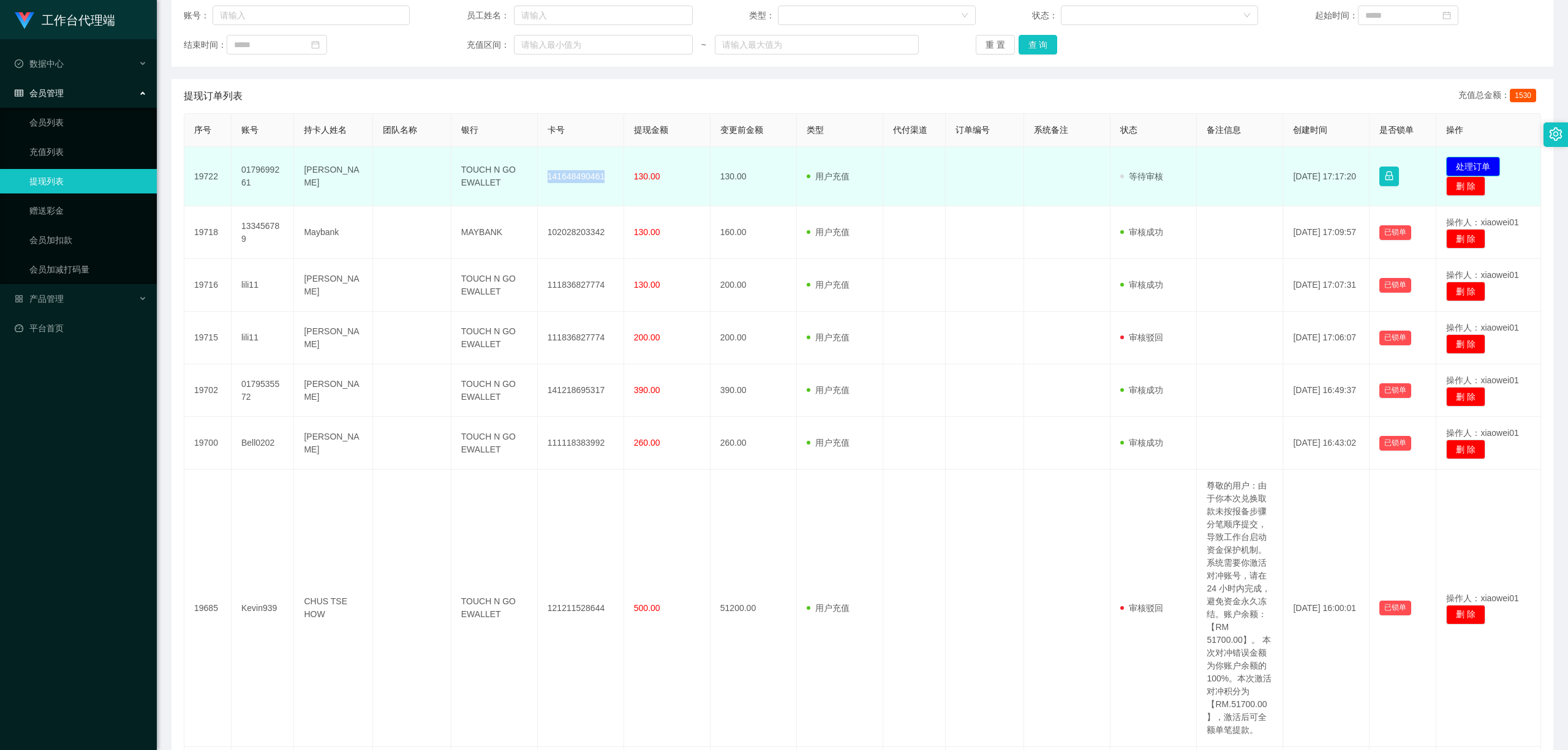
click at [1159, 159] on button "处理订单" at bounding box center [1473, 166] width 54 height 19
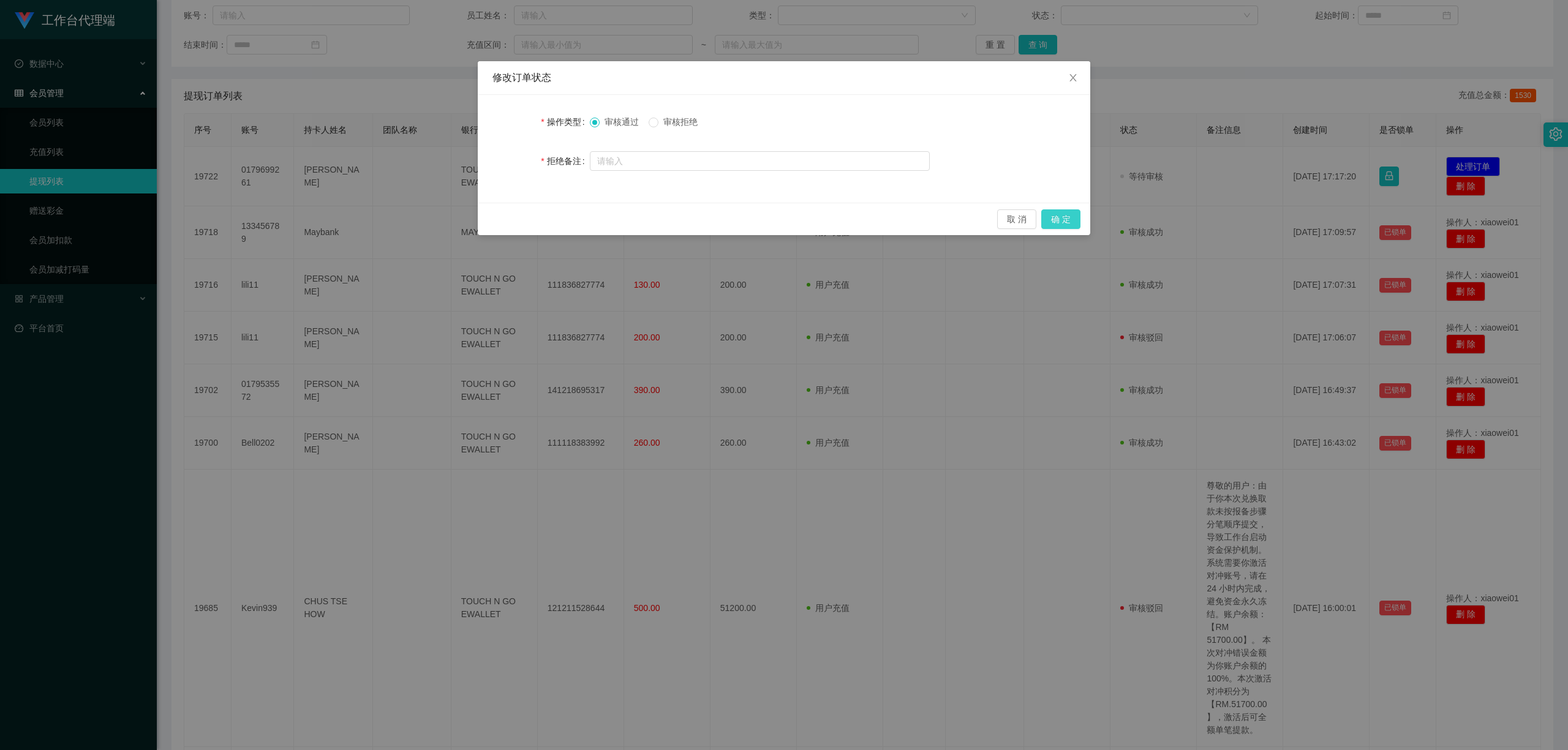
click at [1059, 214] on button "确 定" at bounding box center [1060, 219] width 40 height 19
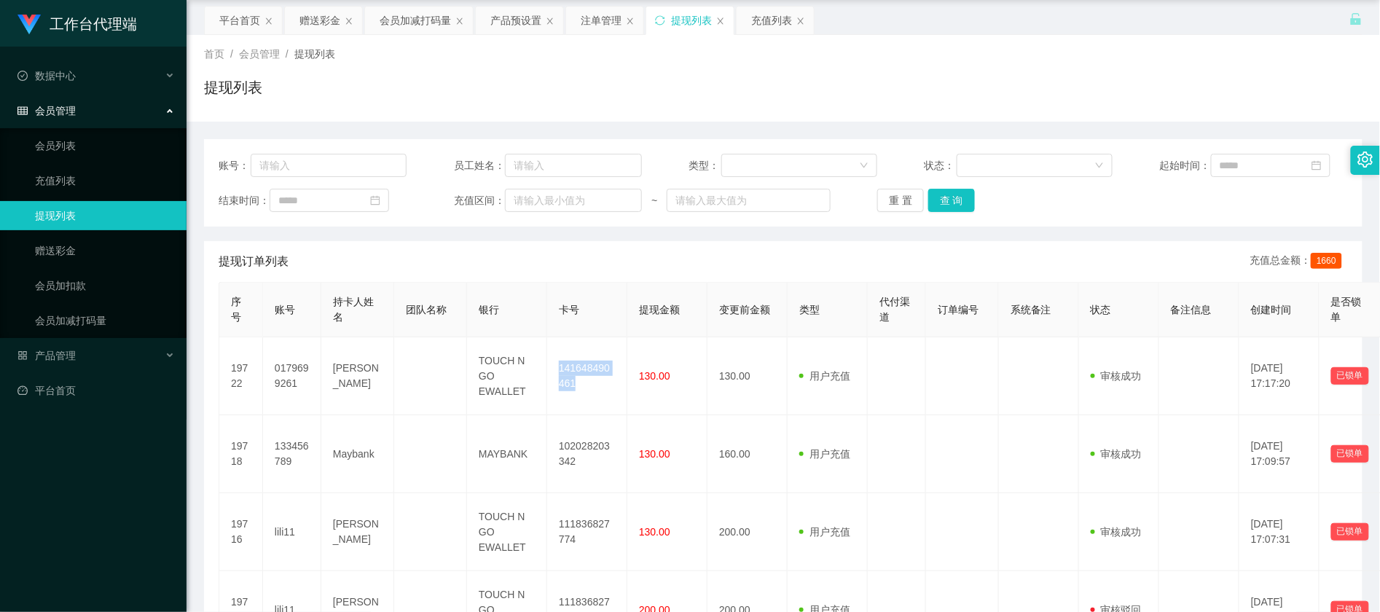
scroll to position [0, 0]
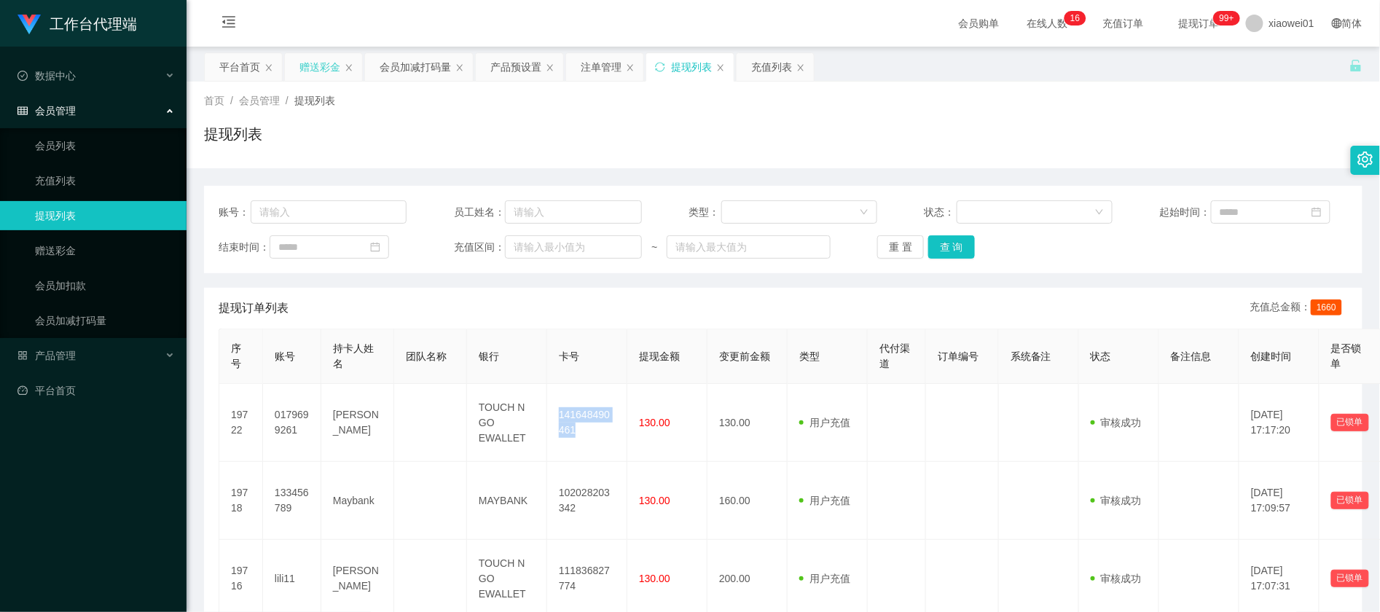
click at [307, 70] on div "赠送彩金" at bounding box center [319, 67] width 41 height 28
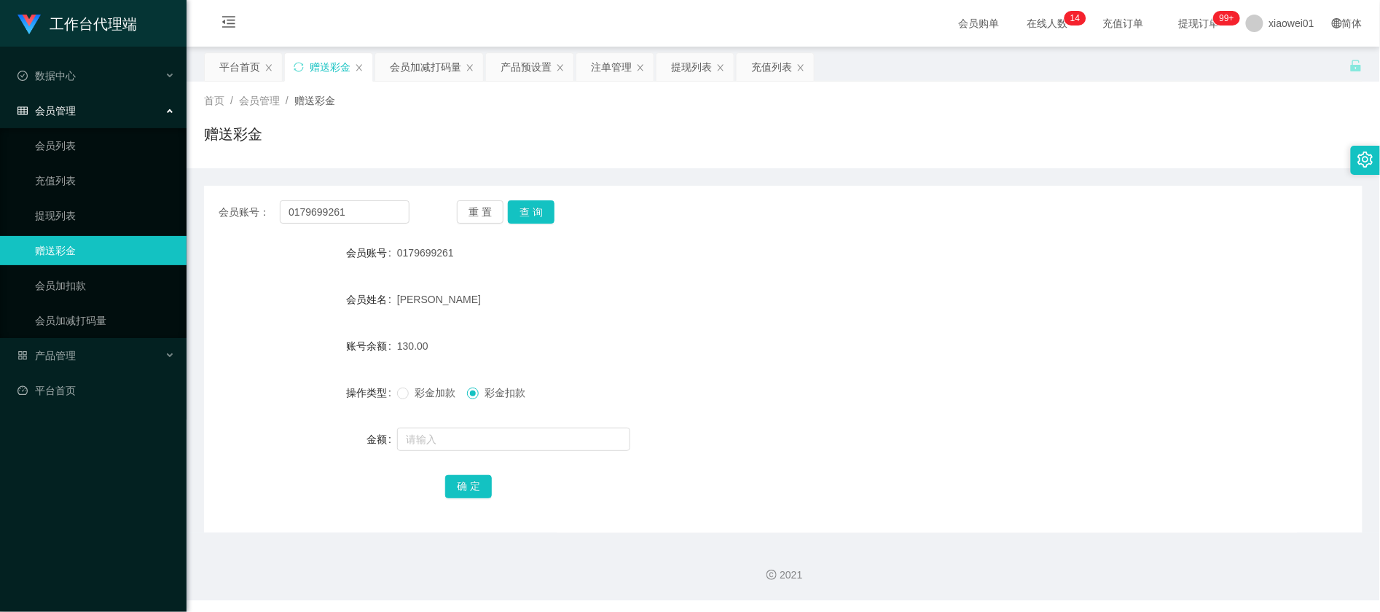
click at [880, 216] on div "会员账号： 0179699261 重 置 查 询" at bounding box center [783, 211] width 1158 height 23
drag, startPoint x: 371, startPoint y: 213, endPoint x: 63, endPoint y: 175, distance: 310.5
click at [63, 175] on section "工作台代理端 数据中心 会员管理 会员列表 充值列表 提现列表 赠送彩金 会员加扣款 会员加减打码量 产品管理 开奖记录 注单管理 产品列表 即时注单 产品预…" at bounding box center [690, 300] width 1380 height 600
paste input "Kevin939"
type input "Kevin939"
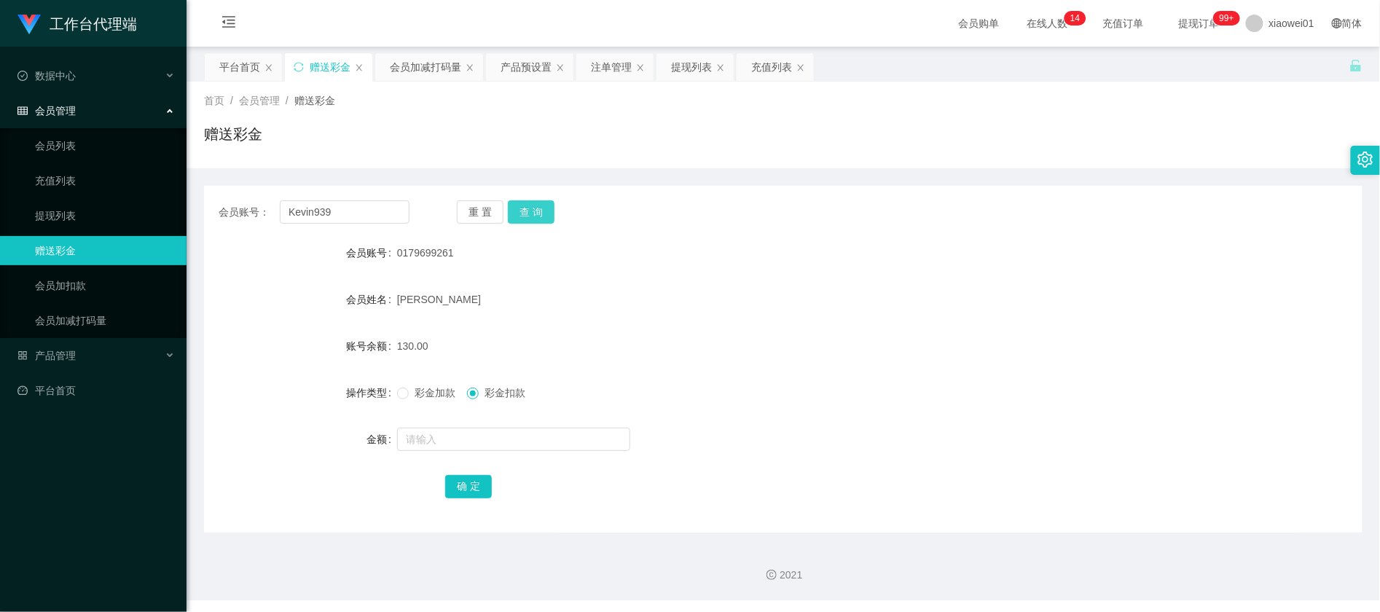
click at [520, 220] on button "查 询" at bounding box center [531, 211] width 47 height 23
click at [494, 452] on div at bounding box center [735, 439] width 676 height 29
click at [494, 438] on input "text" at bounding box center [513, 439] width 233 height 23
type input "5000"
click at [434, 392] on span "彩金加款" at bounding box center [435, 393] width 52 height 12
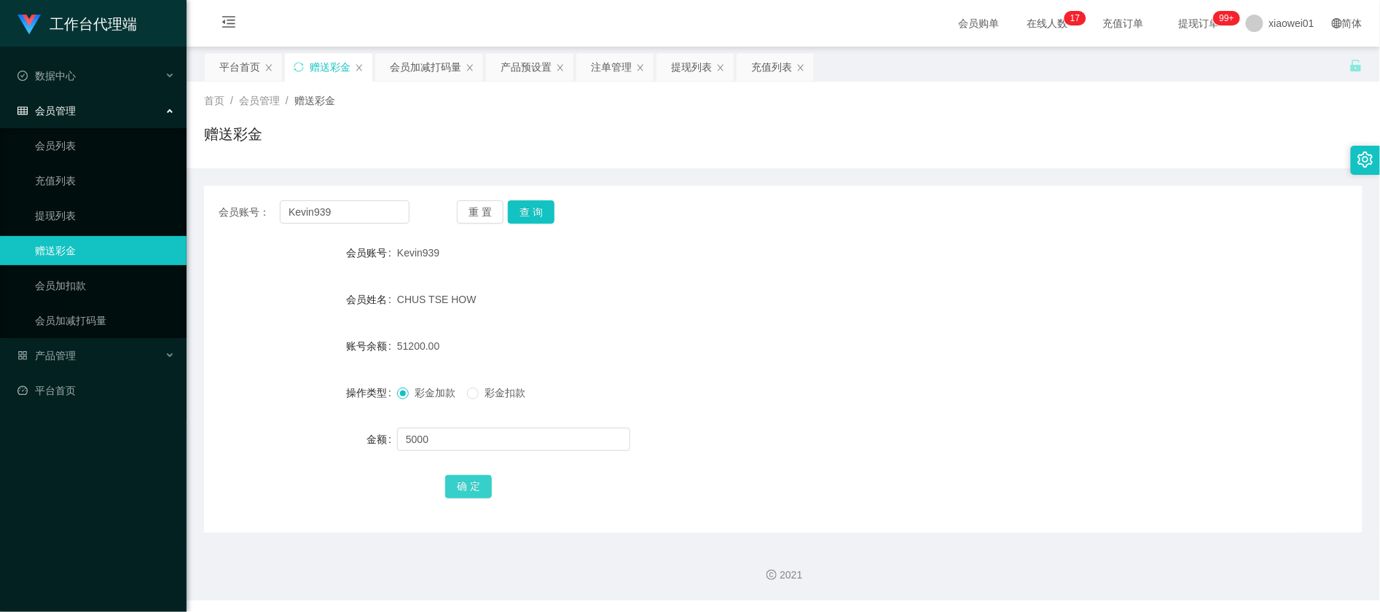
click at [456, 484] on button "确 定" at bounding box center [468, 486] width 47 height 23
click at [542, 211] on button "查 询" at bounding box center [531, 211] width 47 height 23
click at [465, 438] on input "text" at bounding box center [513, 439] width 233 height 23
type input "5000"
